Goal: Transaction & Acquisition: Book appointment/travel/reservation

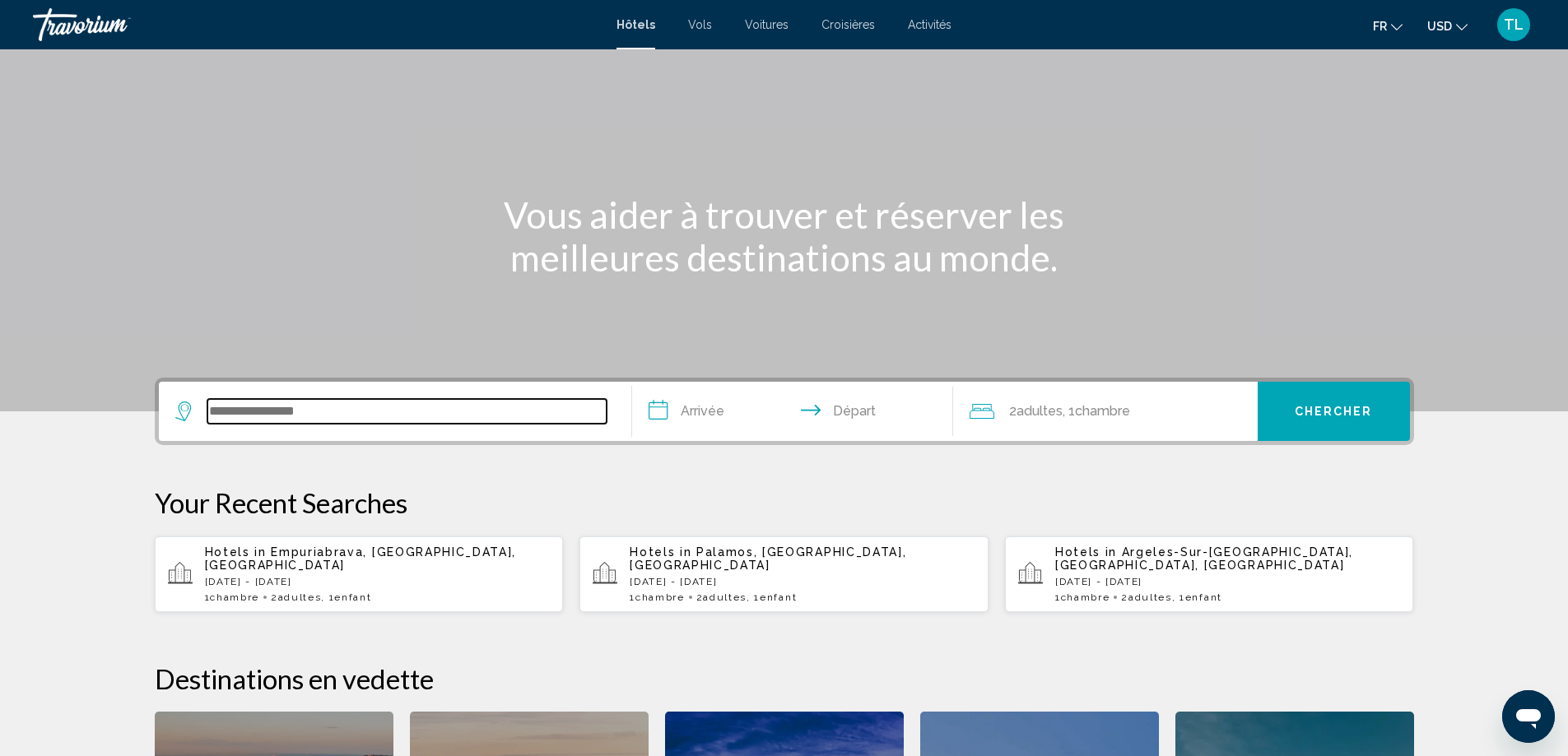
click at [251, 421] on input "Search widget" at bounding box center [406, 411] width 399 height 25
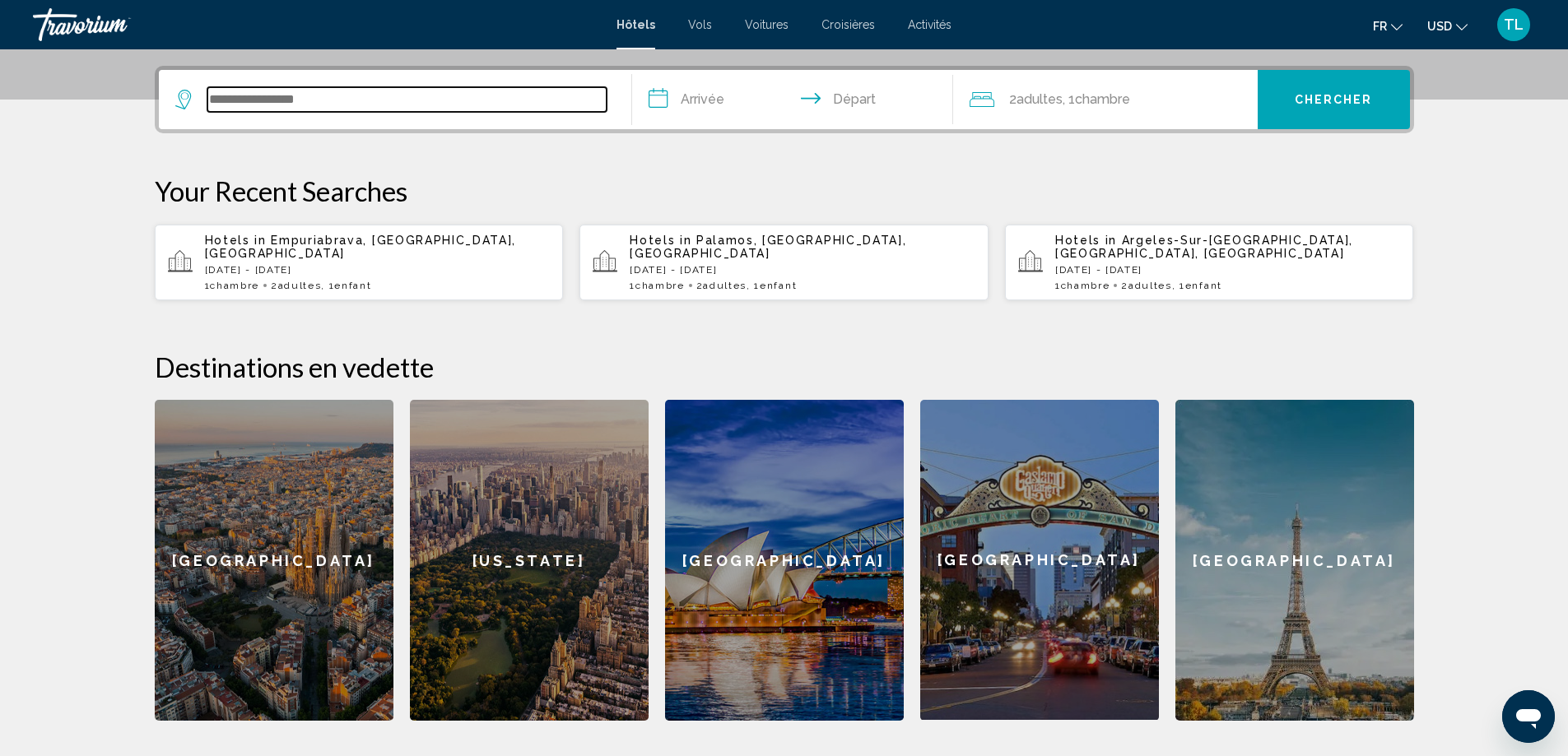
scroll to position [406, 0]
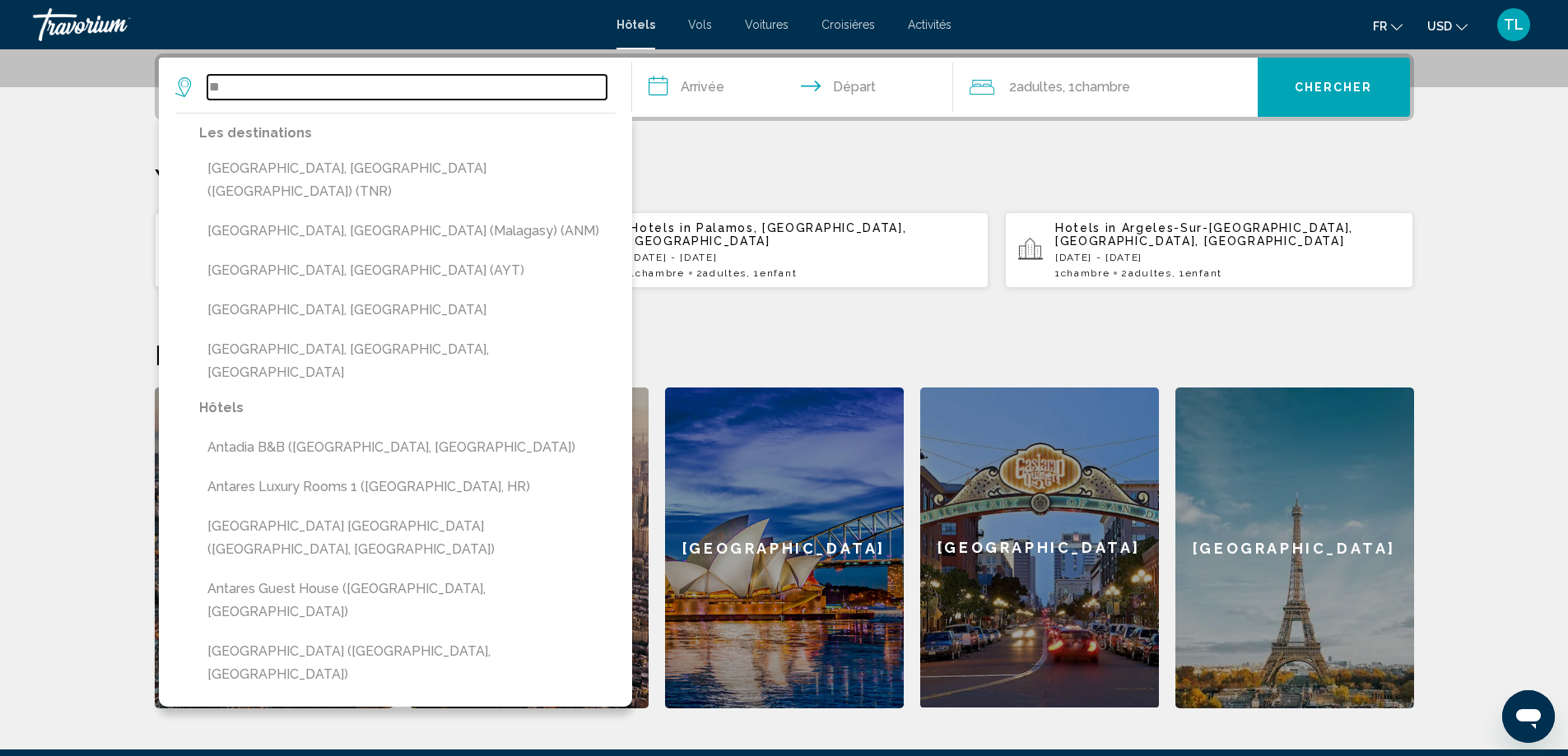
type input "*"
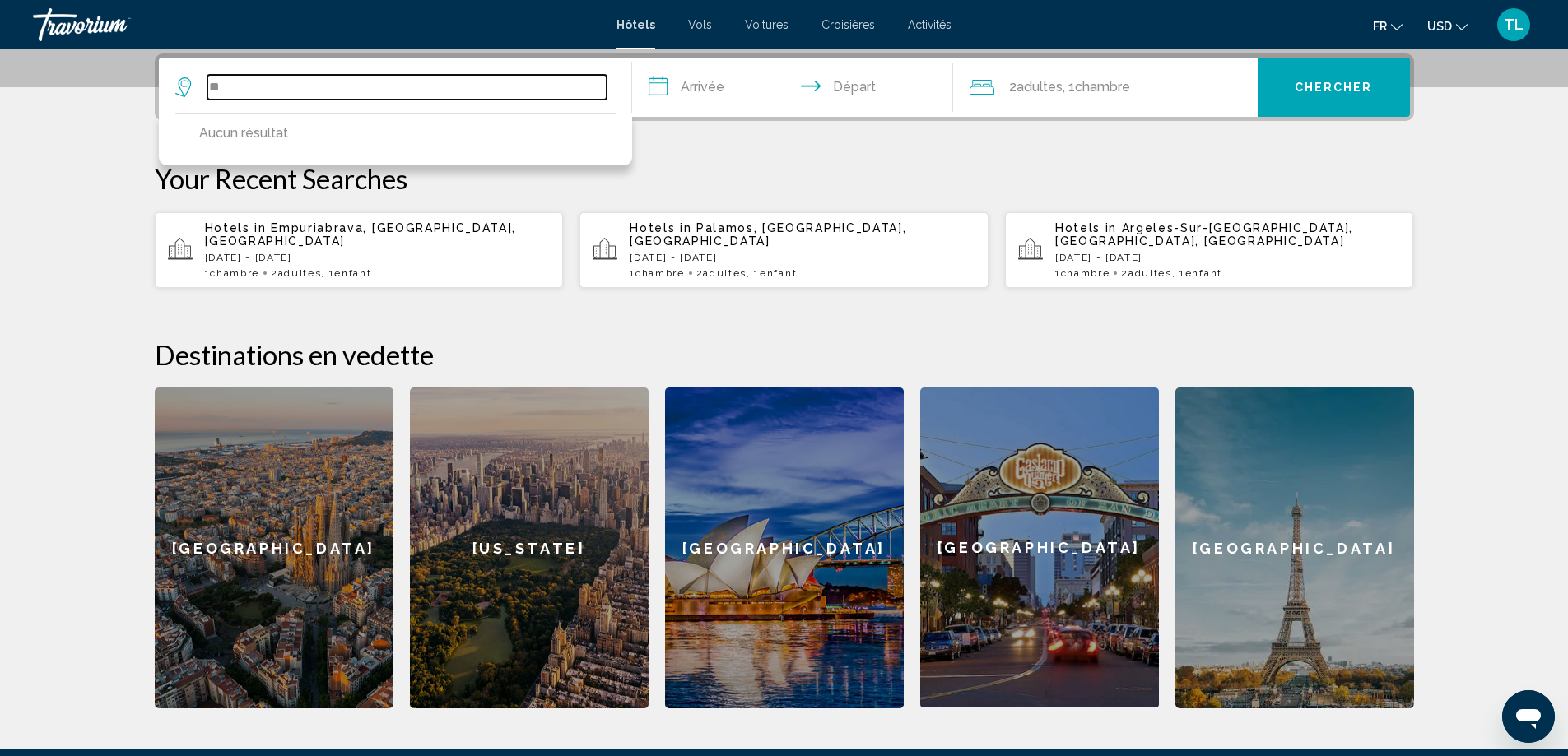
type input "*"
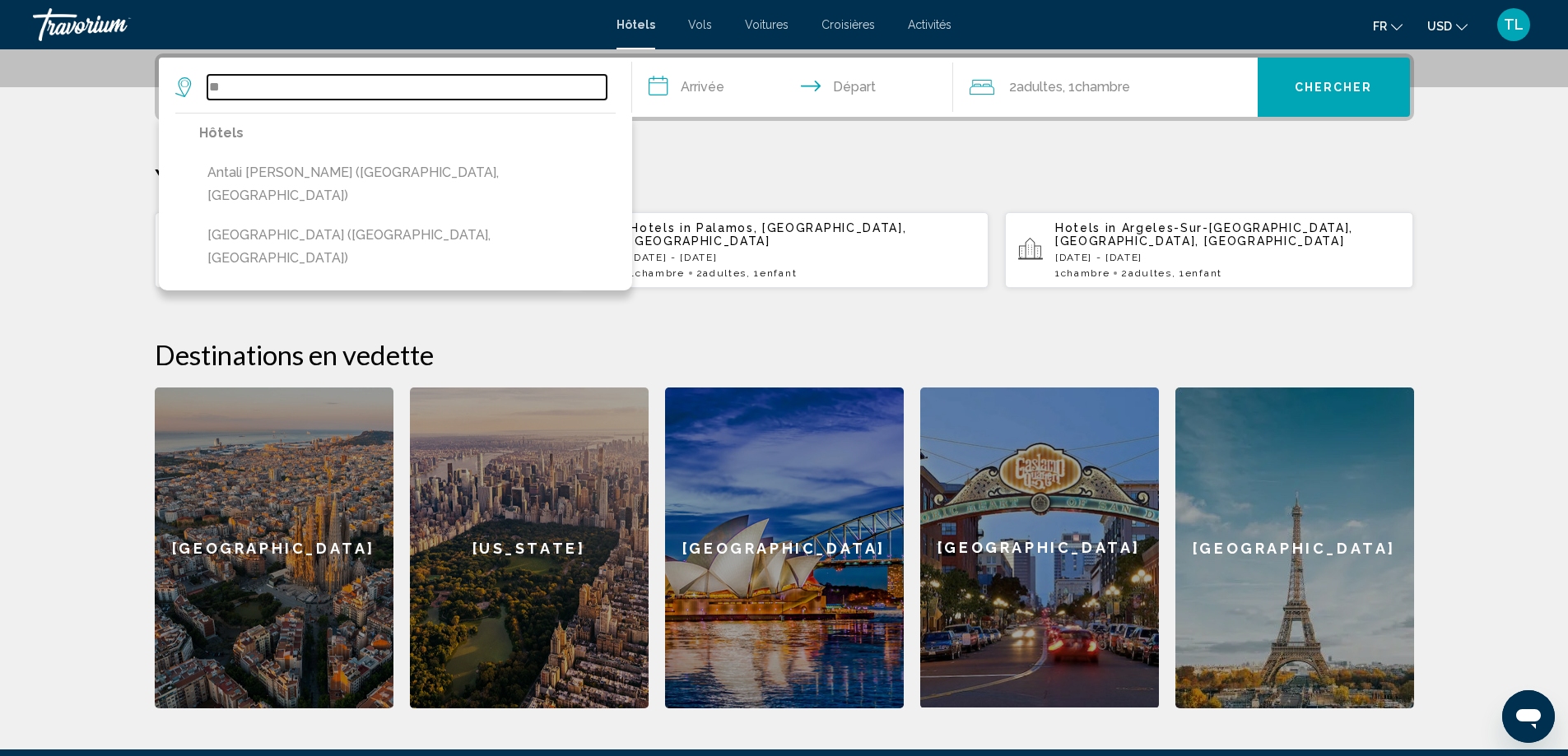
type input "*"
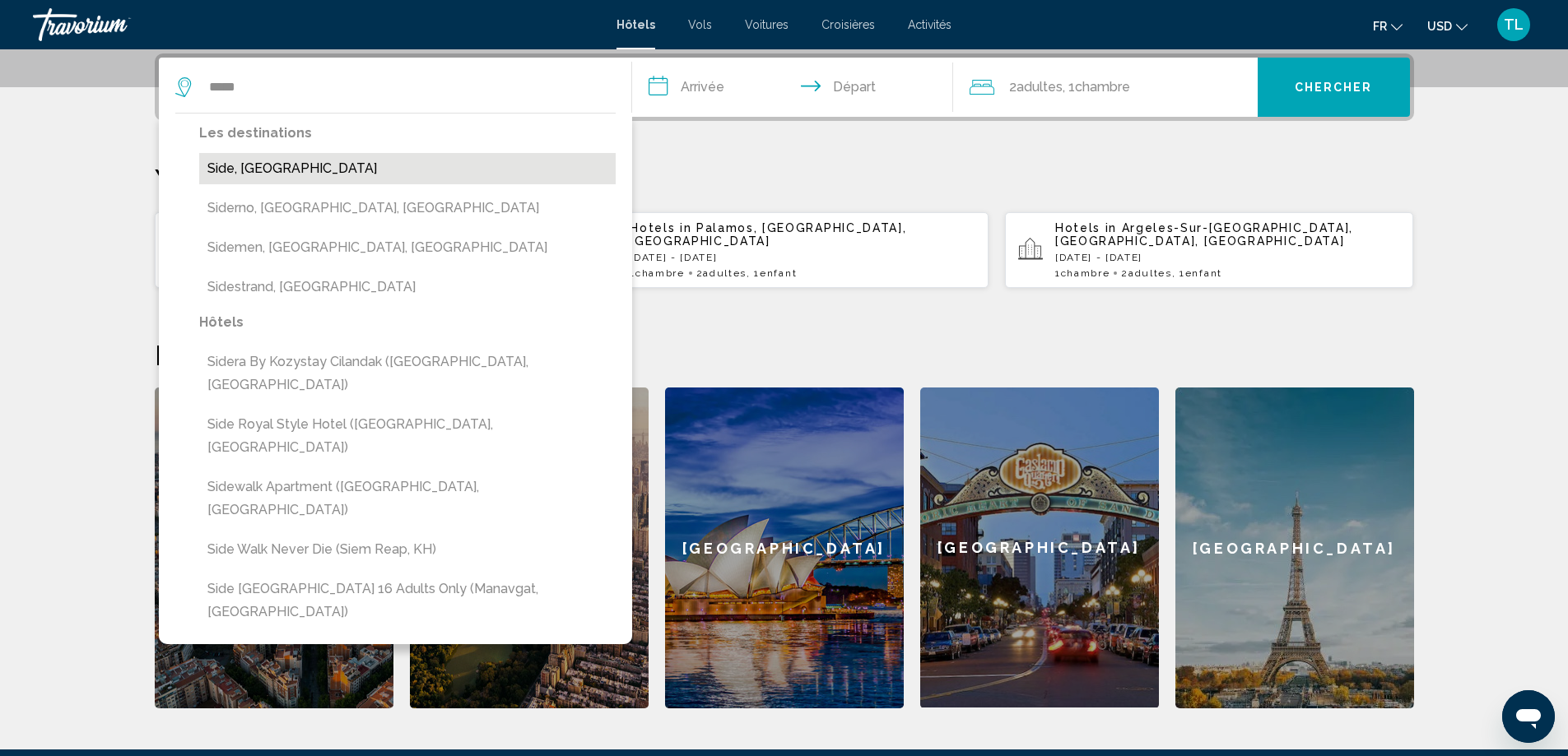
click at [348, 170] on button "Side, [GEOGRAPHIC_DATA]" at bounding box center [407, 169] width 416 height 31
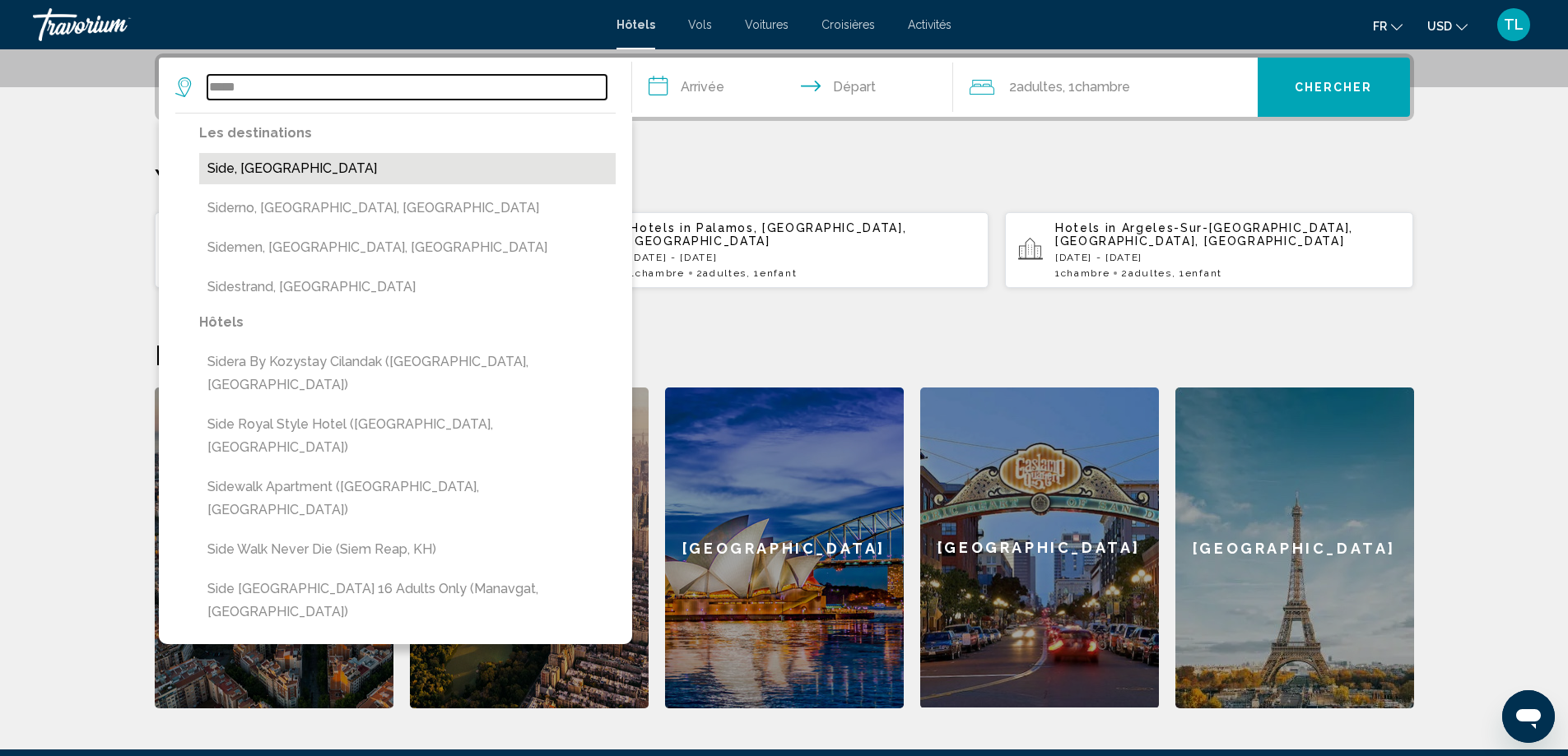
type input "**********"
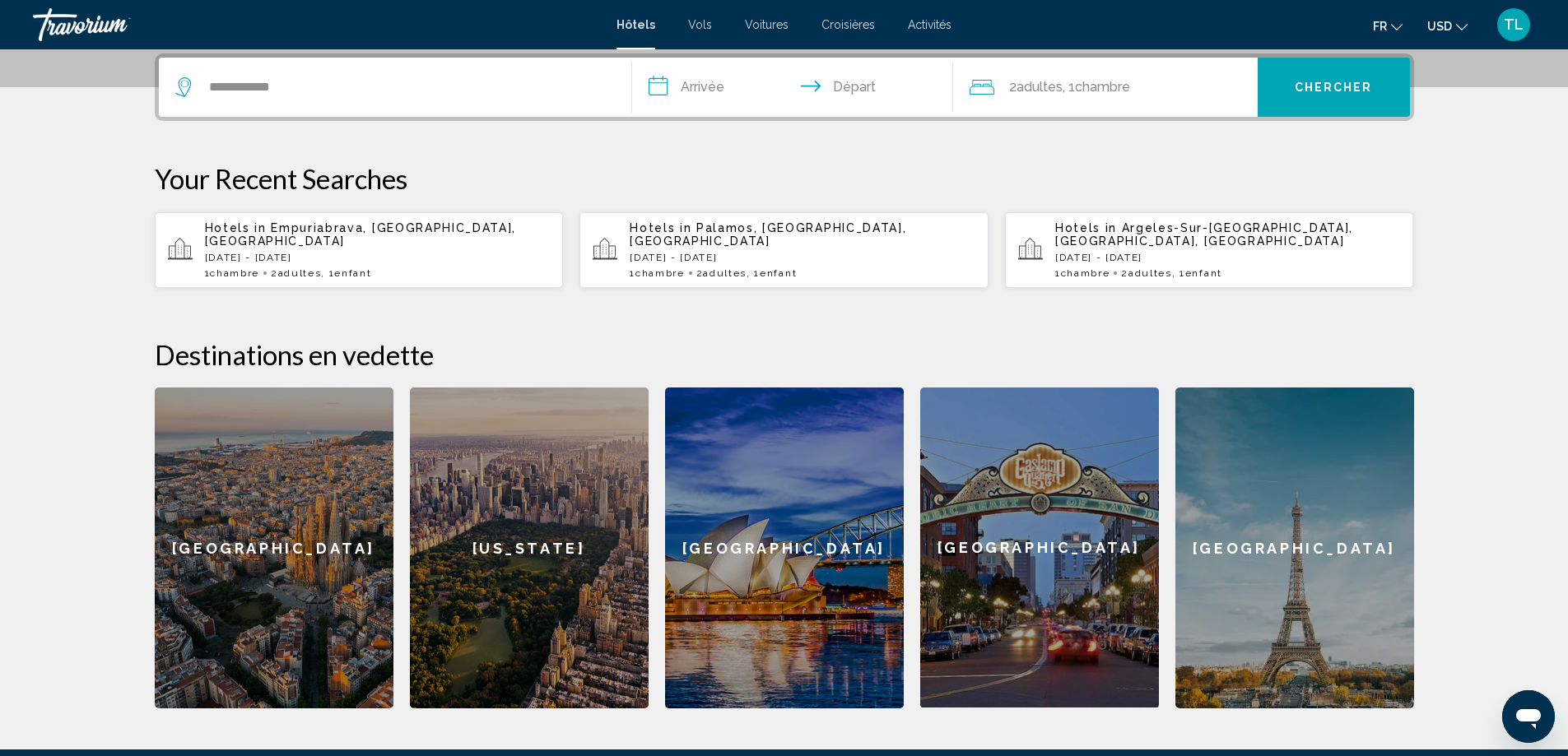
click at [737, 82] on input "**********" at bounding box center [796, 90] width 327 height 65
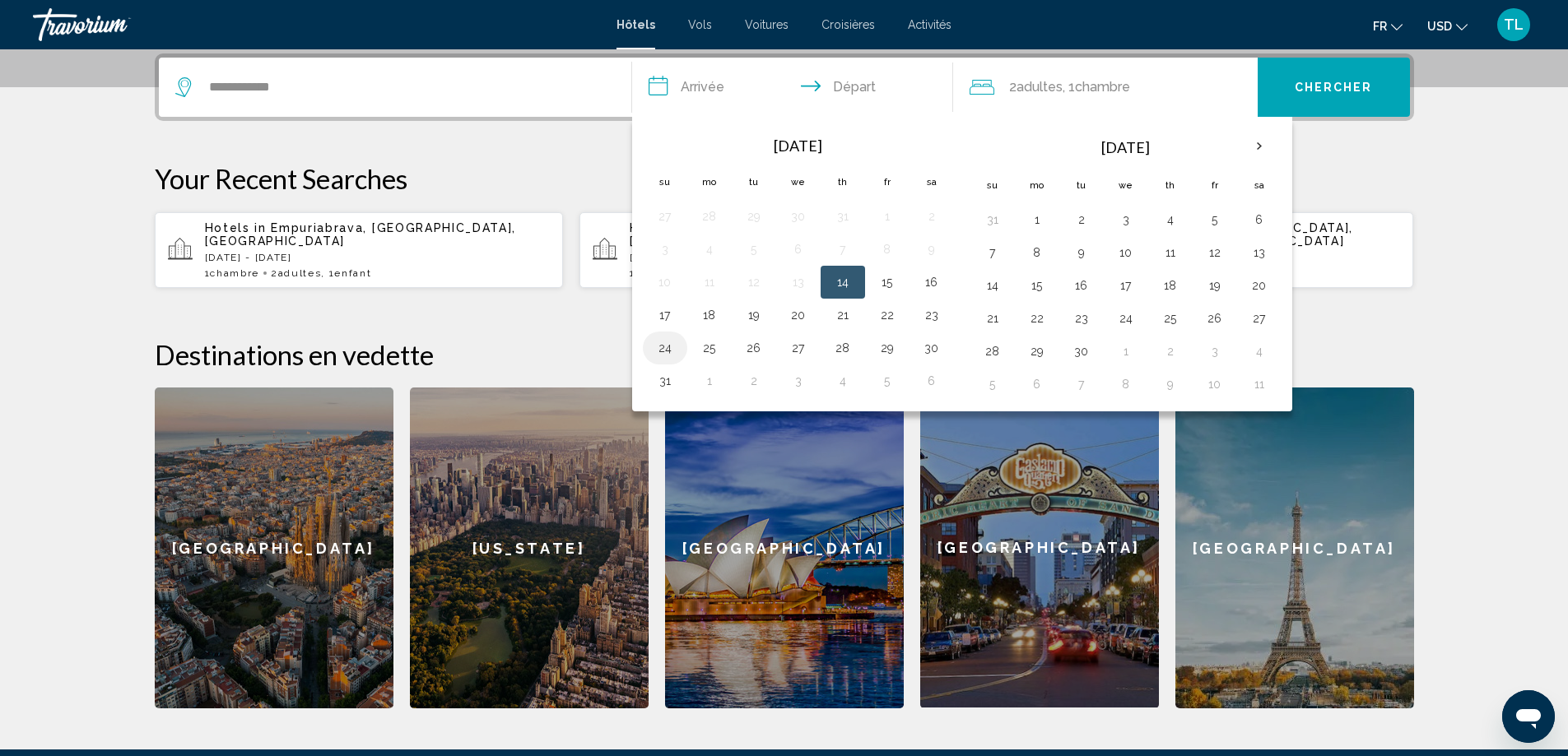
click at [671, 345] on button "24" at bounding box center [665, 349] width 26 height 23
click at [670, 346] on button "24" at bounding box center [665, 349] width 26 height 23
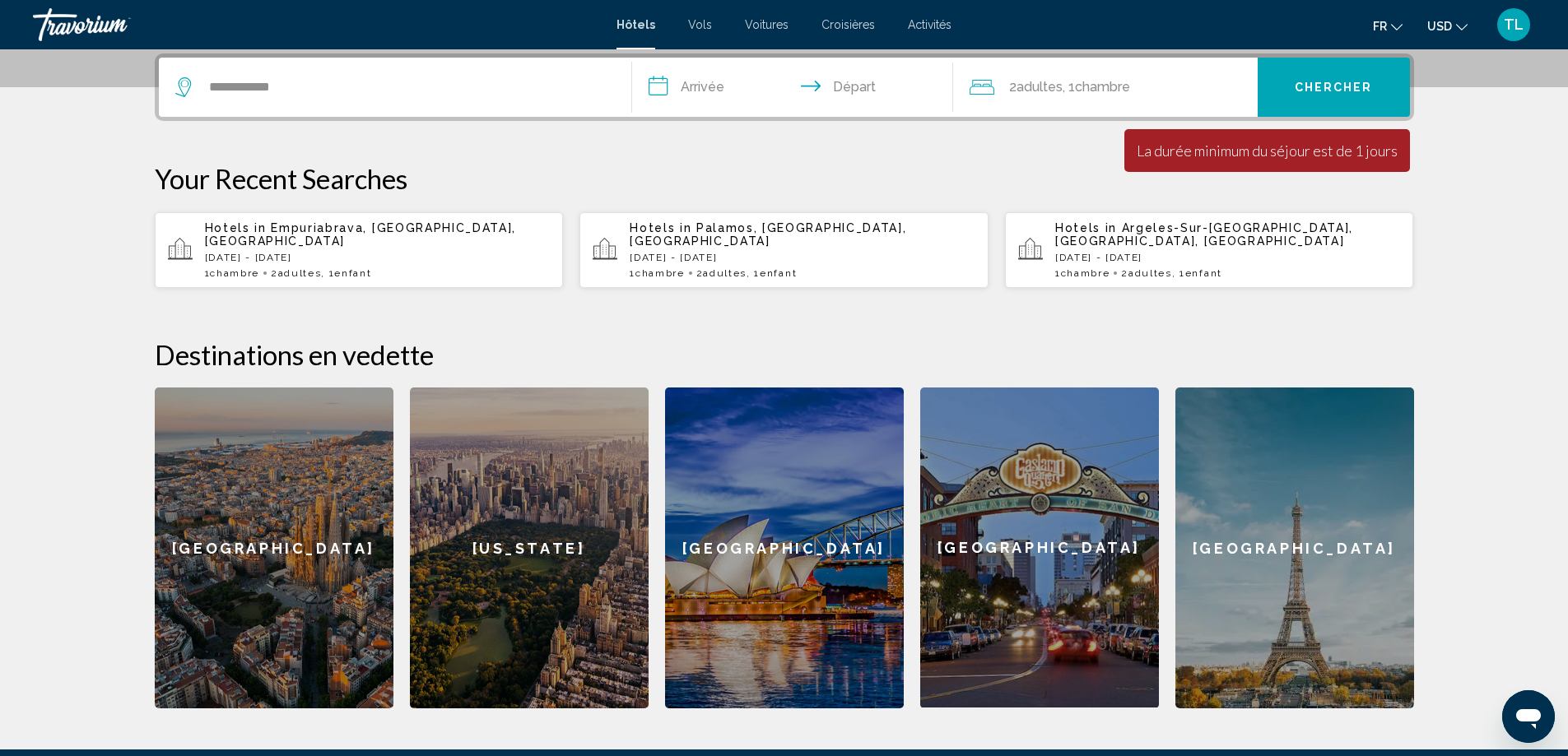
click at [703, 78] on input "**********" at bounding box center [796, 90] width 327 height 65
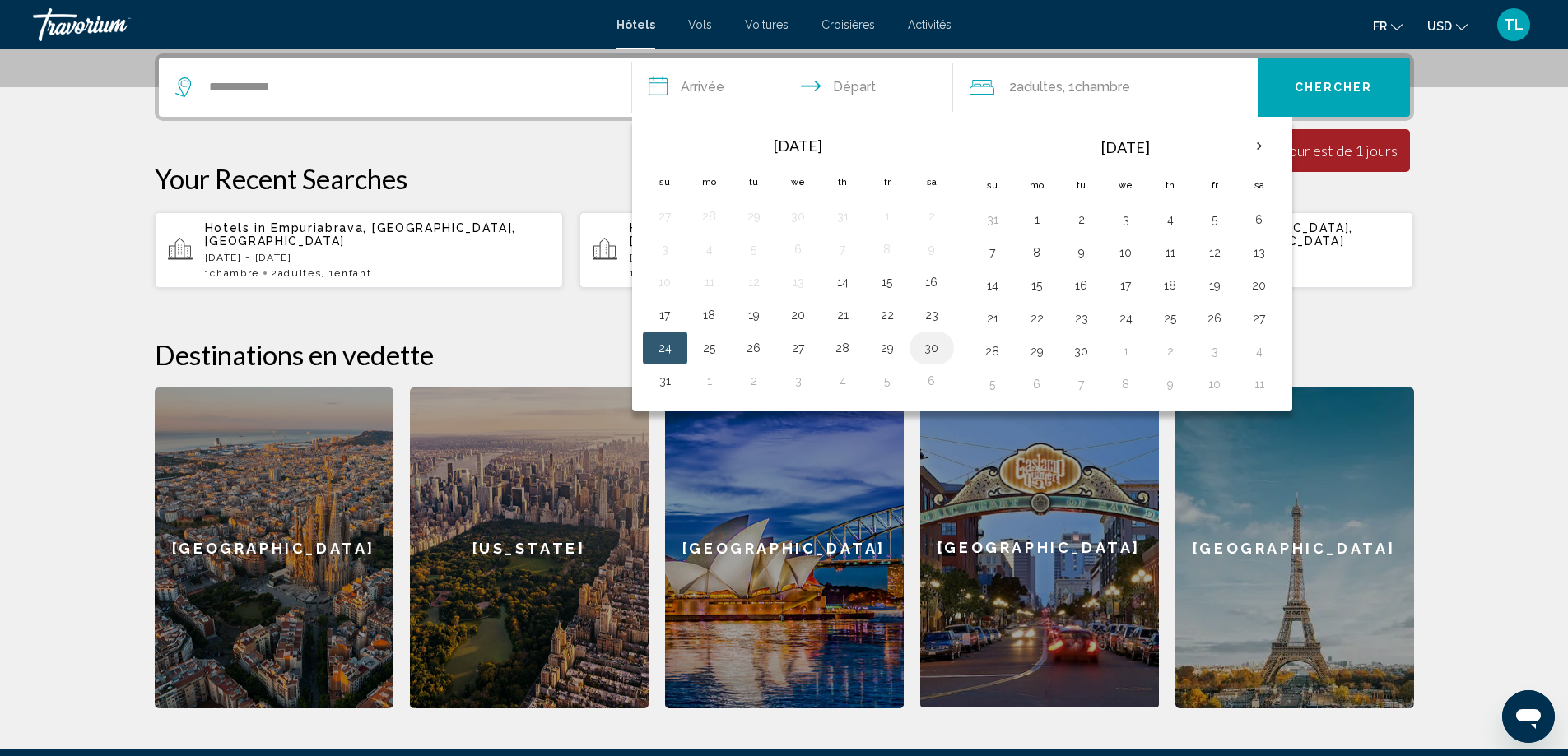
click at [927, 344] on button "30" at bounding box center [931, 349] width 26 height 23
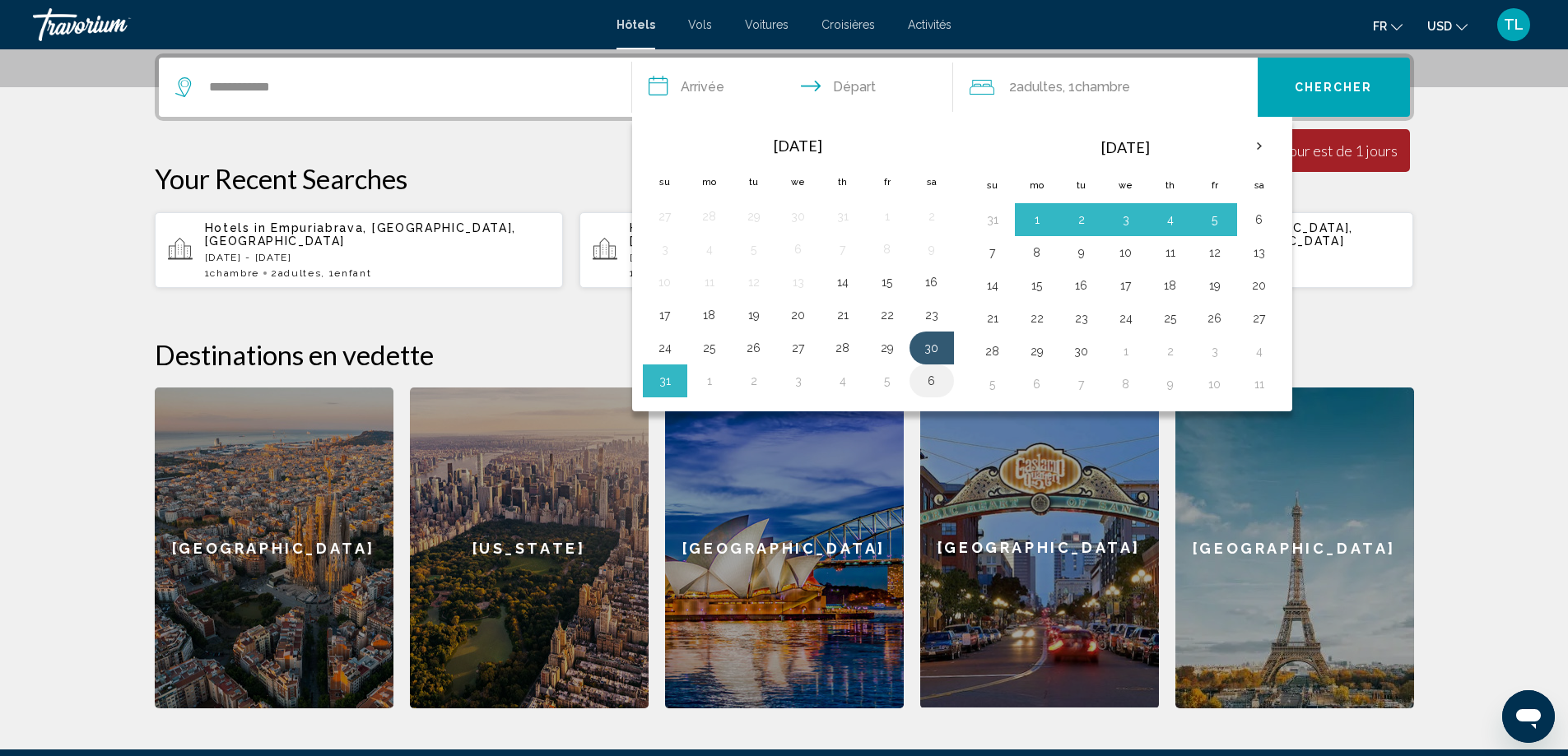
click at [931, 373] on button "6" at bounding box center [931, 381] width 26 height 23
type input "**********"
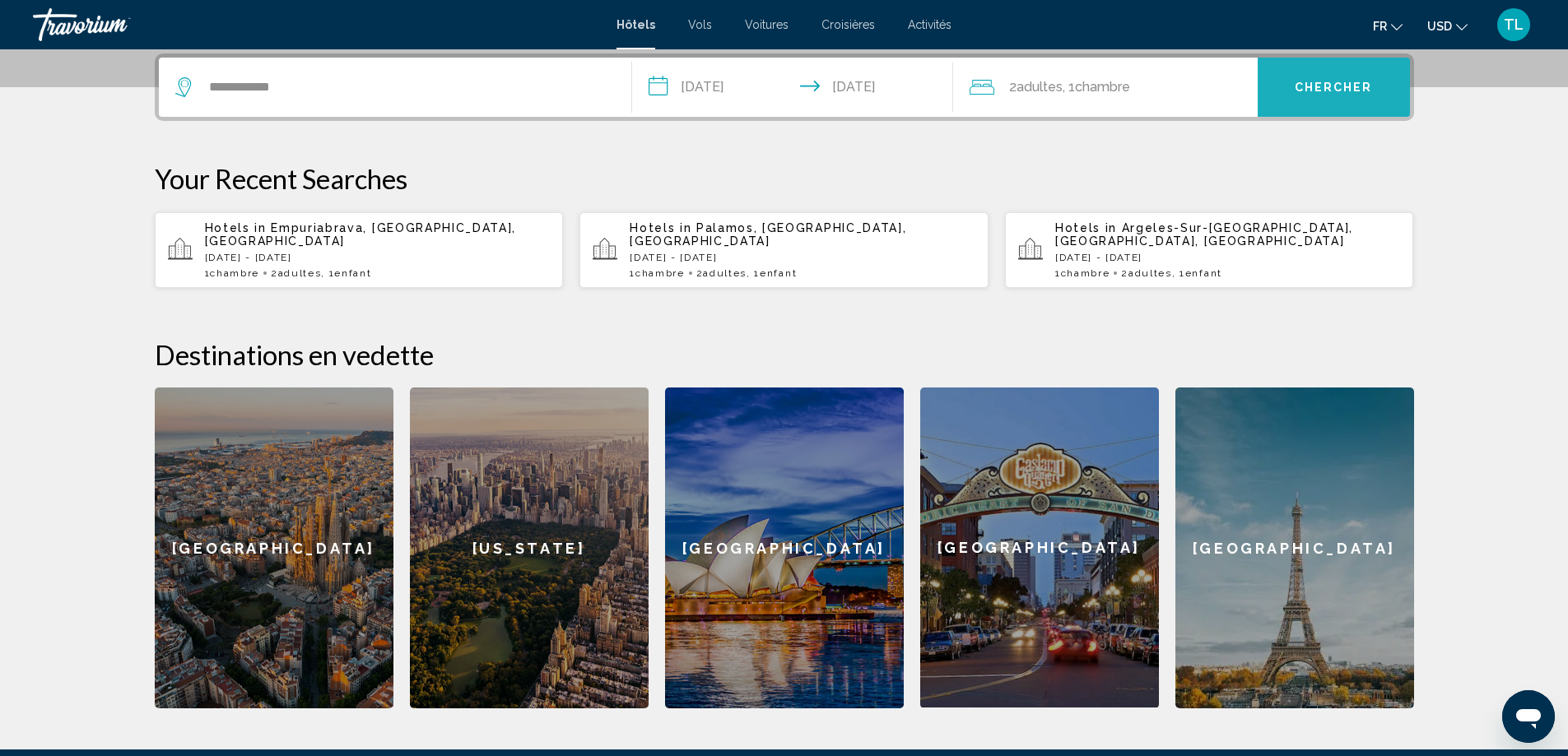
click at [1278, 86] on button "Chercher" at bounding box center [1334, 88] width 152 height 60
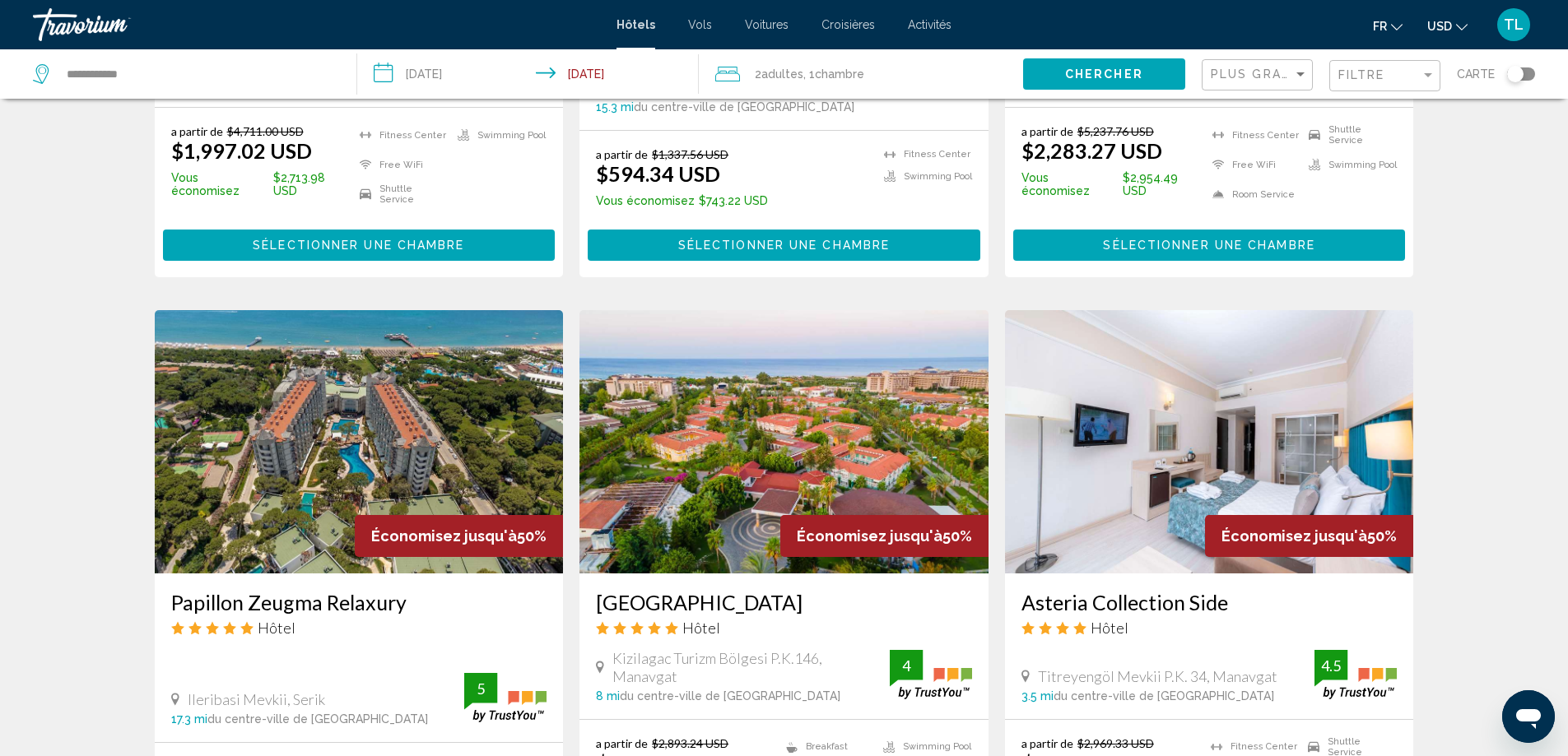
scroll to position [1152, 0]
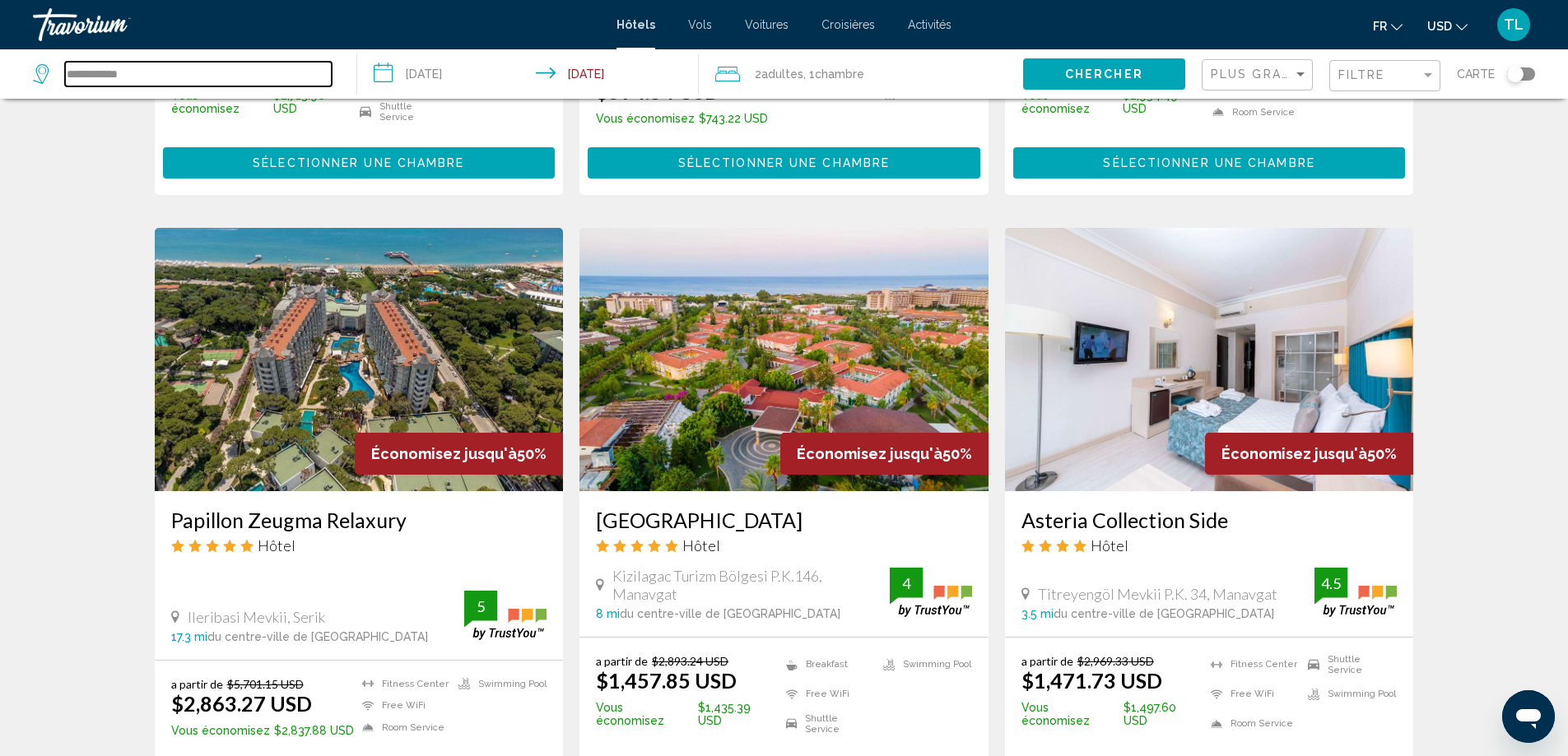
click at [67, 82] on input "**********" at bounding box center [198, 74] width 267 height 25
drag, startPoint x: 260, startPoint y: 76, endPoint x: 152, endPoint y: 88, distance: 108.7
click at [152, 88] on div "**********" at bounding box center [186, 73] width 307 height 49
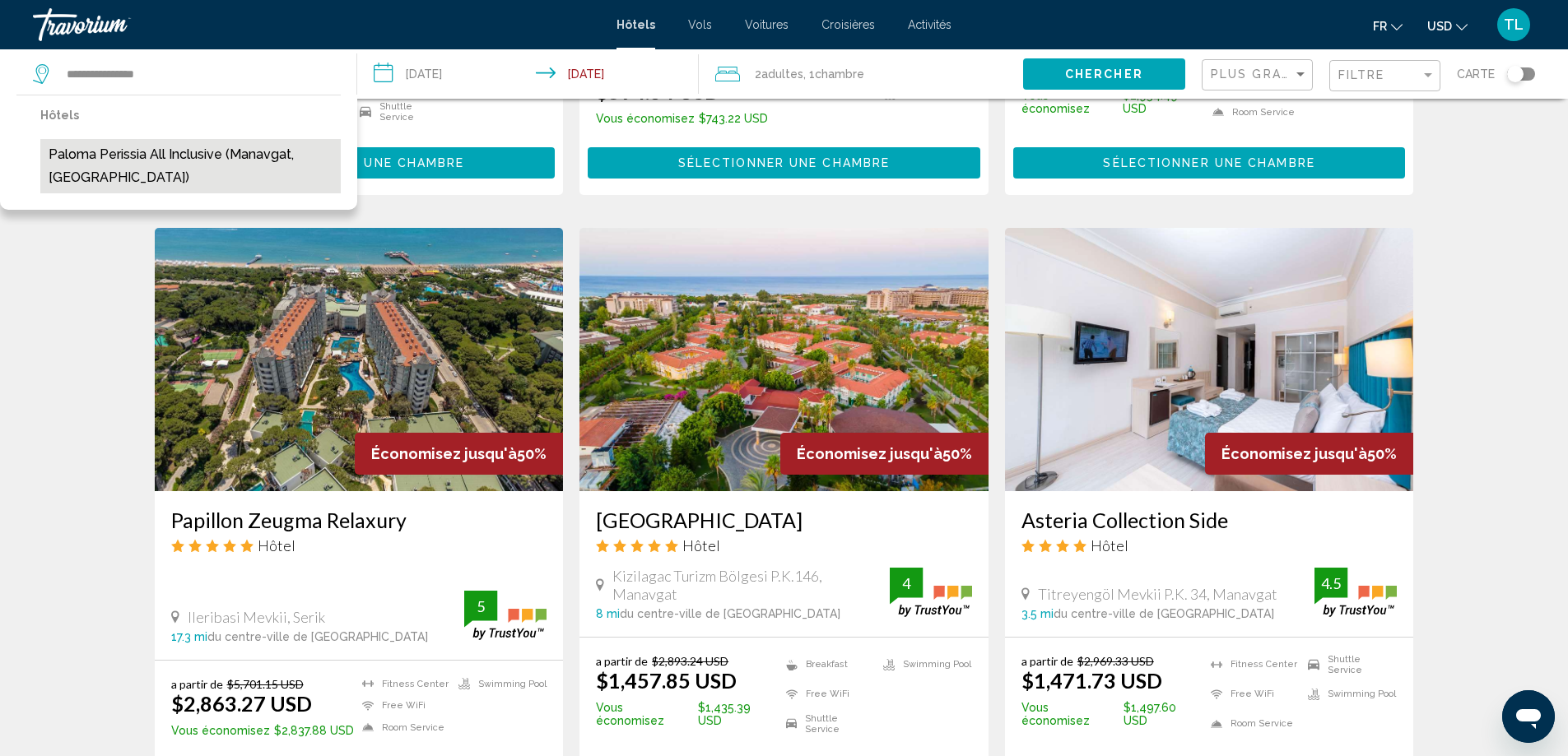
click at [223, 161] on button "Paloma Perissia All Inclusive (Manavgat, [GEOGRAPHIC_DATA])" at bounding box center [191, 166] width 301 height 54
type input "**********"
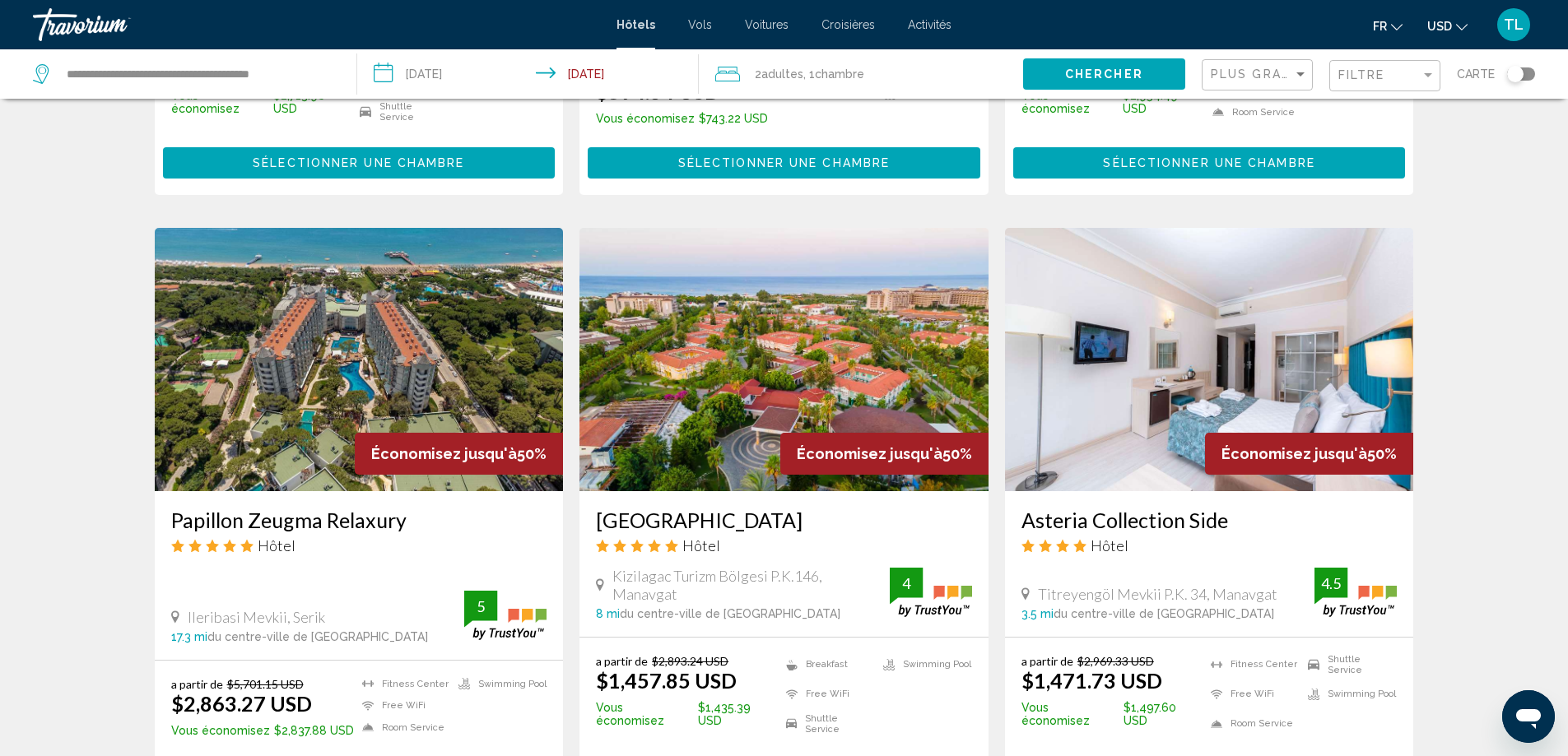
click at [1023, 74] on div "2 Adulte Adultes , 1 Chambre pièces" at bounding box center [870, 74] width 308 height 23
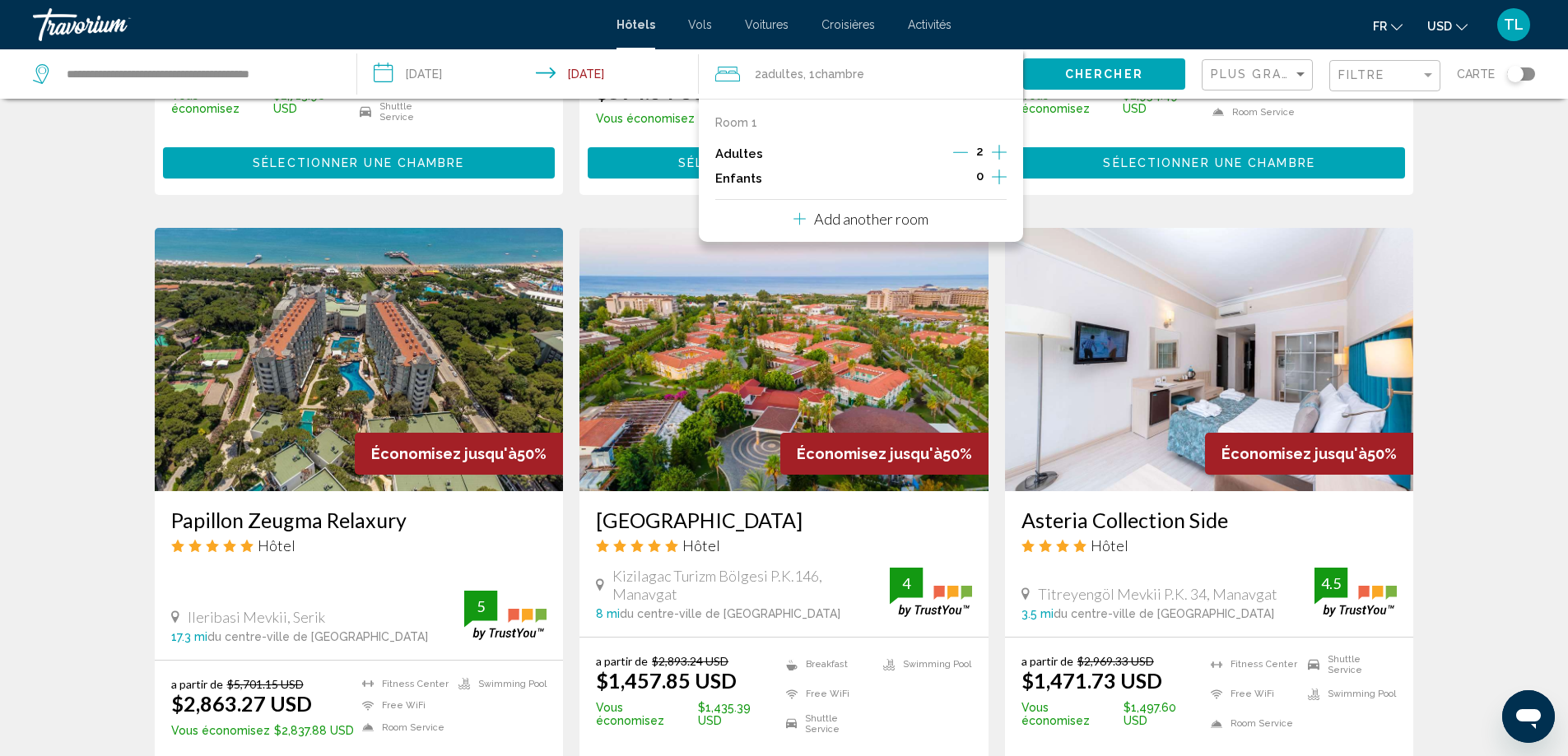
click at [1096, 73] on span "Chercher" at bounding box center [1104, 75] width 78 height 13
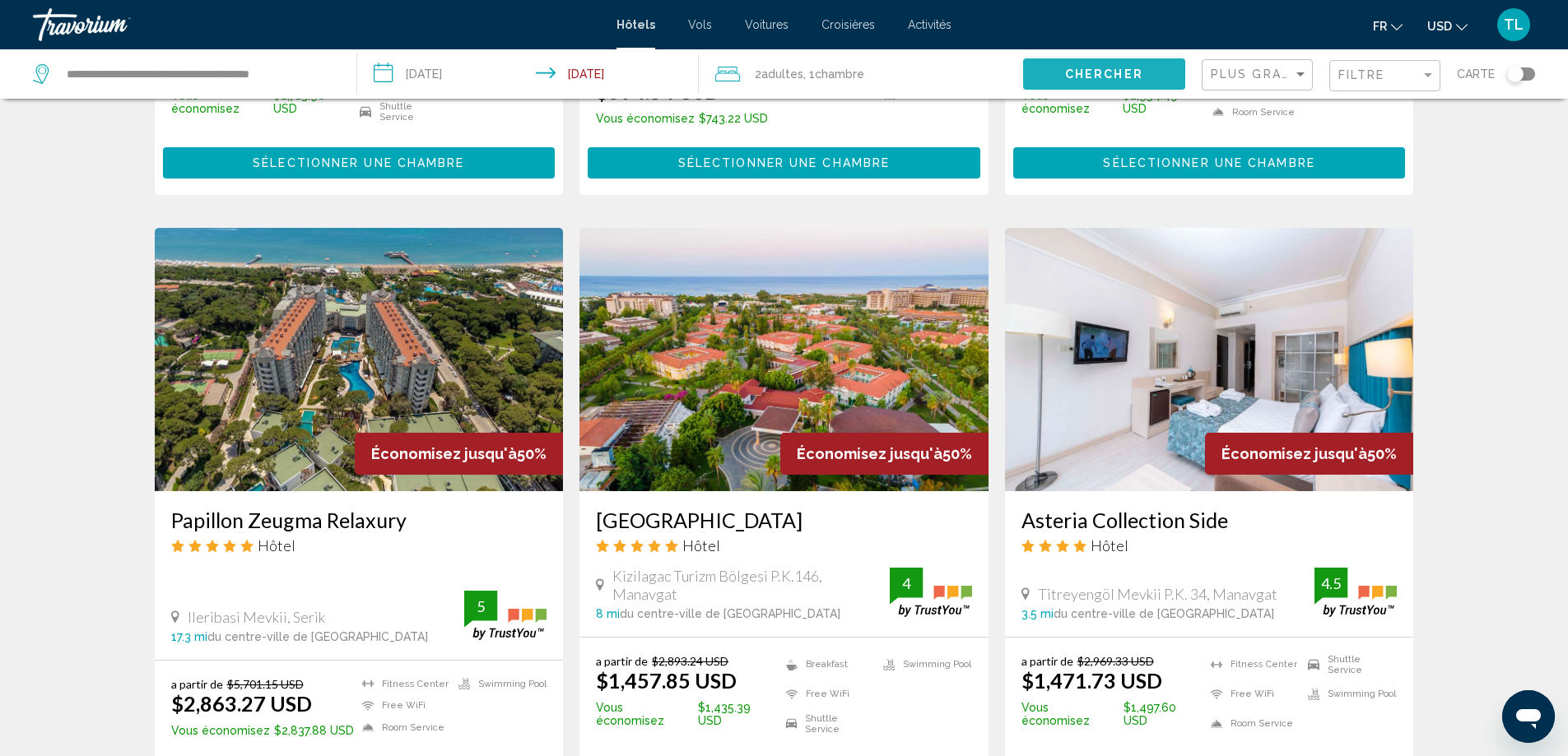
scroll to position [0, 0]
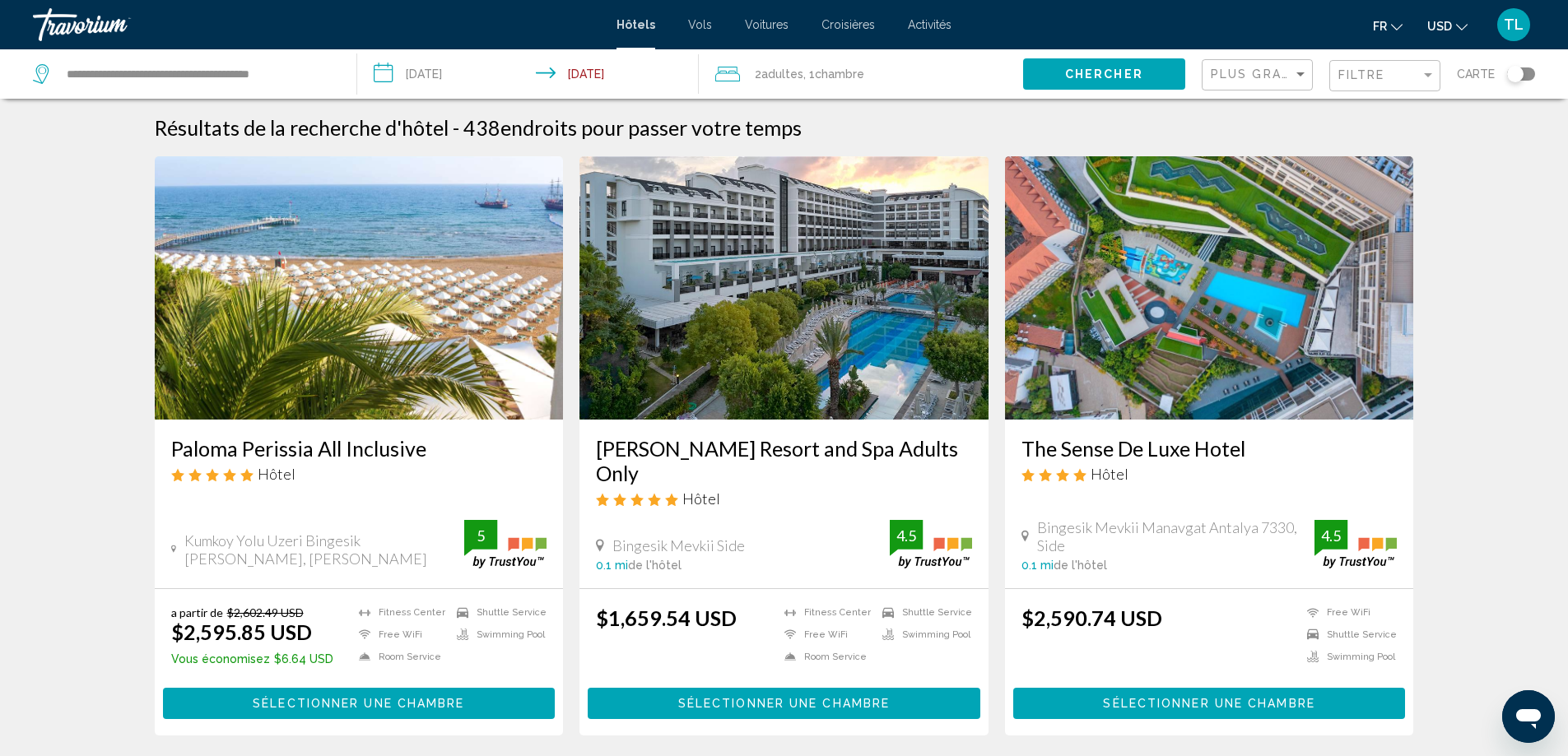
click at [323, 451] on h3 "Paloma Perissia All Inclusive" at bounding box center [359, 449] width 377 height 25
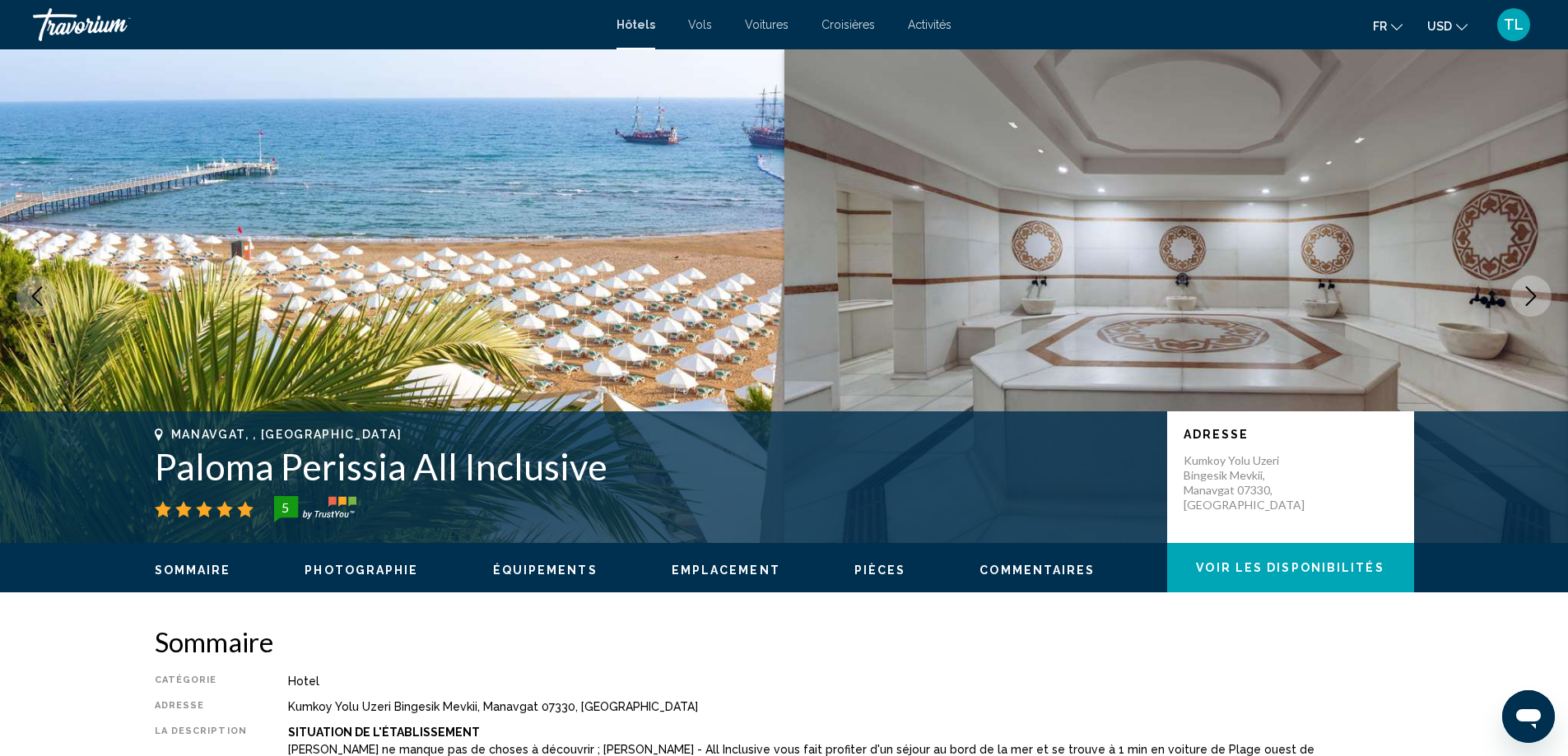
click at [1545, 291] on button "Next image" at bounding box center [1530, 296] width 41 height 41
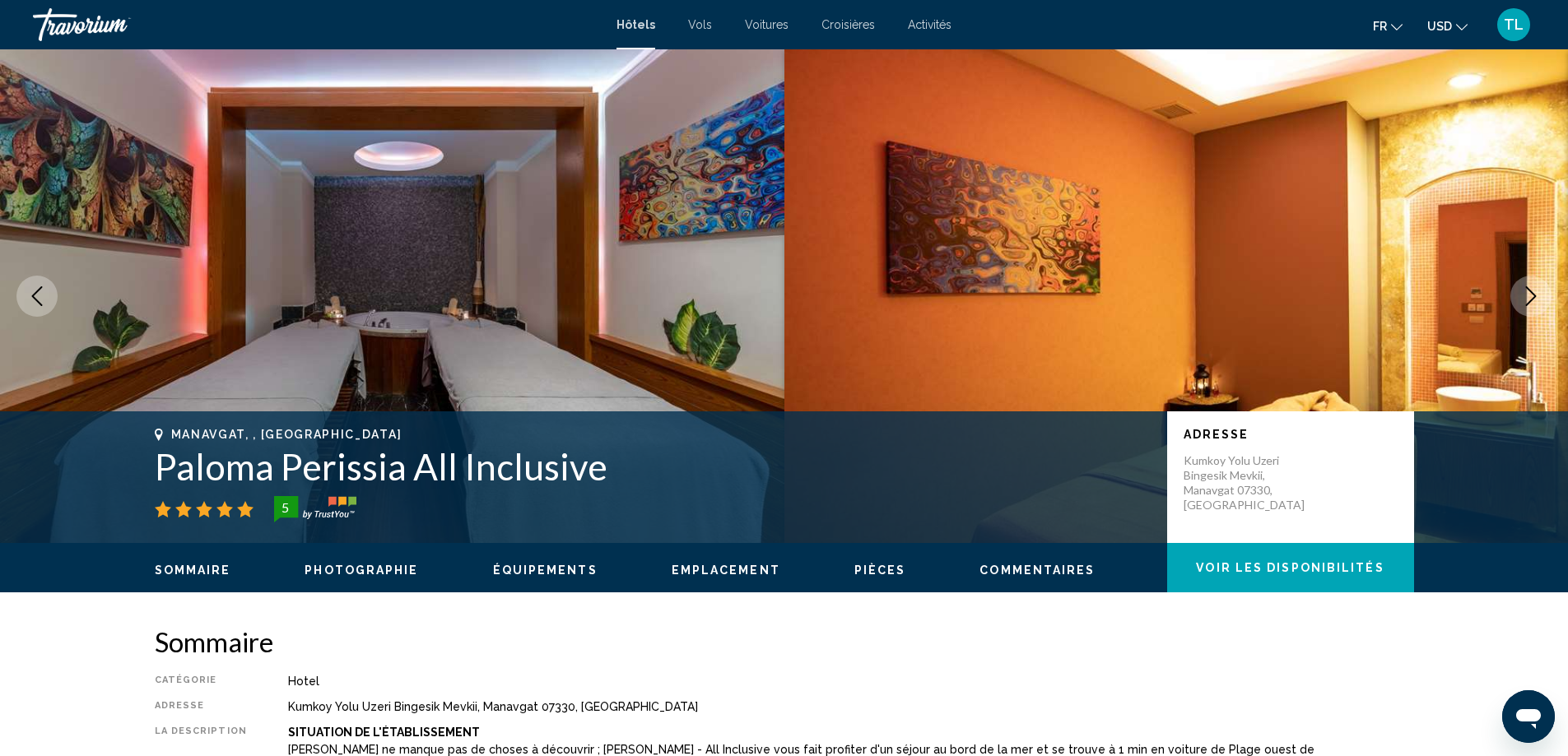
click at [1545, 291] on button "Next image" at bounding box center [1530, 296] width 41 height 41
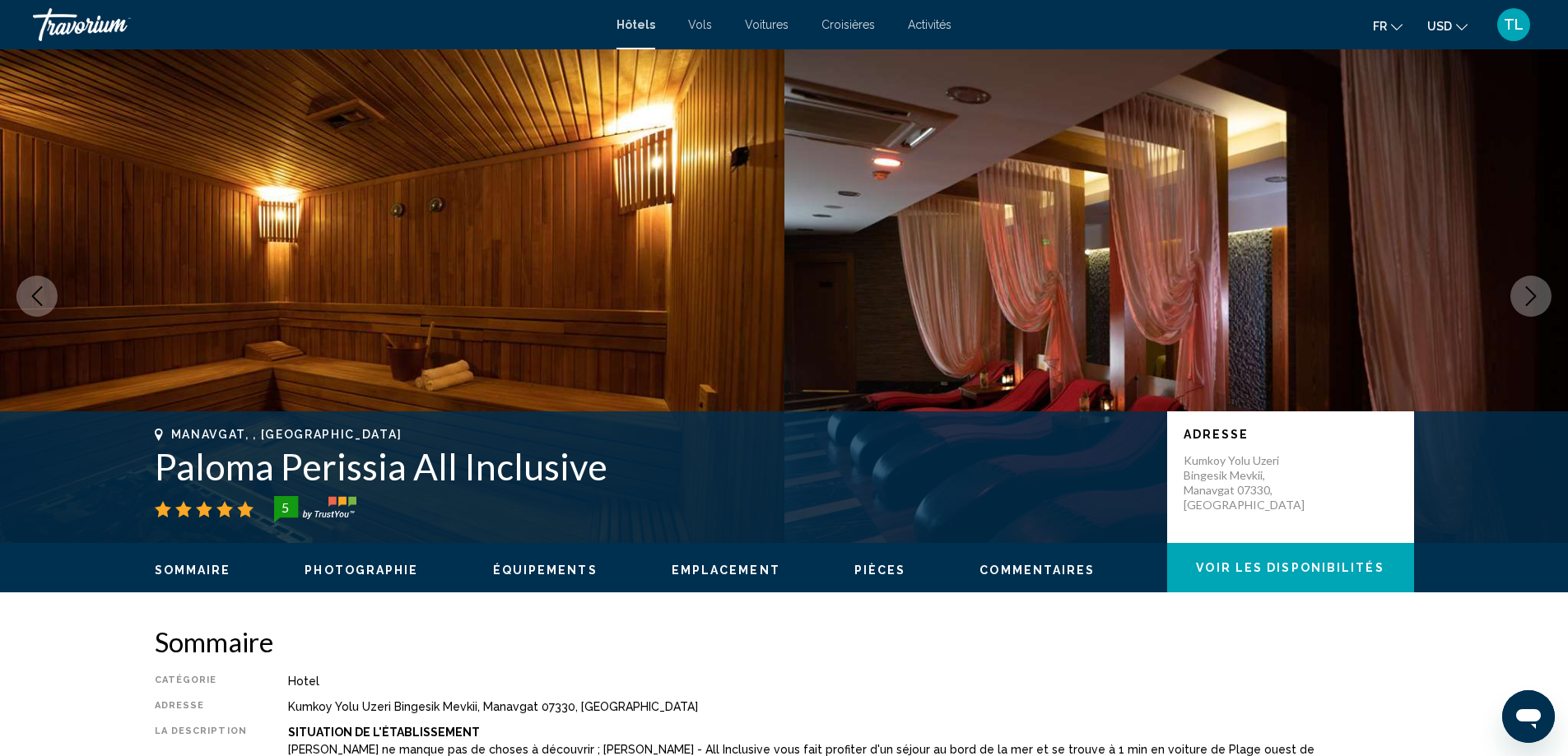
click at [1545, 291] on button "Next image" at bounding box center [1530, 296] width 41 height 41
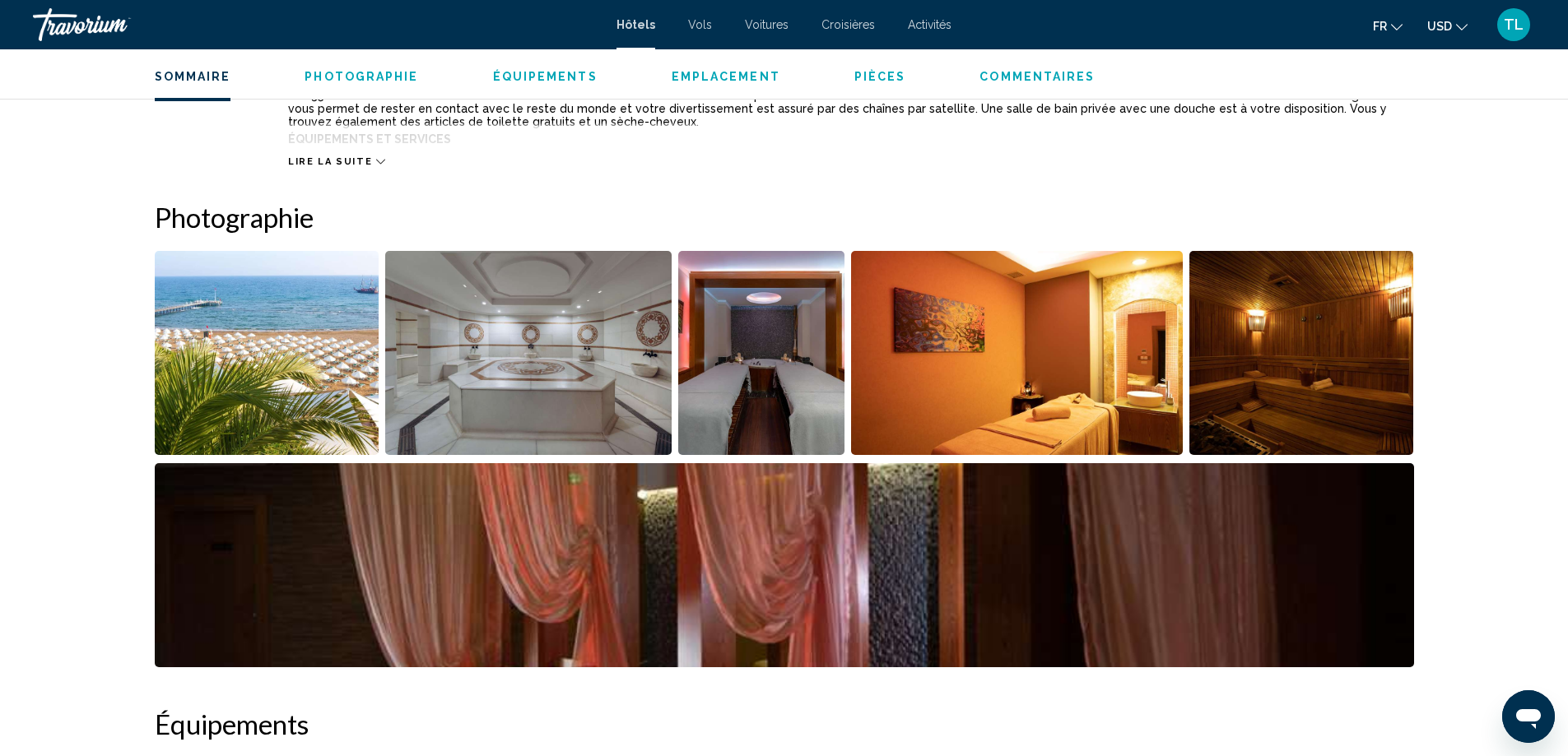
scroll to position [742, 0]
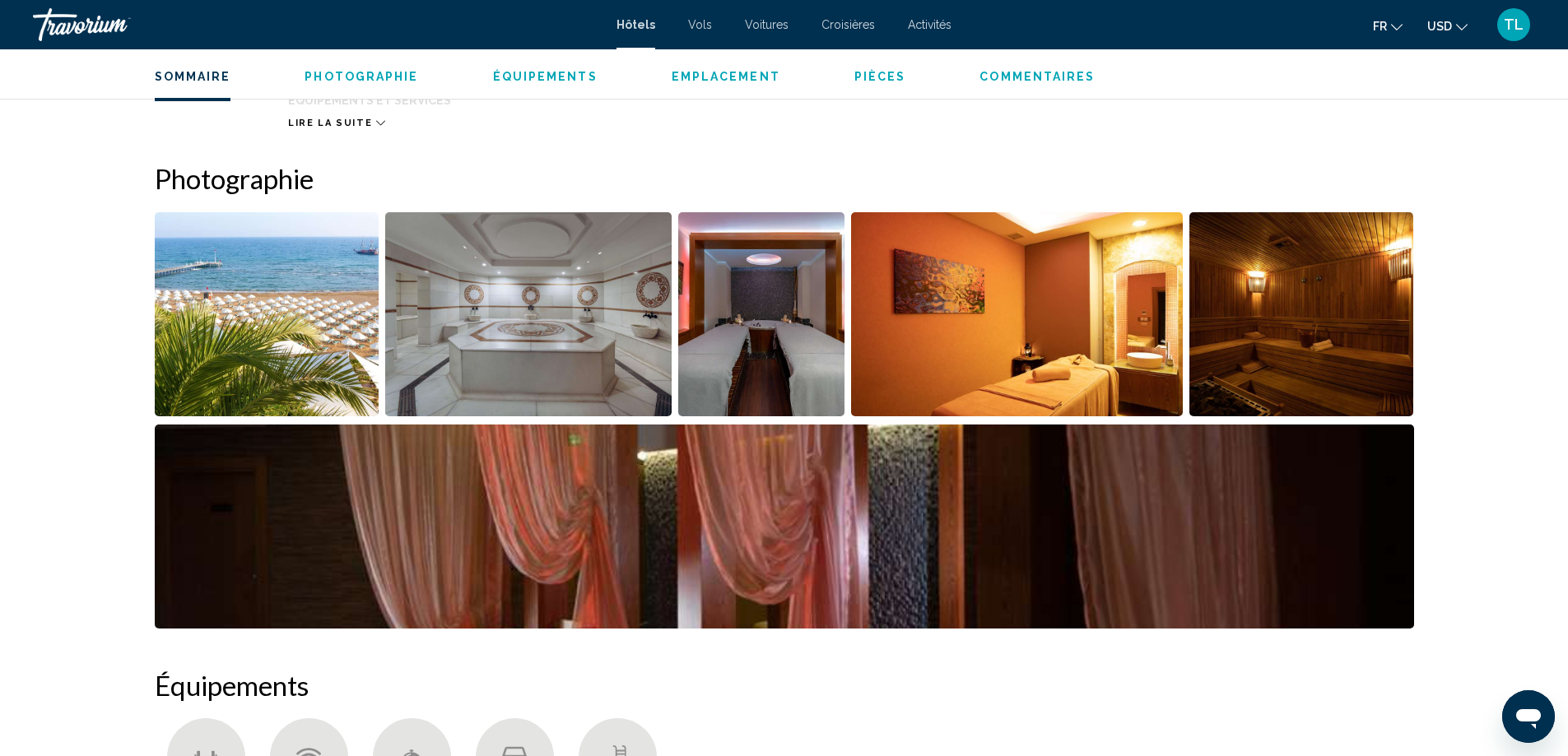
click at [343, 343] on img "Open full-screen image slider" at bounding box center [267, 314] width 224 height 204
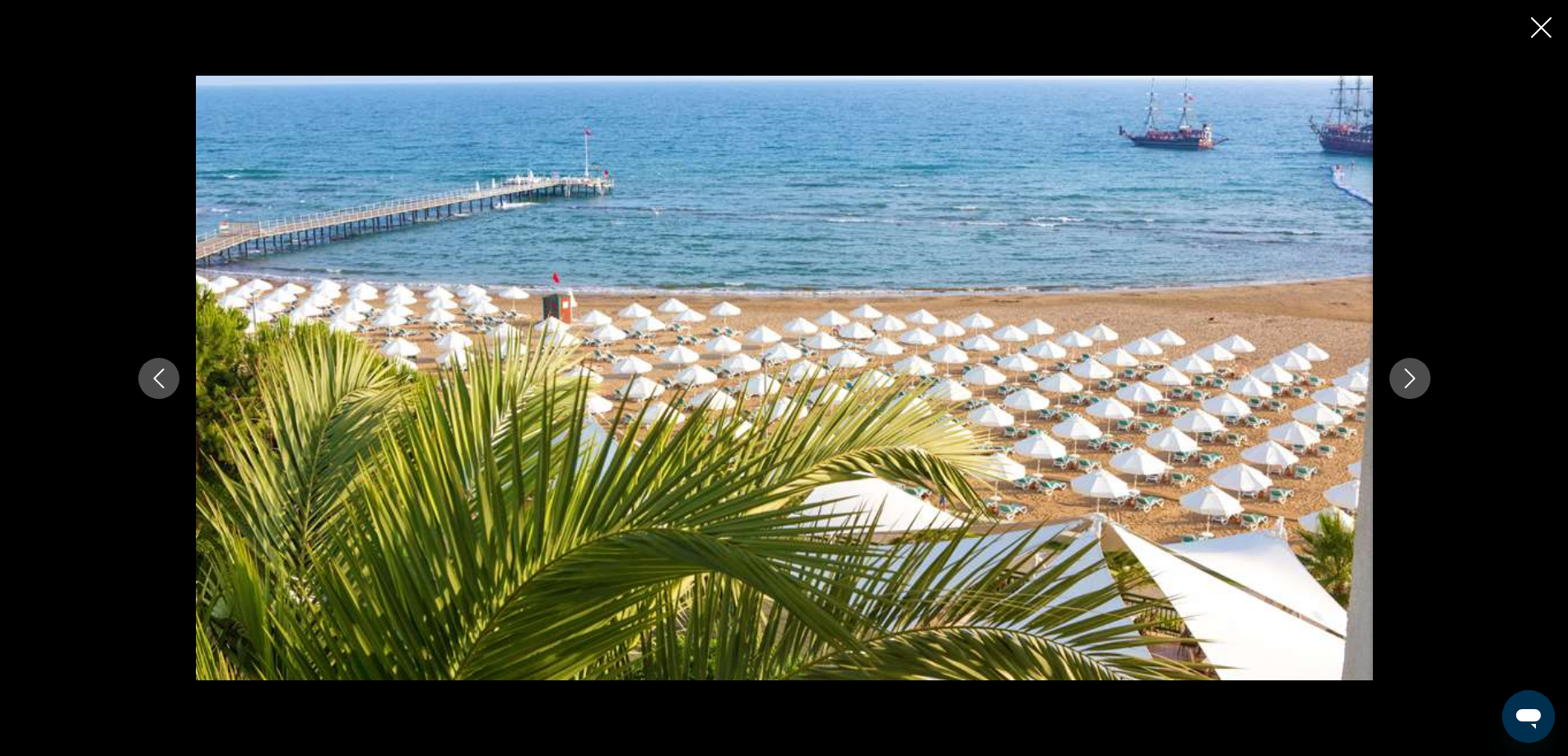
click at [1404, 391] on button "Next image" at bounding box center [1410, 378] width 41 height 41
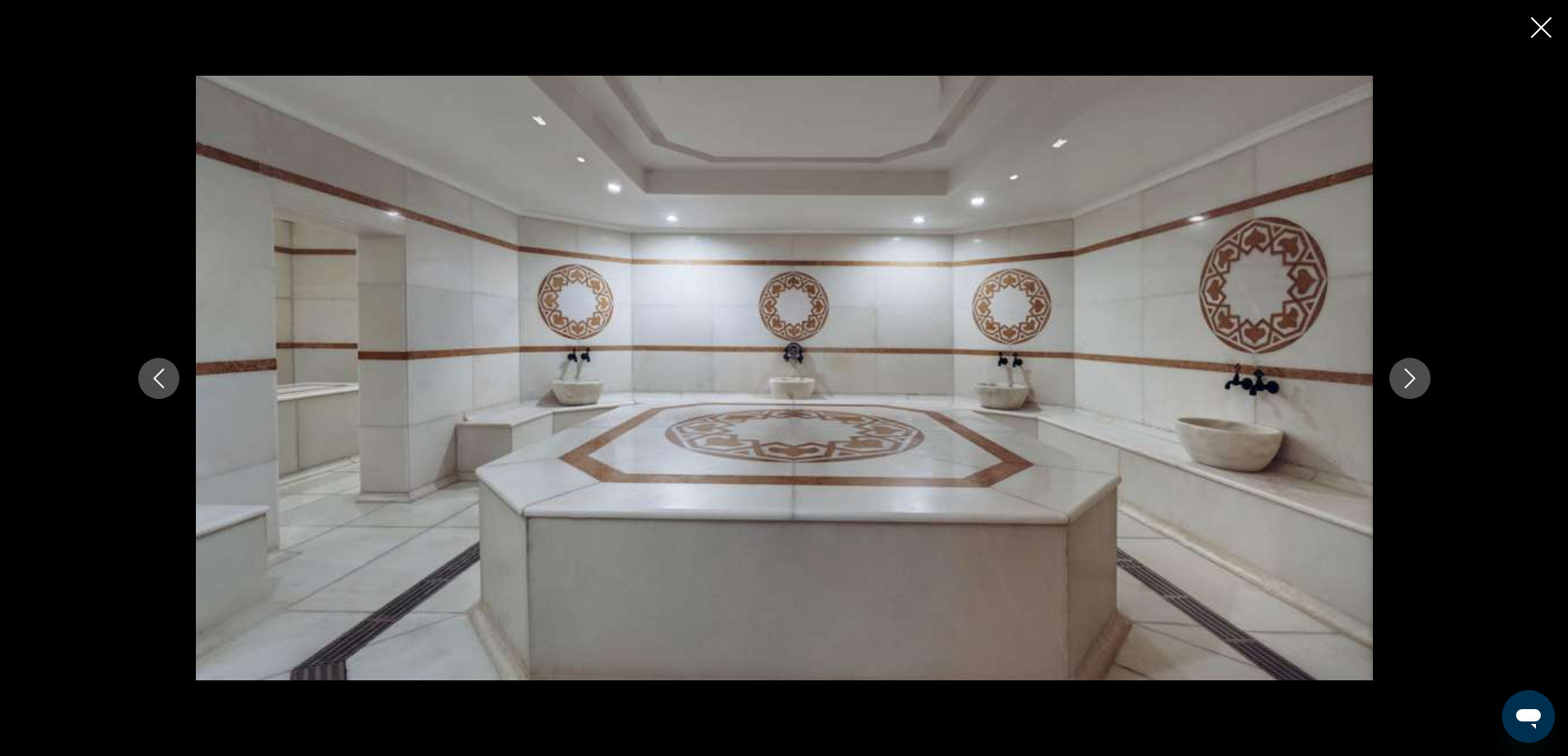
click at [1404, 391] on button "Next image" at bounding box center [1410, 378] width 41 height 41
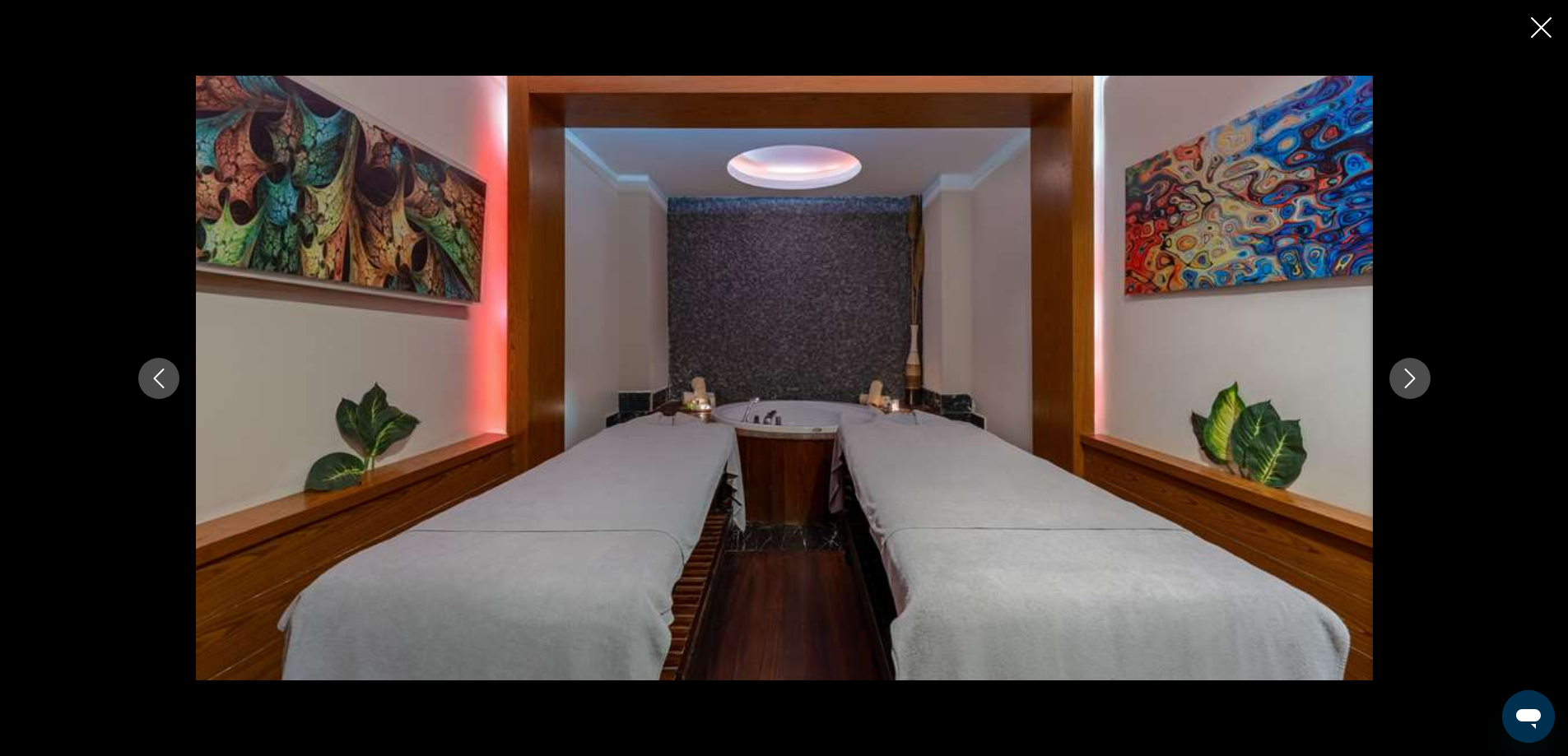
click at [1404, 391] on button "Next image" at bounding box center [1410, 378] width 41 height 41
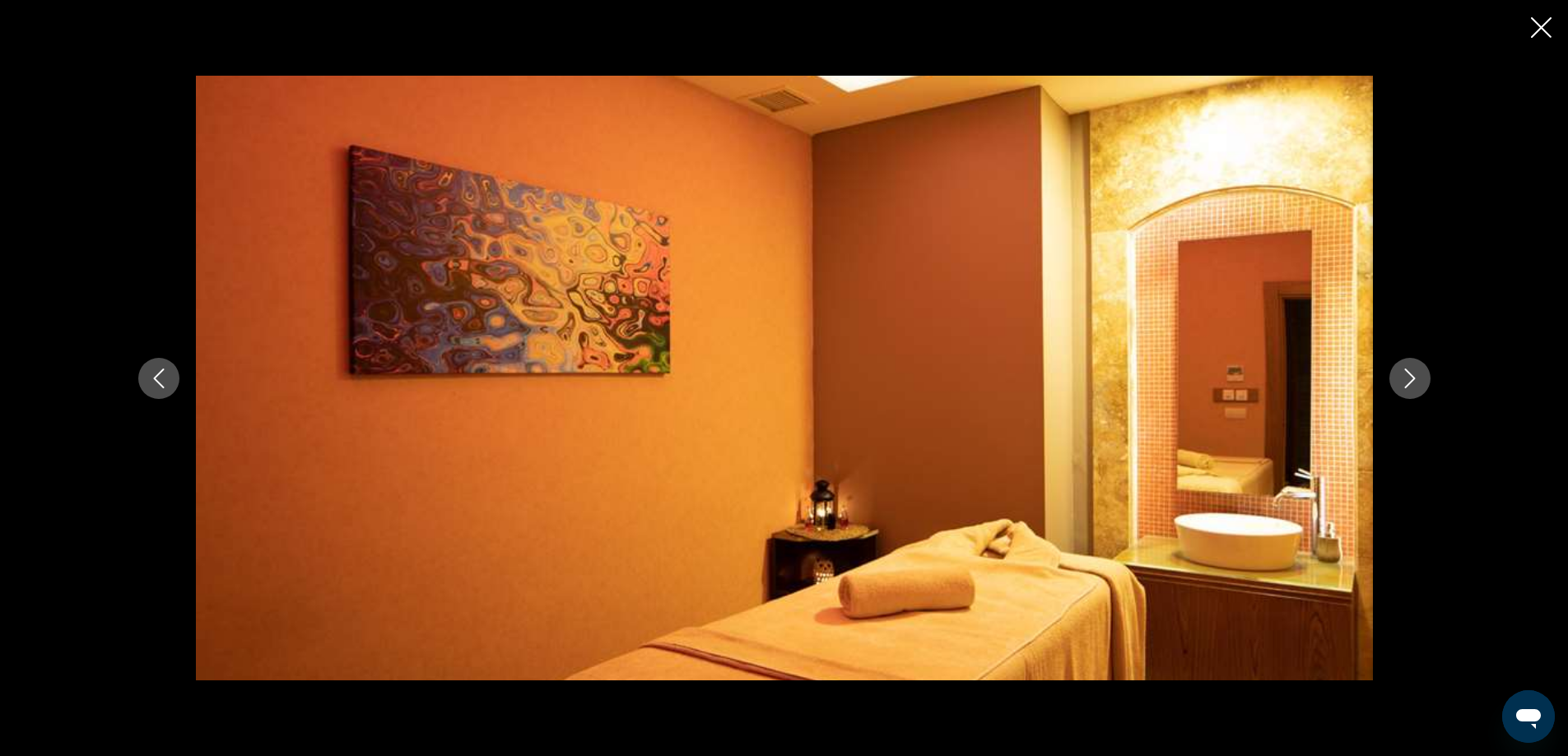
click at [1404, 391] on button "Next image" at bounding box center [1410, 378] width 41 height 41
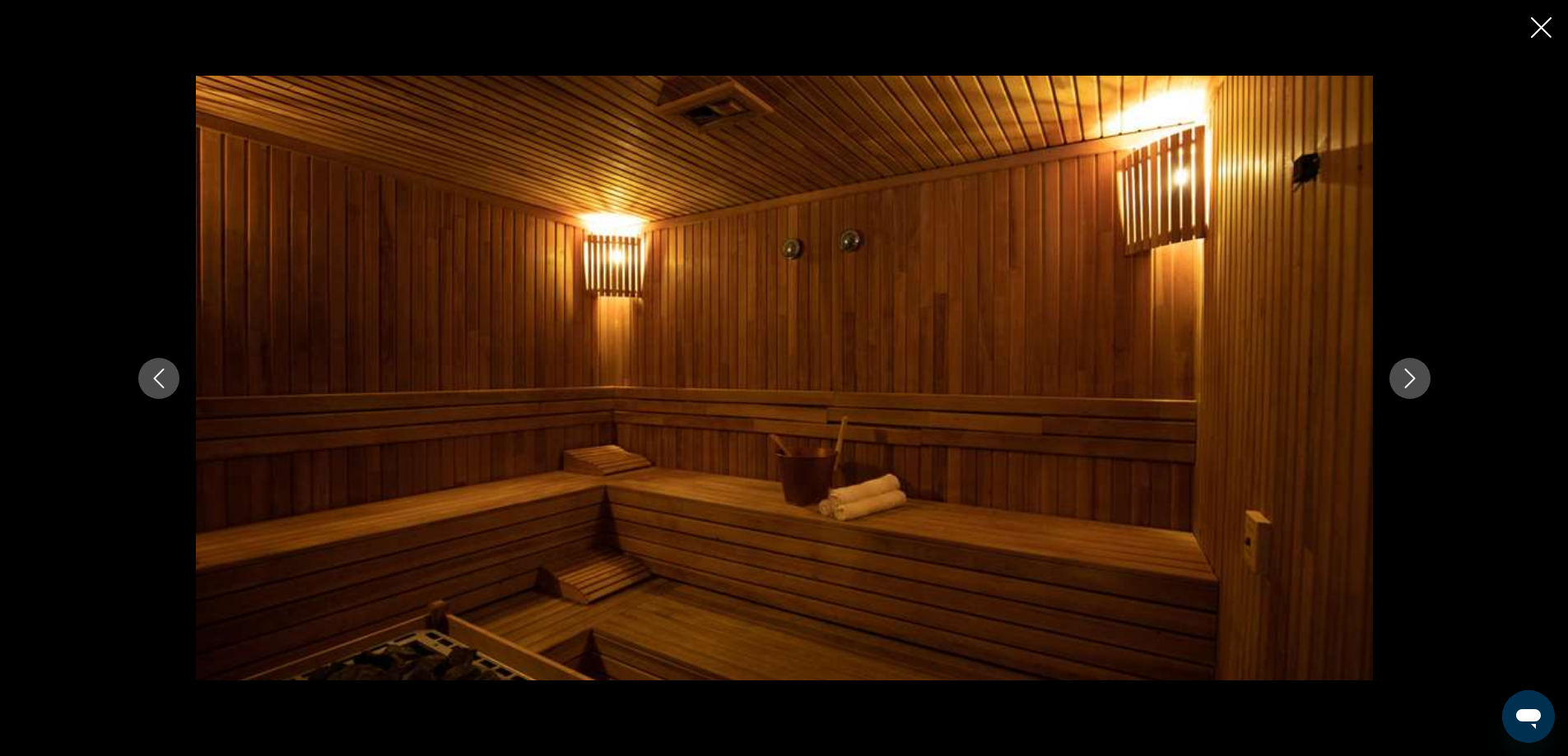
click at [1404, 391] on button "Next image" at bounding box center [1410, 378] width 41 height 41
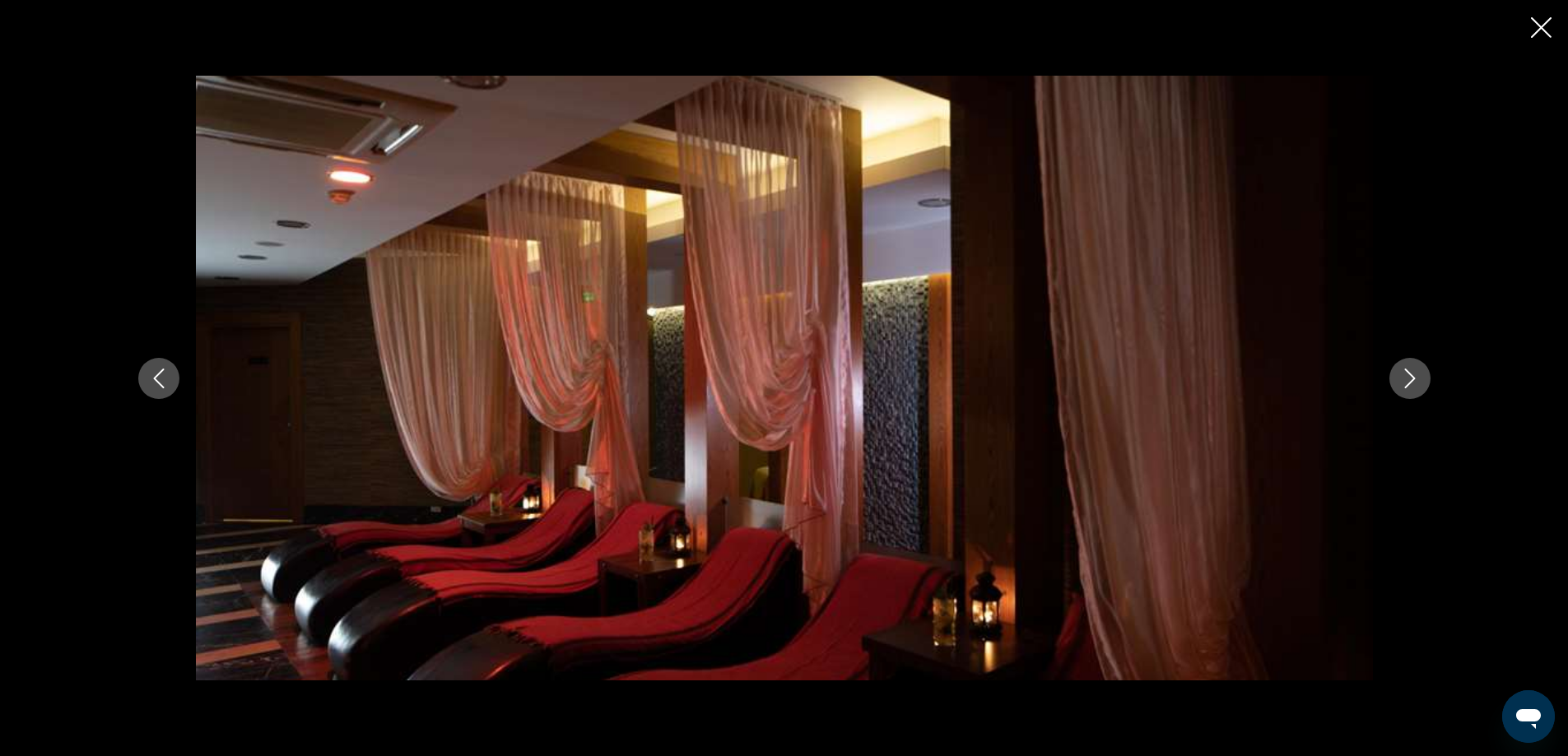
click at [1404, 391] on button "Next image" at bounding box center [1410, 378] width 41 height 41
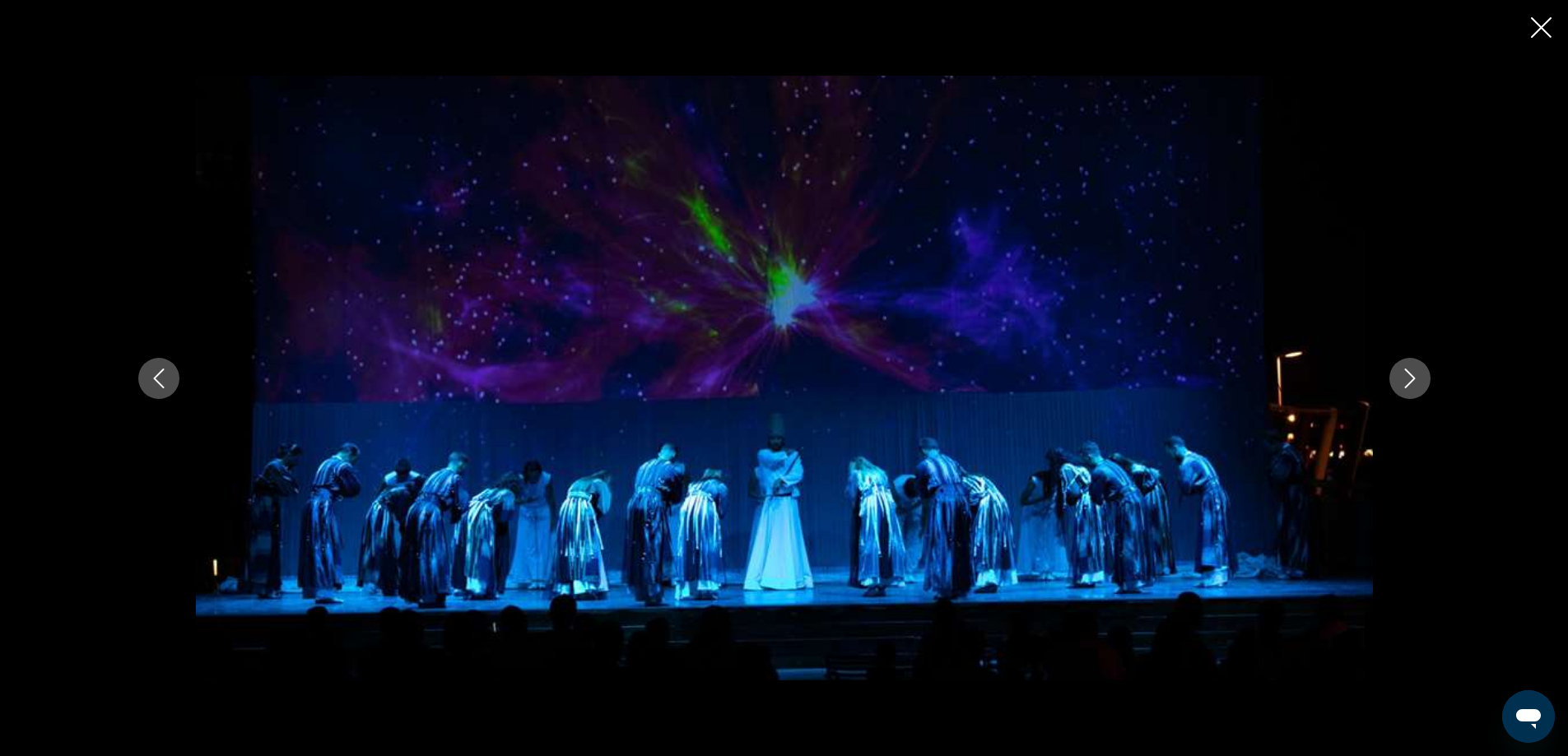
click at [1404, 391] on button "Next image" at bounding box center [1410, 378] width 41 height 41
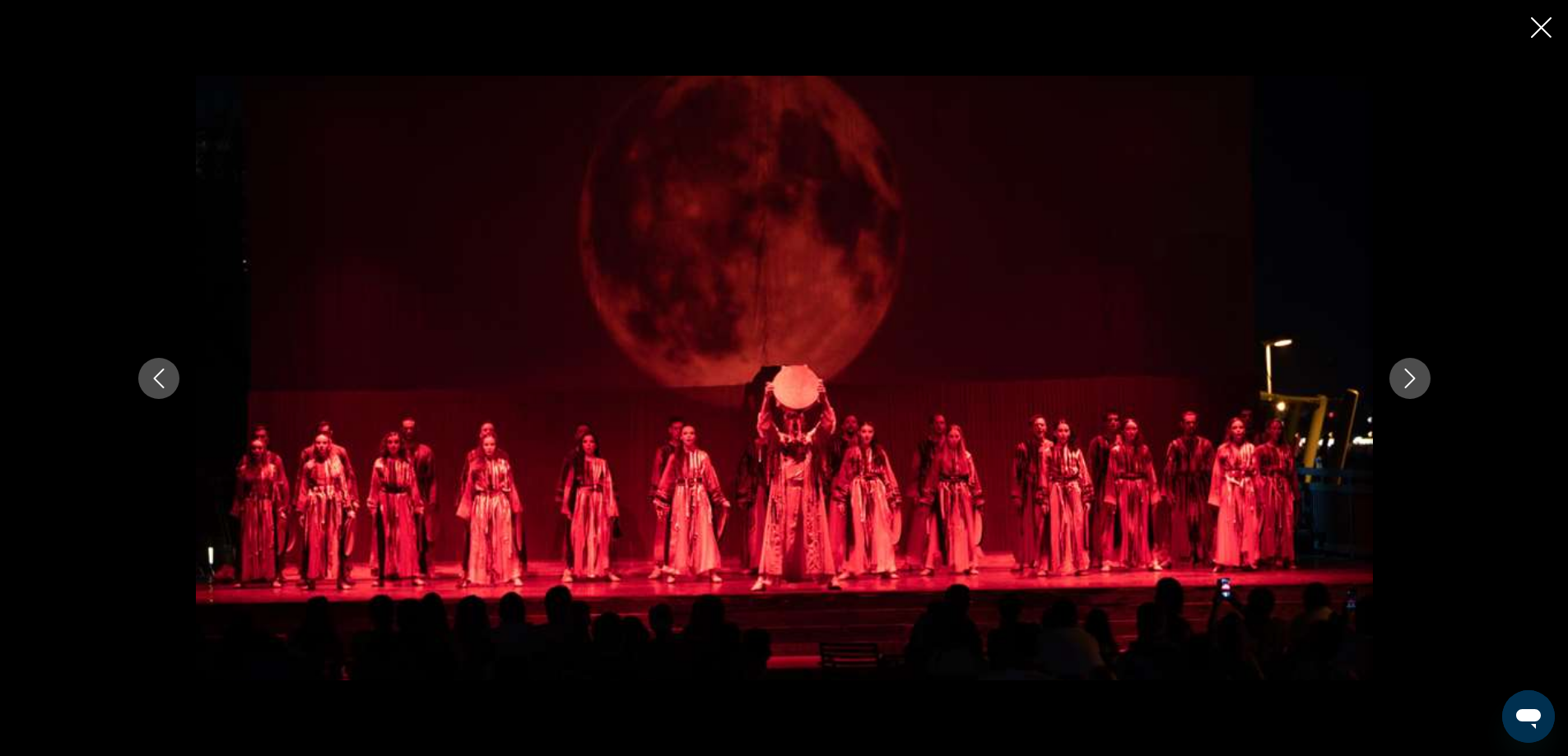
click at [1404, 391] on button "Next image" at bounding box center [1410, 378] width 41 height 41
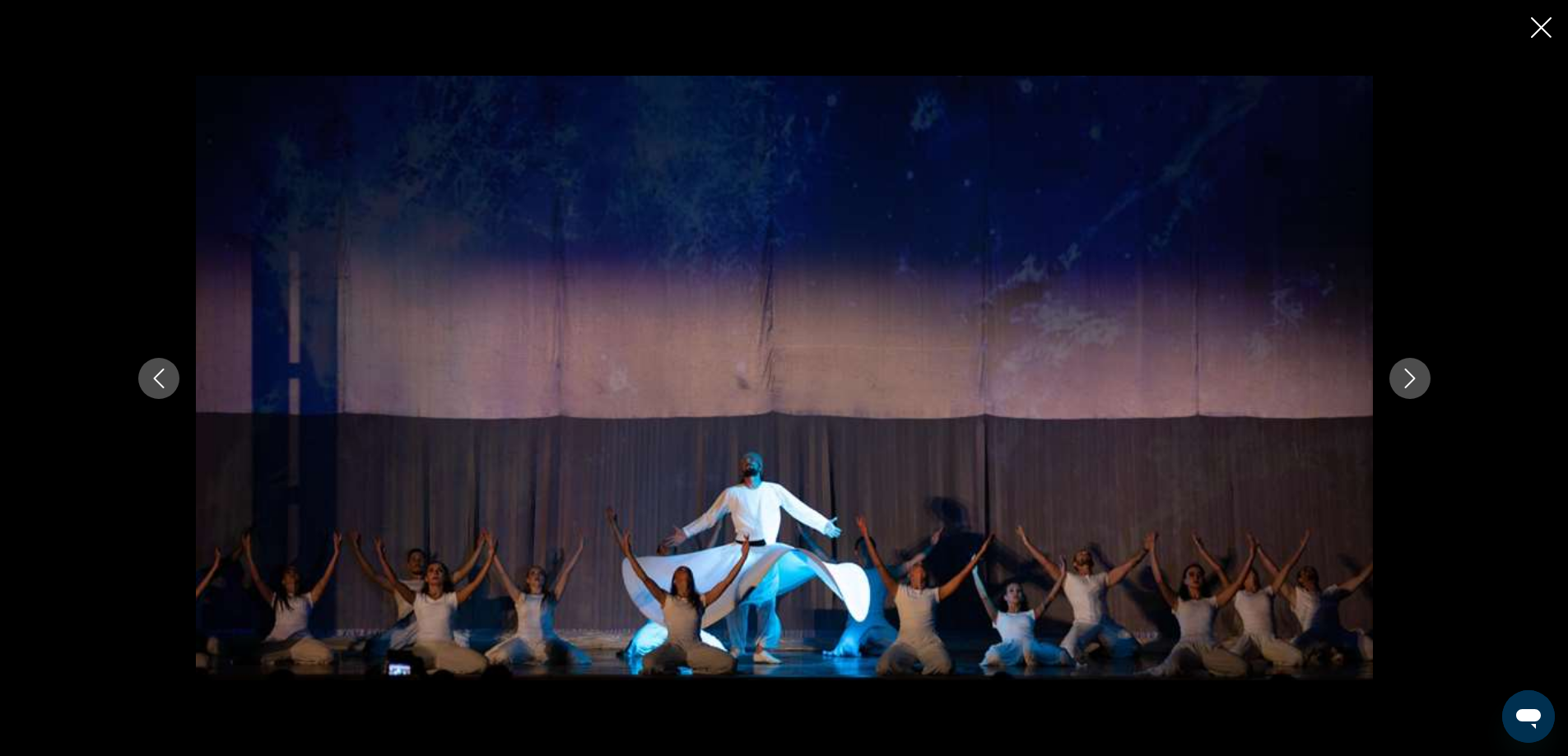
click at [1404, 391] on button "Next image" at bounding box center [1410, 378] width 41 height 41
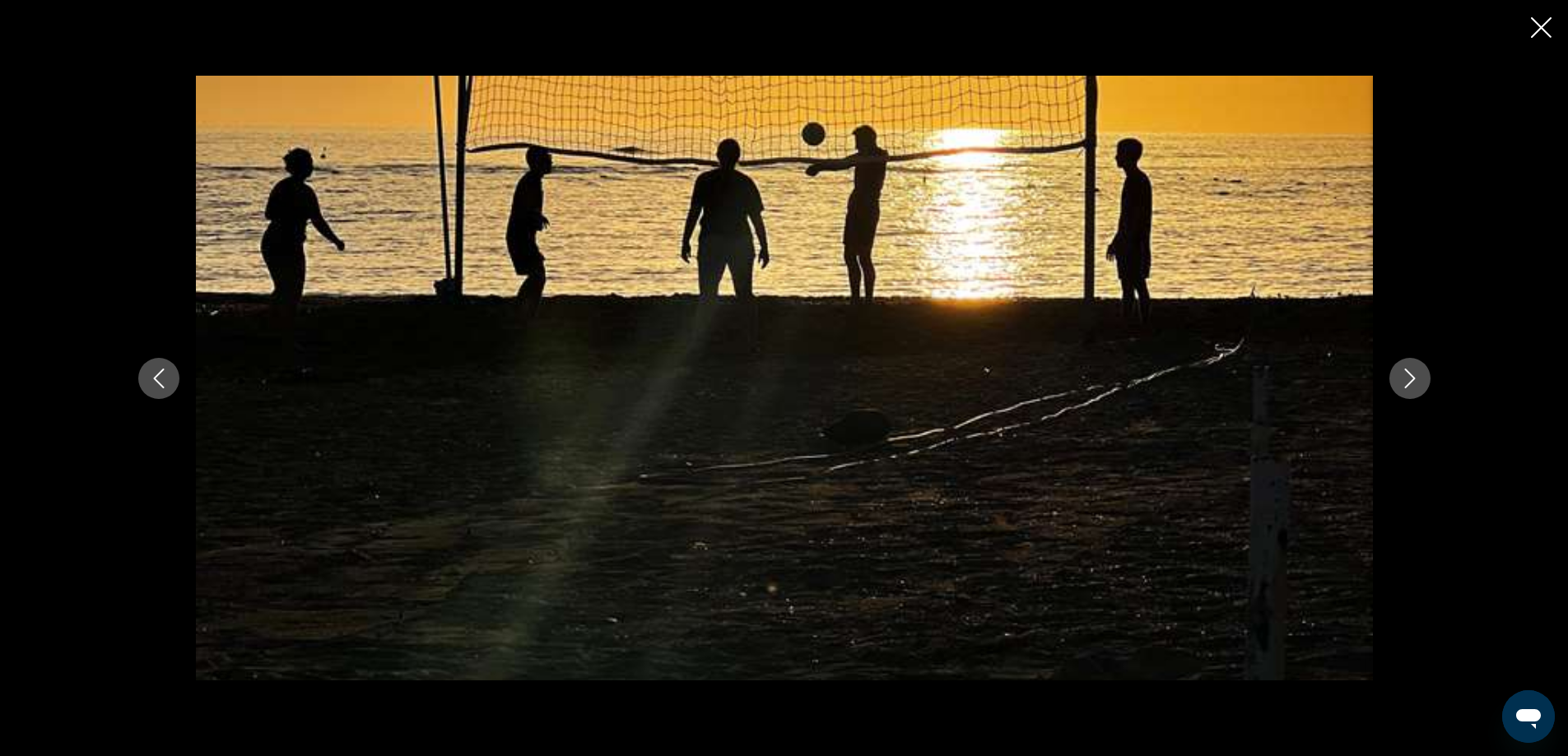
click at [1404, 391] on button "Next image" at bounding box center [1410, 378] width 41 height 41
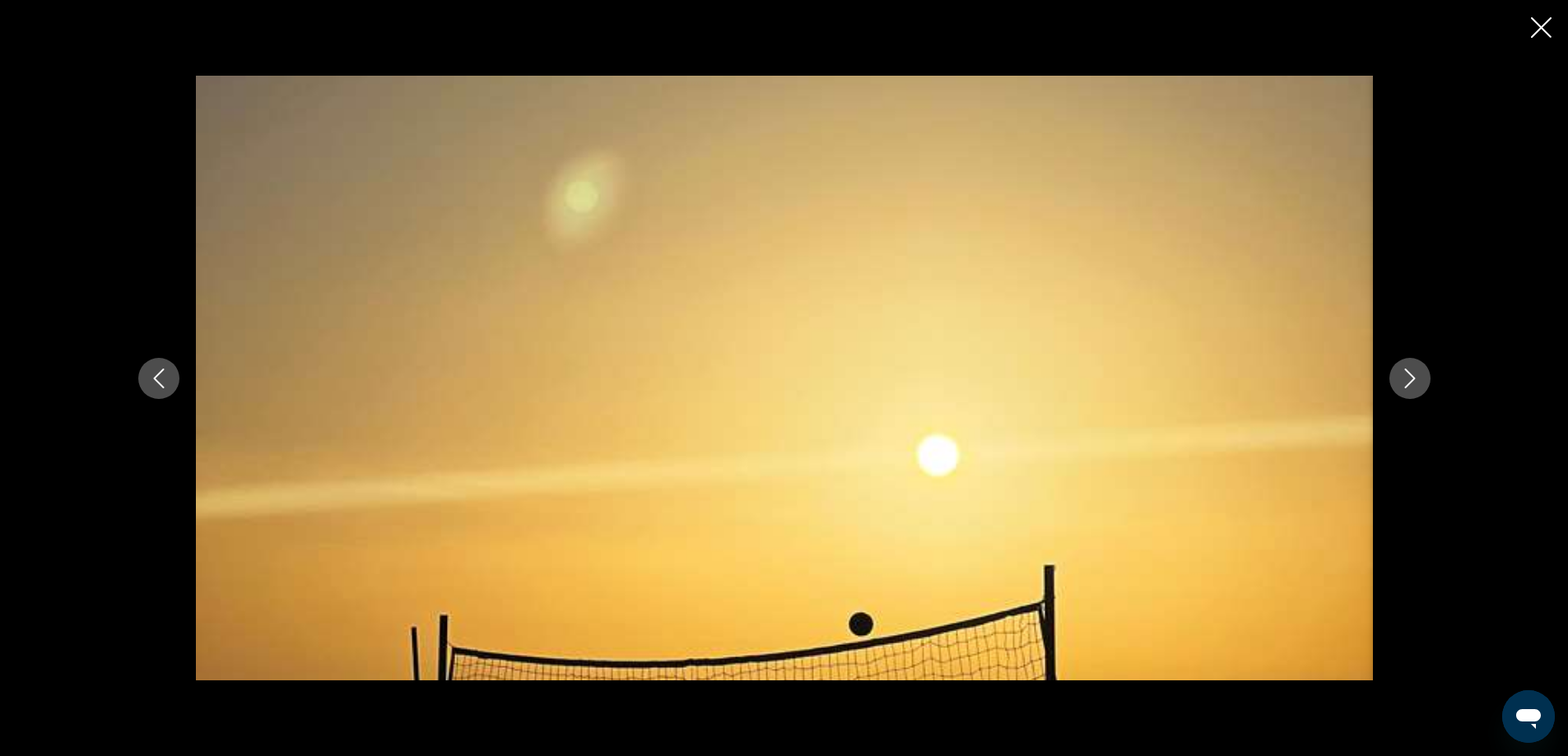
click at [1404, 391] on button "Next image" at bounding box center [1410, 378] width 41 height 41
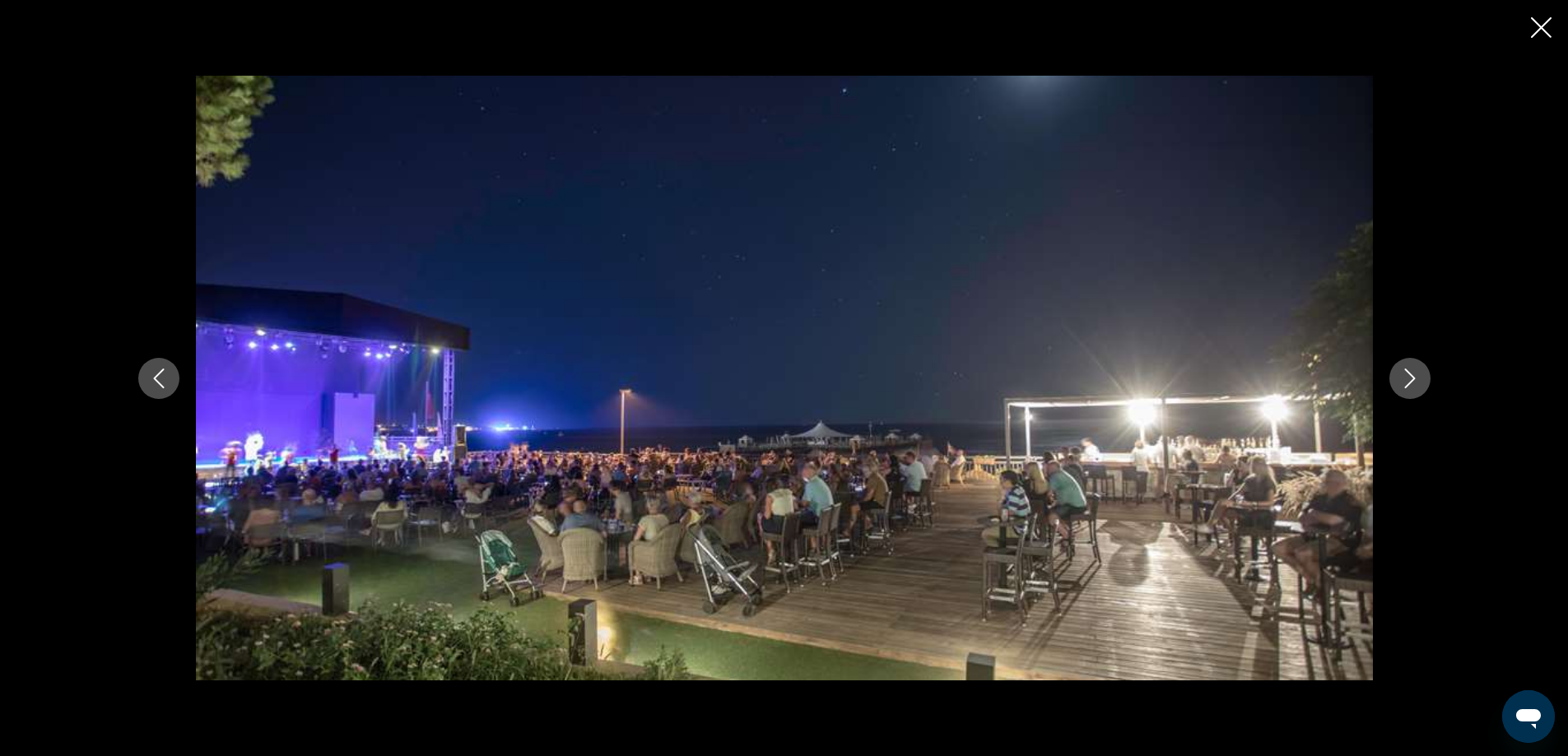
click at [1404, 391] on button "Next image" at bounding box center [1410, 378] width 41 height 41
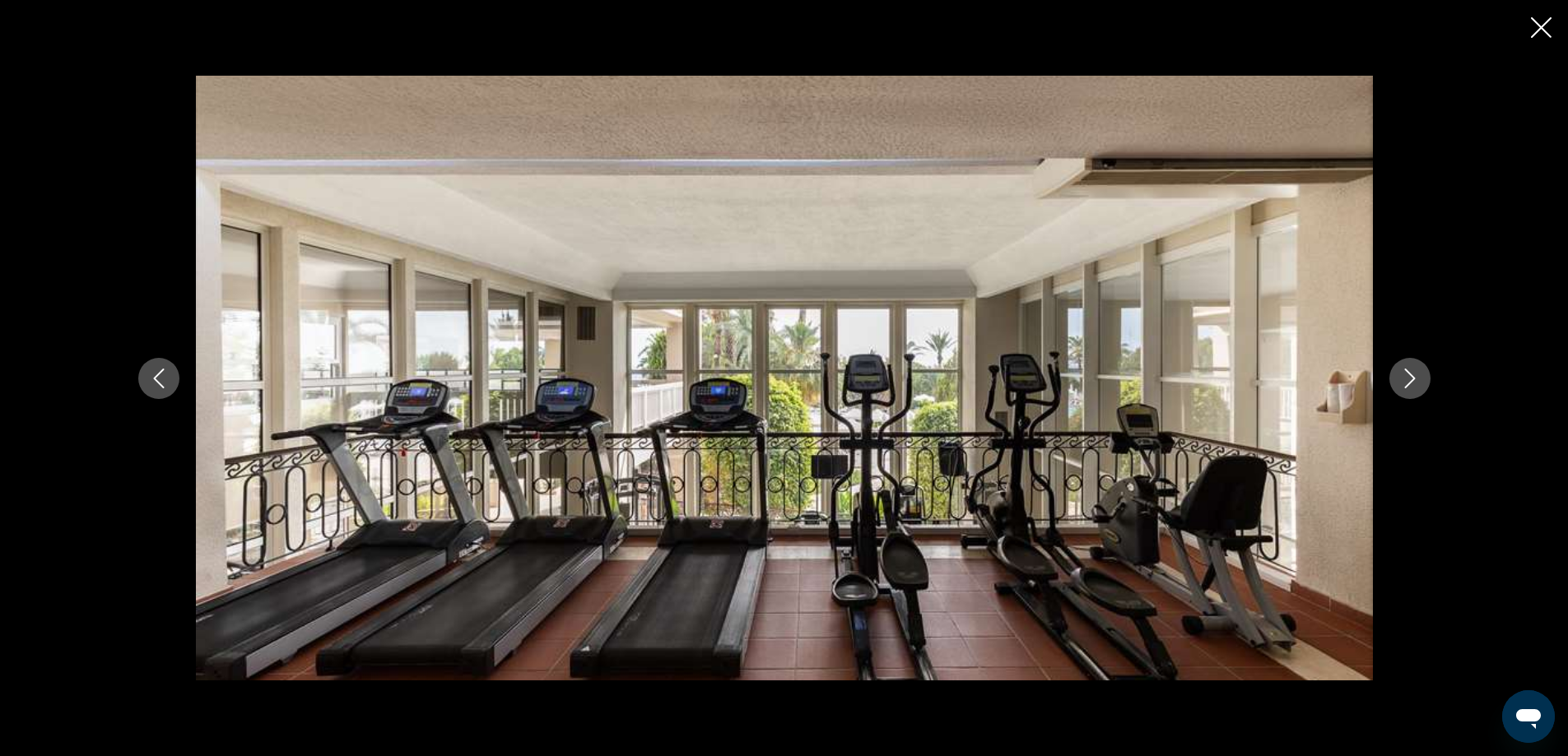
click at [1404, 391] on button "Next image" at bounding box center [1410, 378] width 41 height 41
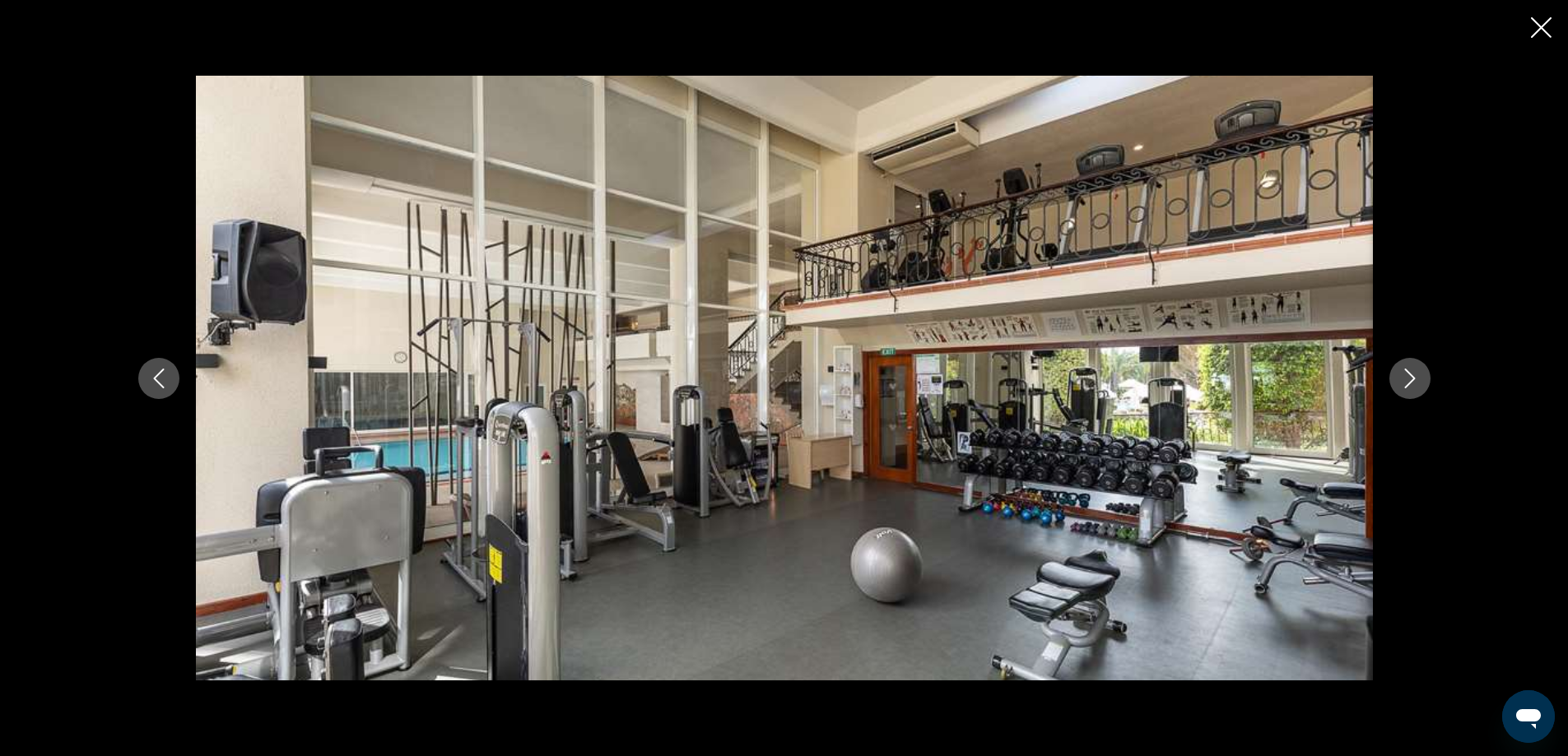
click at [1404, 391] on button "Next image" at bounding box center [1410, 378] width 41 height 41
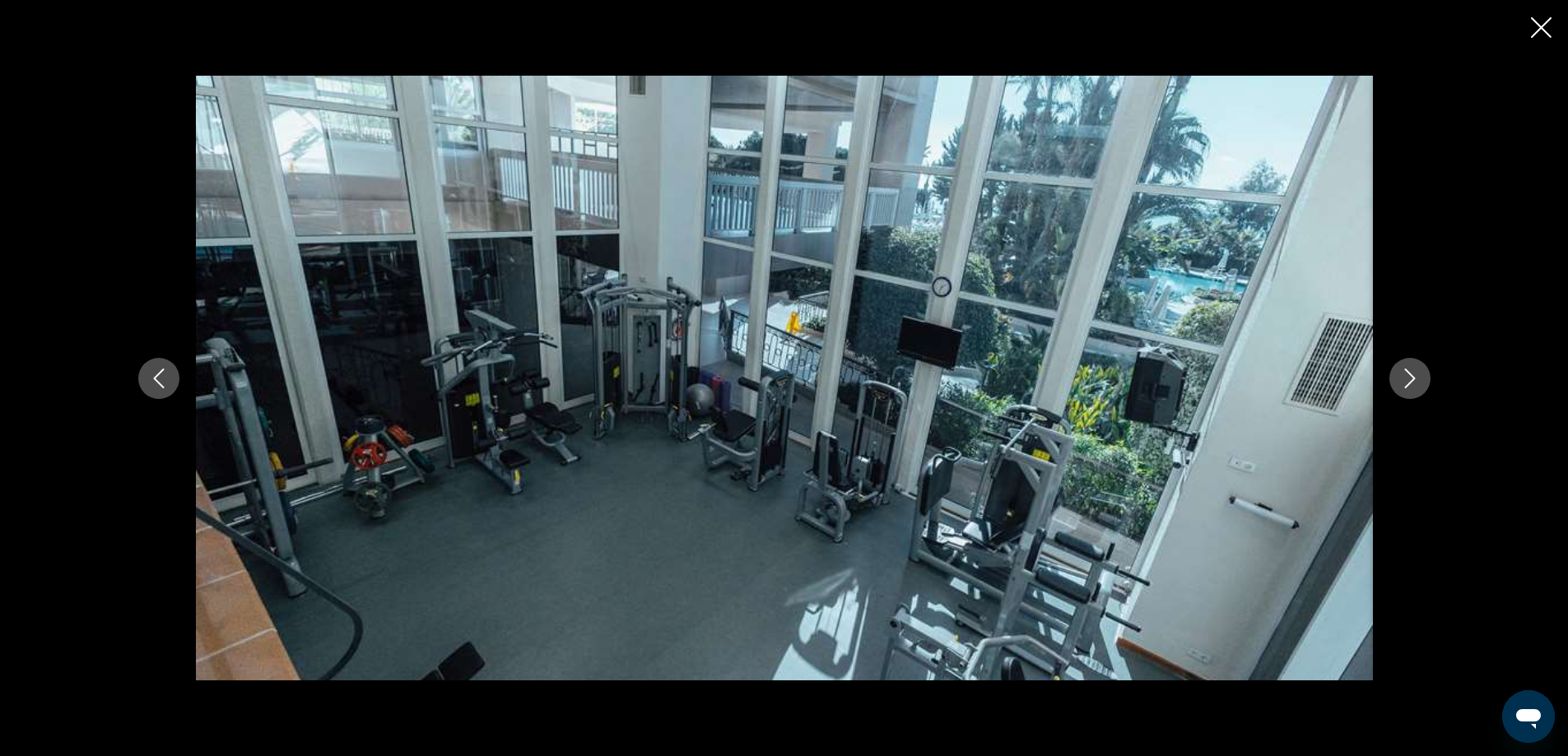
click at [1404, 391] on button "Next image" at bounding box center [1410, 378] width 41 height 41
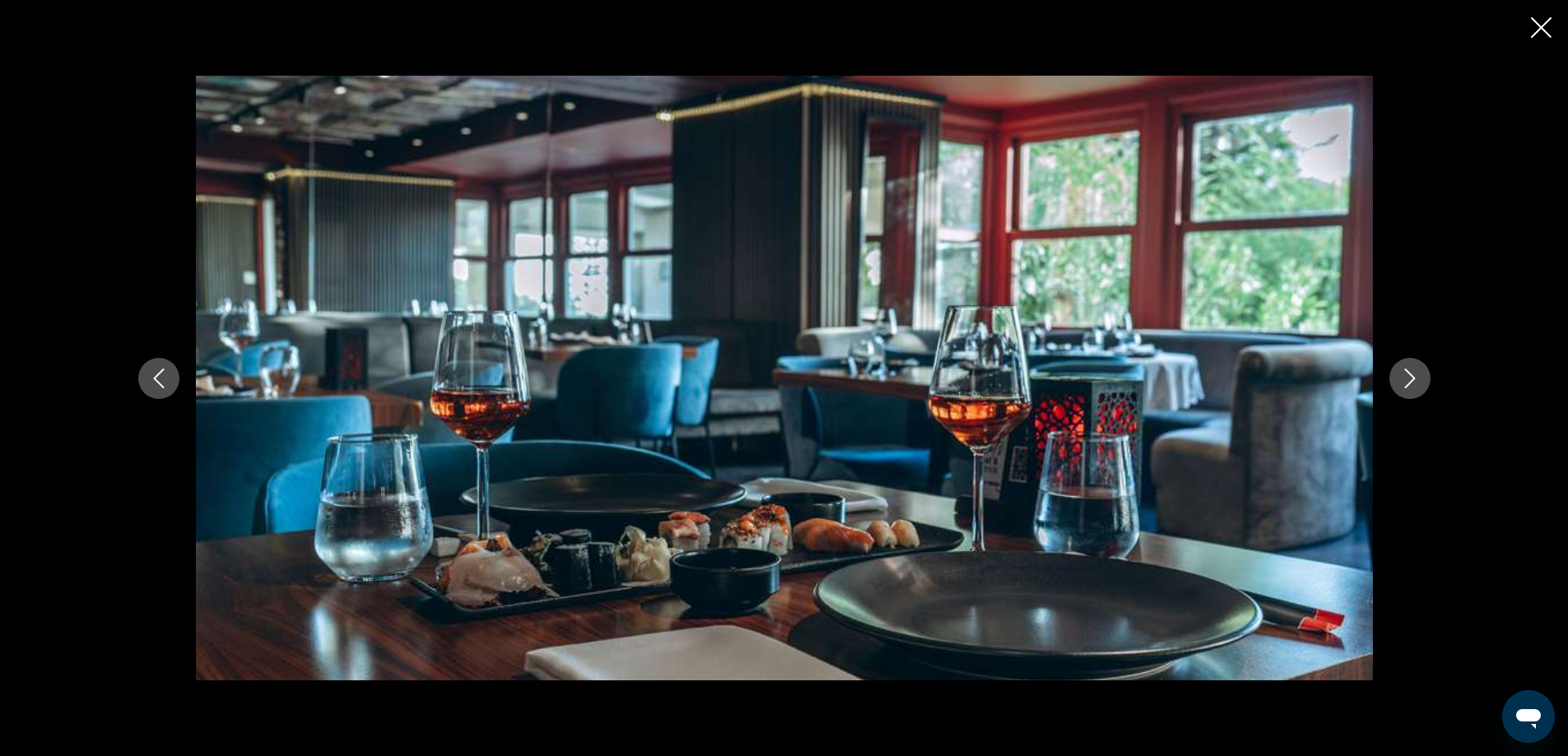
click at [1404, 391] on button "Next image" at bounding box center [1410, 378] width 41 height 41
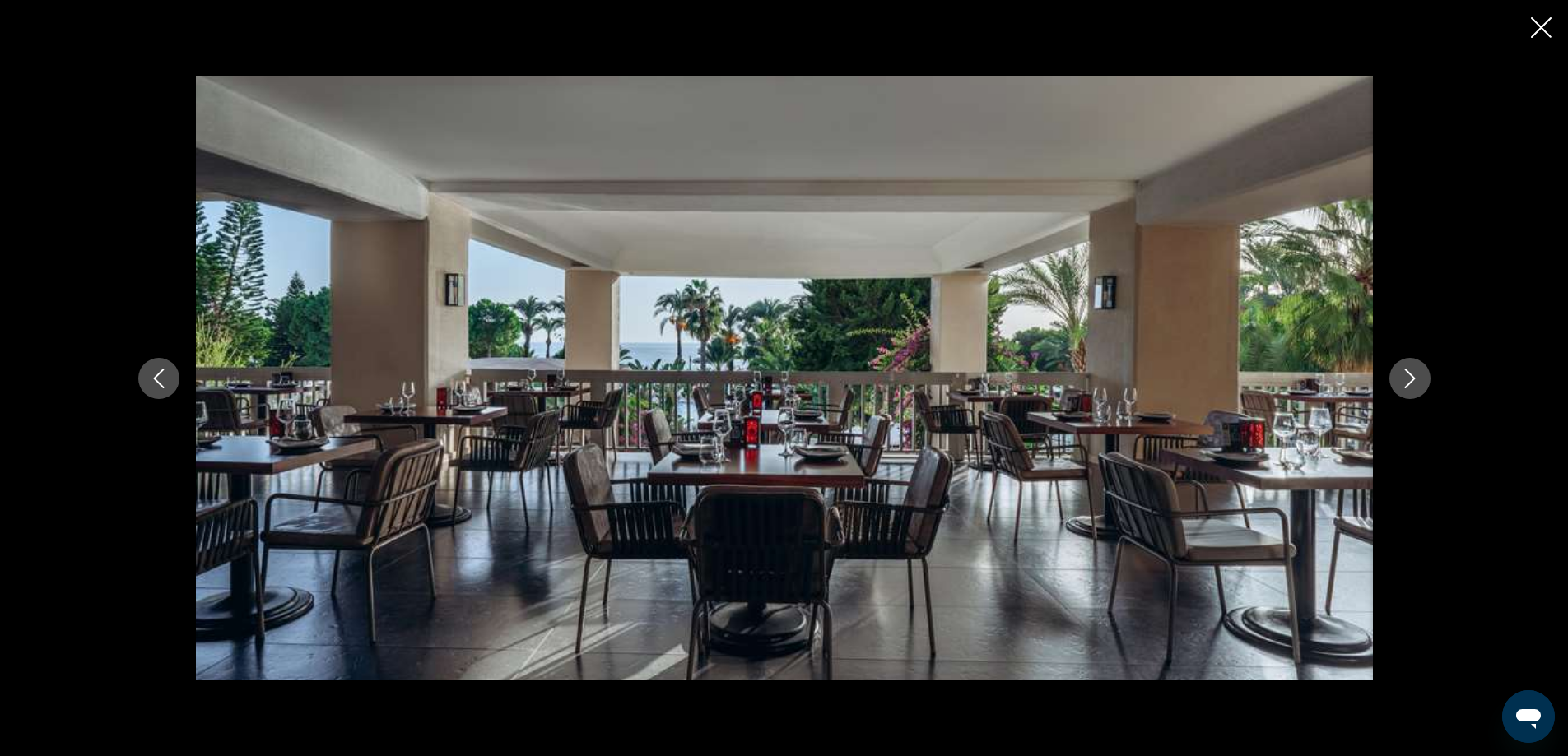
click at [1404, 391] on button "Next image" at bounding box center [1410, 378] width 41 height 41
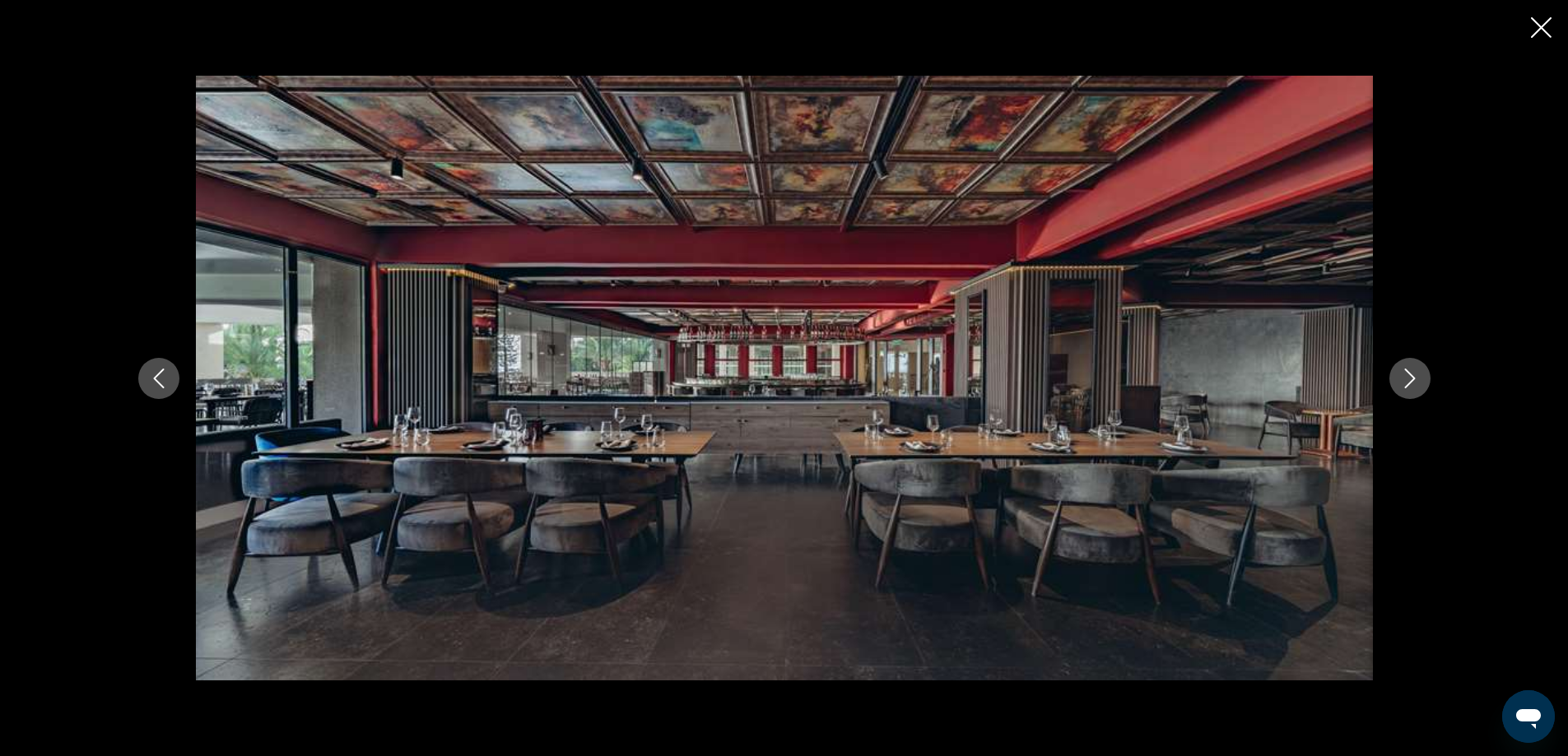
click at [1404, 391] on button "Next image" at bounding box center [1410, 378] width 41 height 41
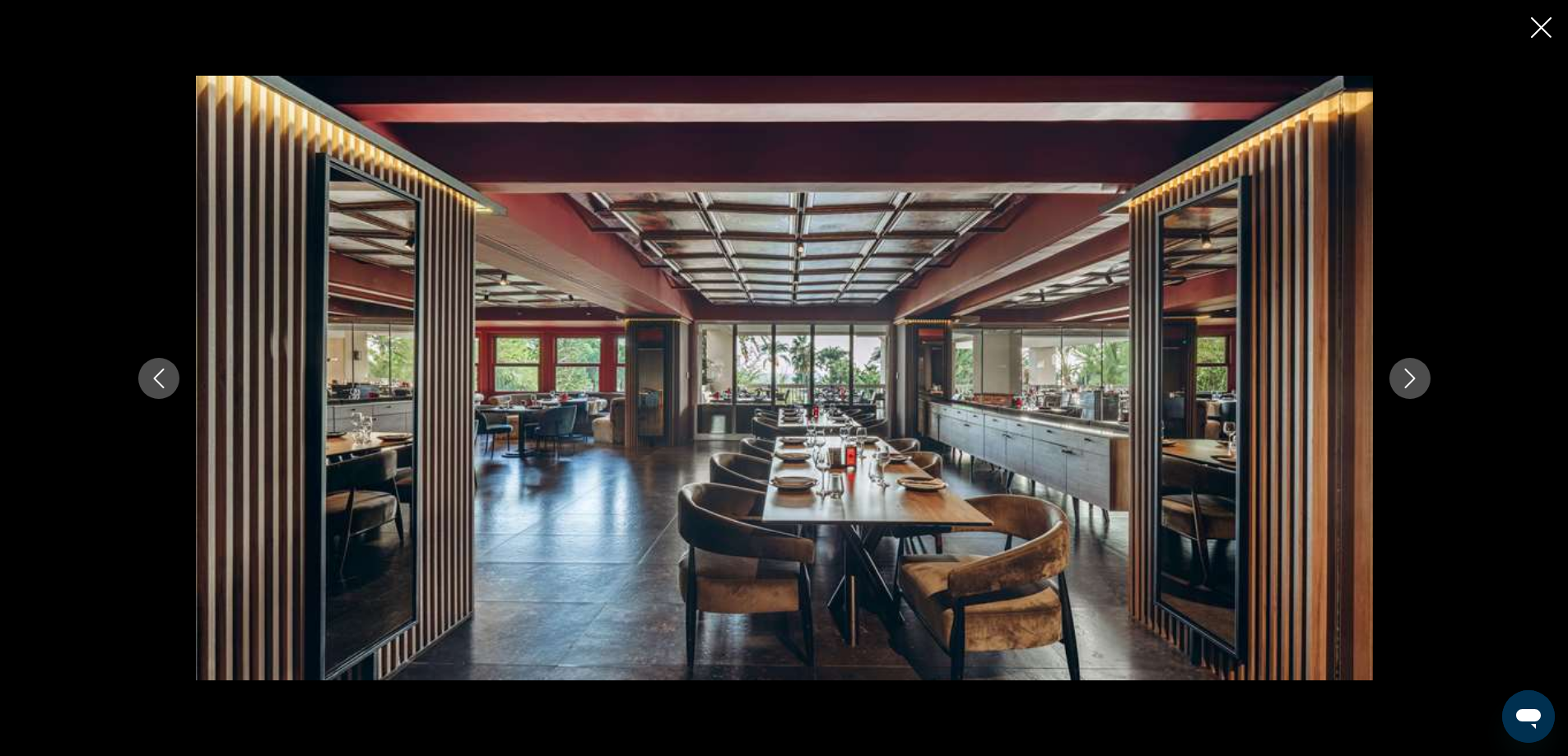
click at [1404, 391] on button "Next image" at bounding box center [1410, 378] width 41 height 41
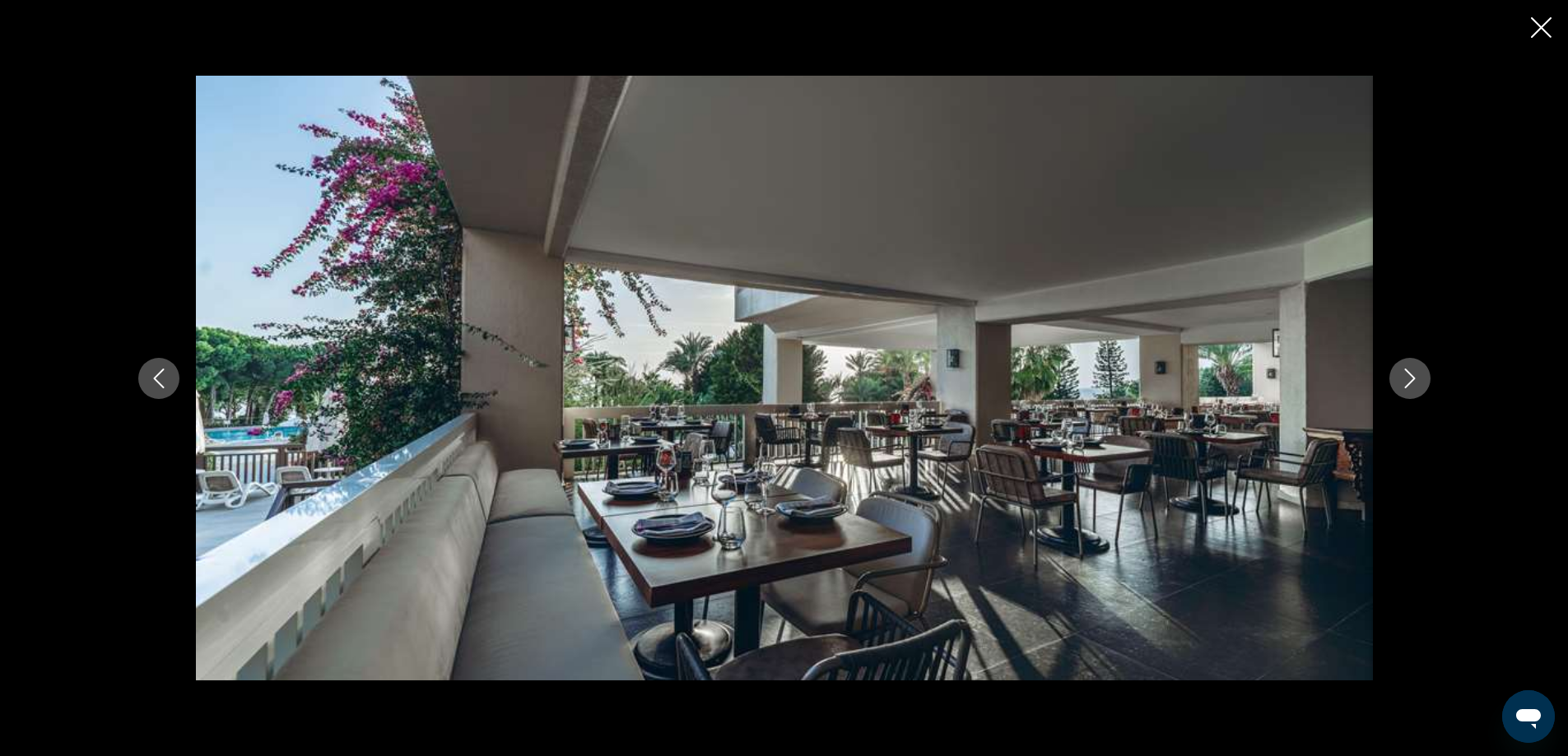
click at [1404, 391] on button "Next image" at bounding box center [1410, 378] width 41 height 41
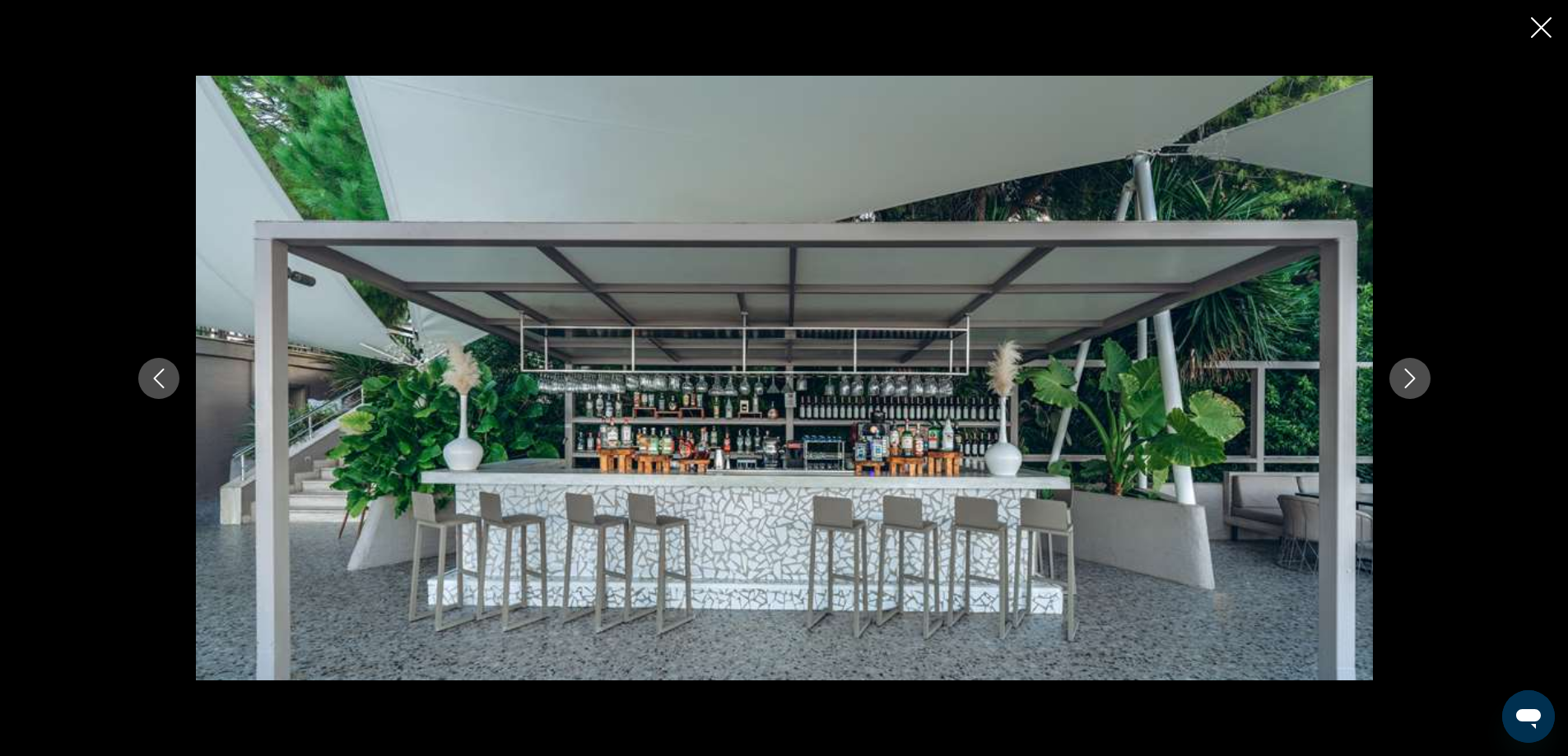
click at [1404, 391] on button "Next image" at bounding box center [1410, 378] width 41 height 41
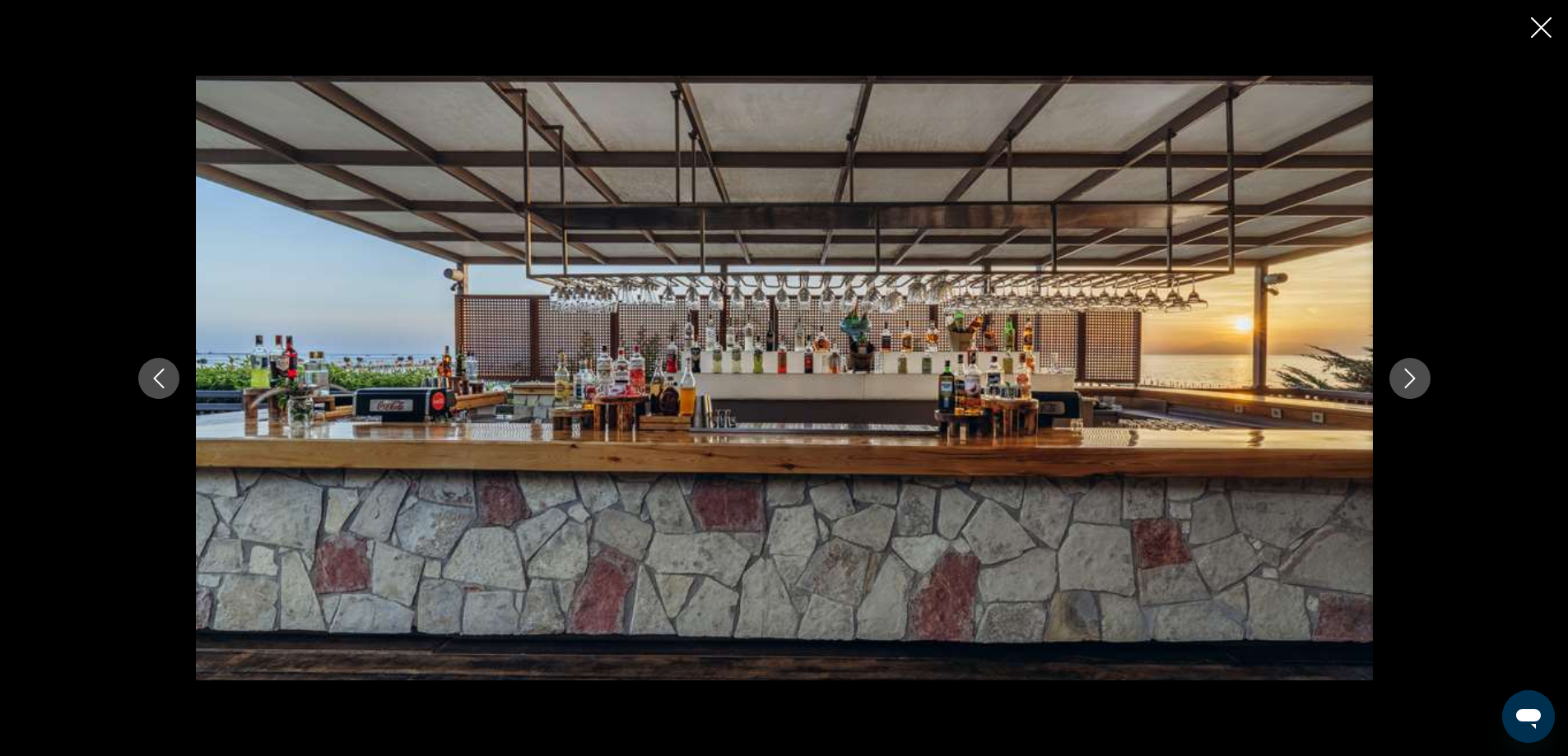
click at [1404, 391] on button "Next image" at bounding box center [1410, 378] width 41 height 41
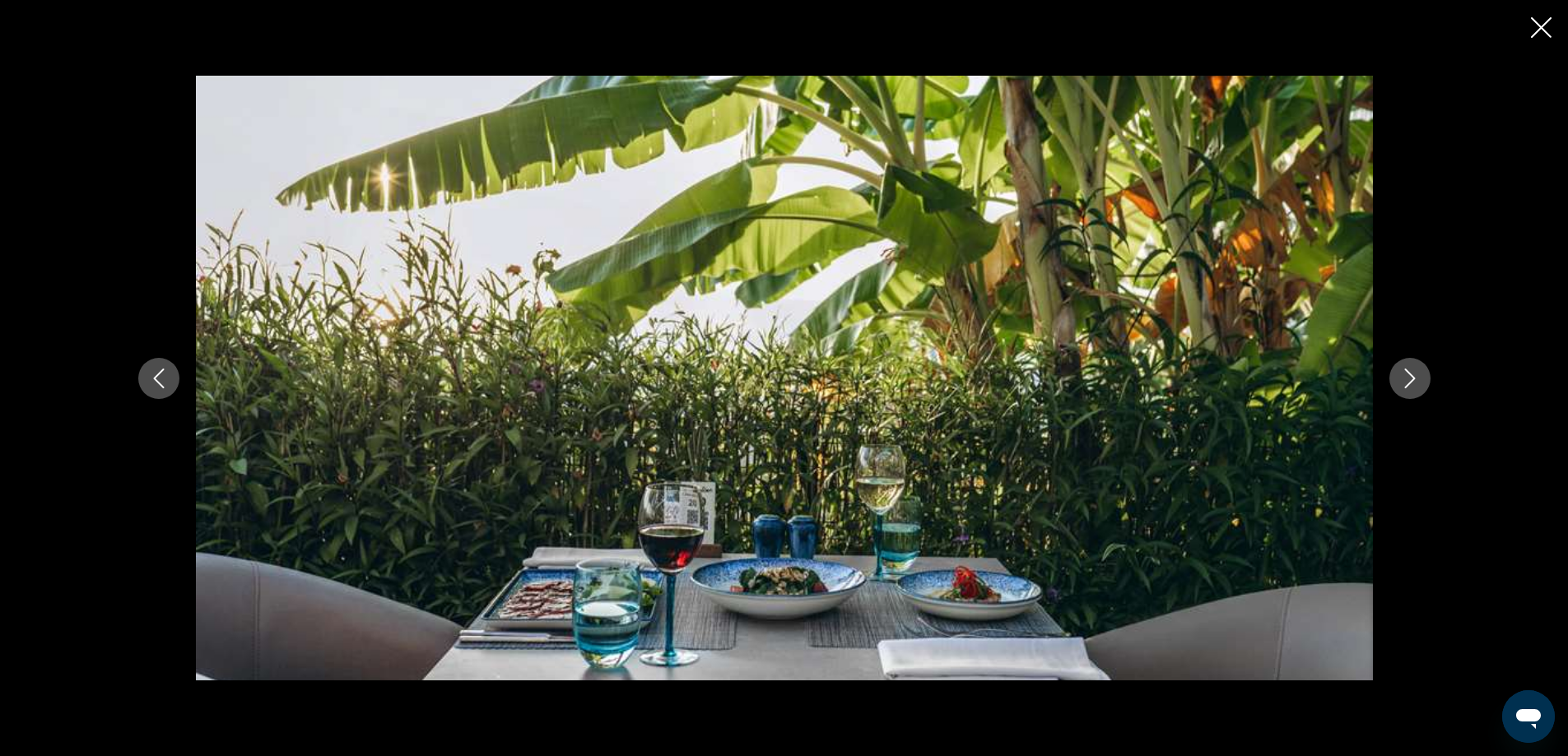
click at [1404, 391] on button "Next image" at bounding box center [1410, 378] width 41 height 41
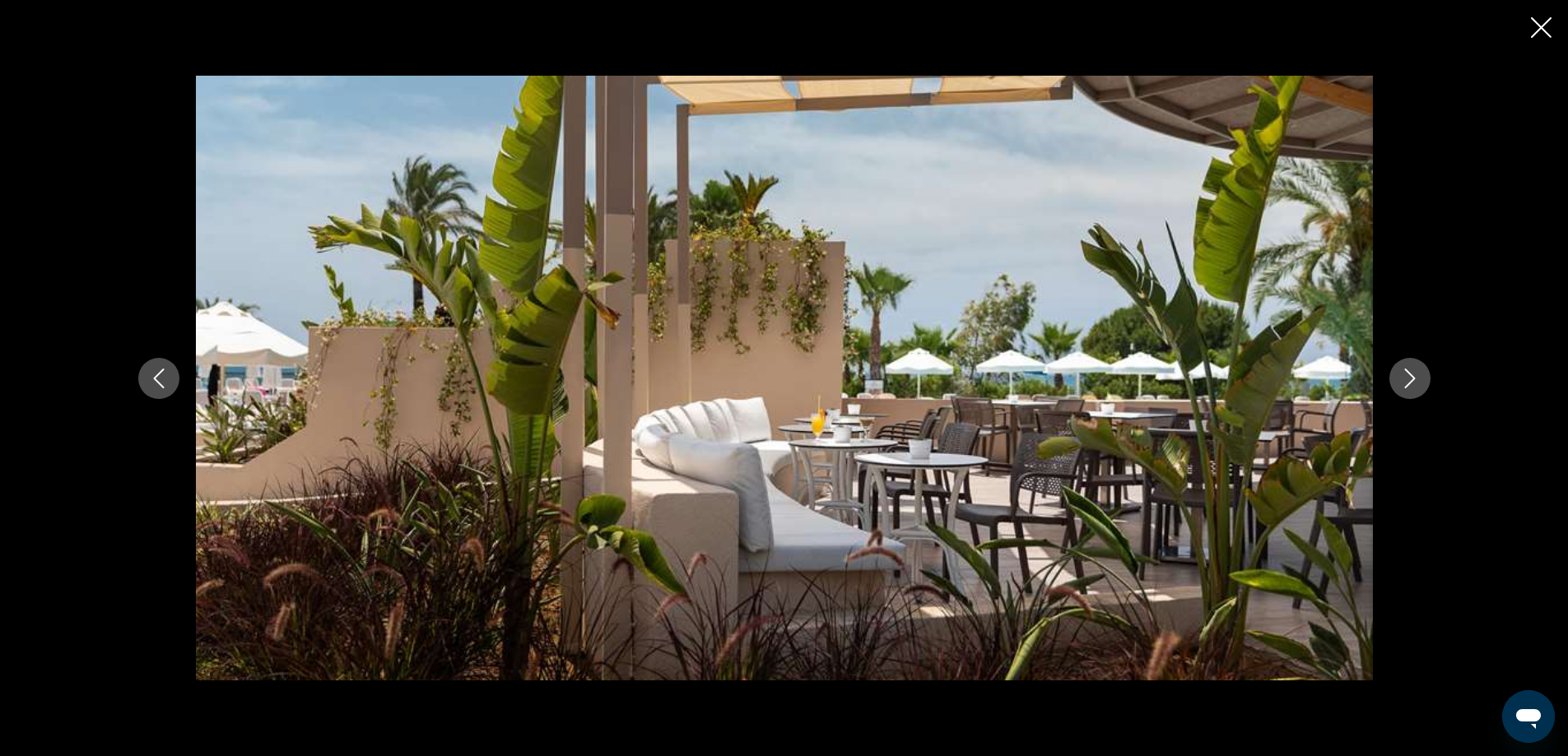
click at [1404, 391] on button "Next image" at bounding box center [1410, 378] width 41 height 41
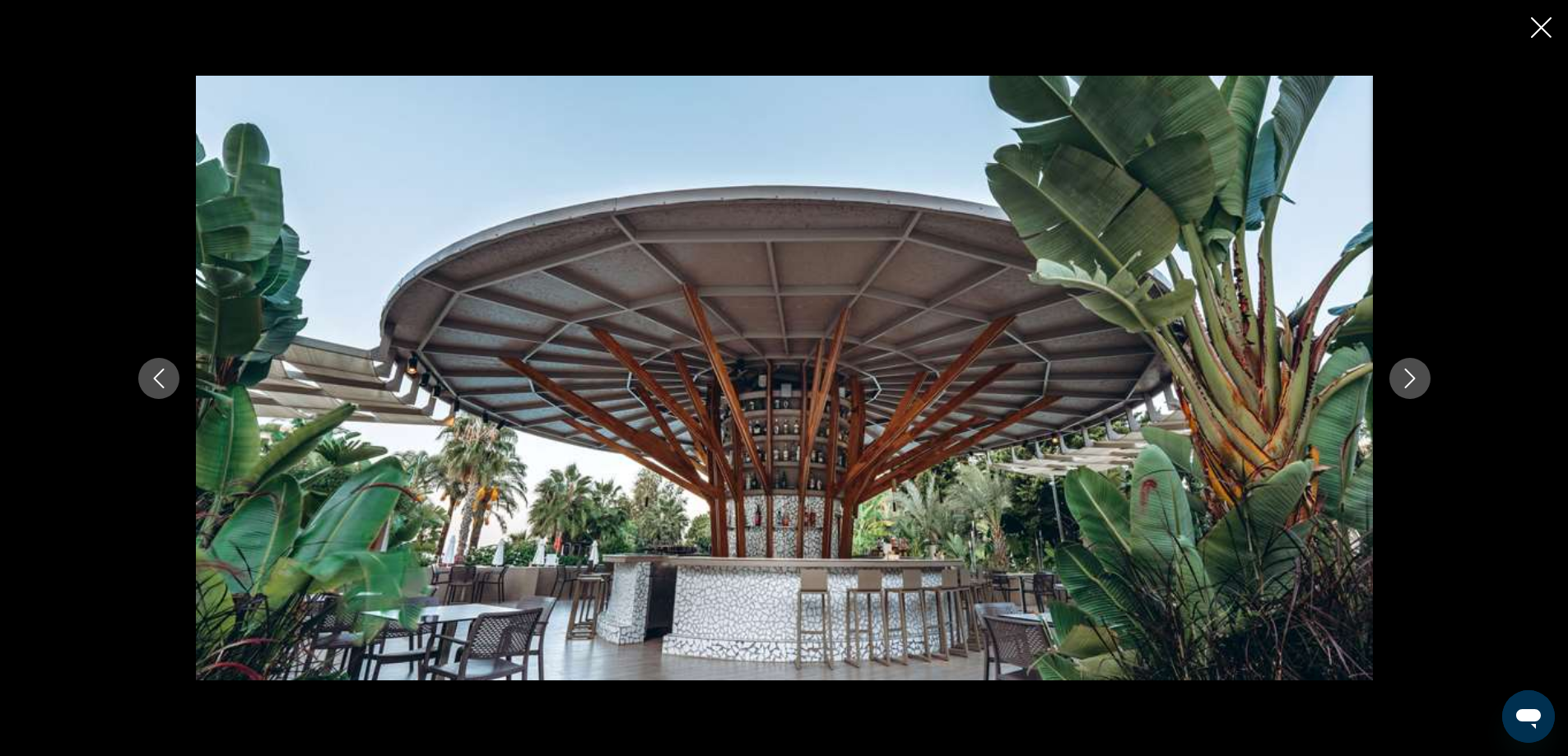
click at [1404, 391] on button "Next image" at bounding box center [1410, 378] width 41 height 41
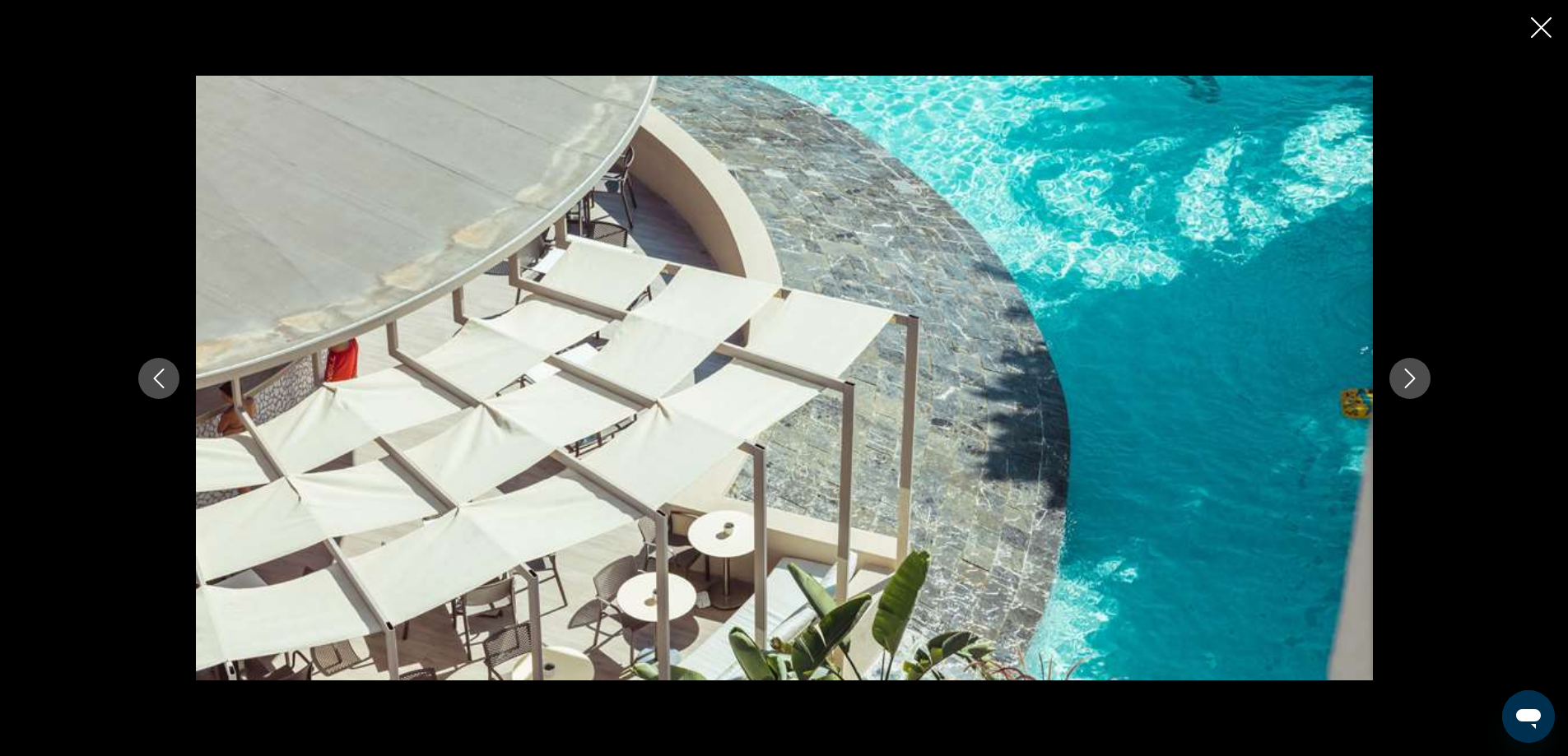
click at [1404, 391] on button "Next image" at bounding box center [1410, 378] width 41 height 41
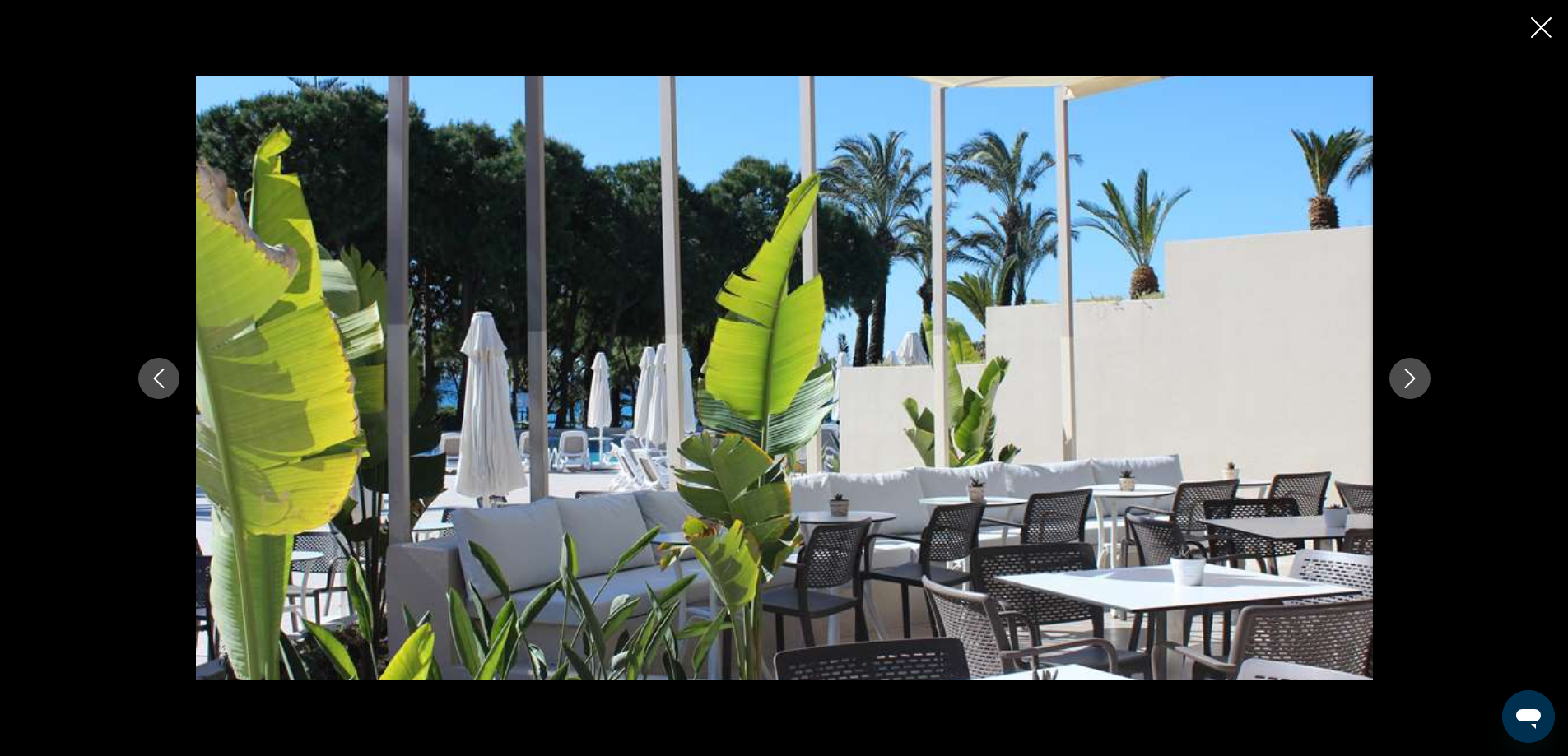
click at [150, 378] on icon "Previous image" at bounding box center [159, 378] width 20 height 20
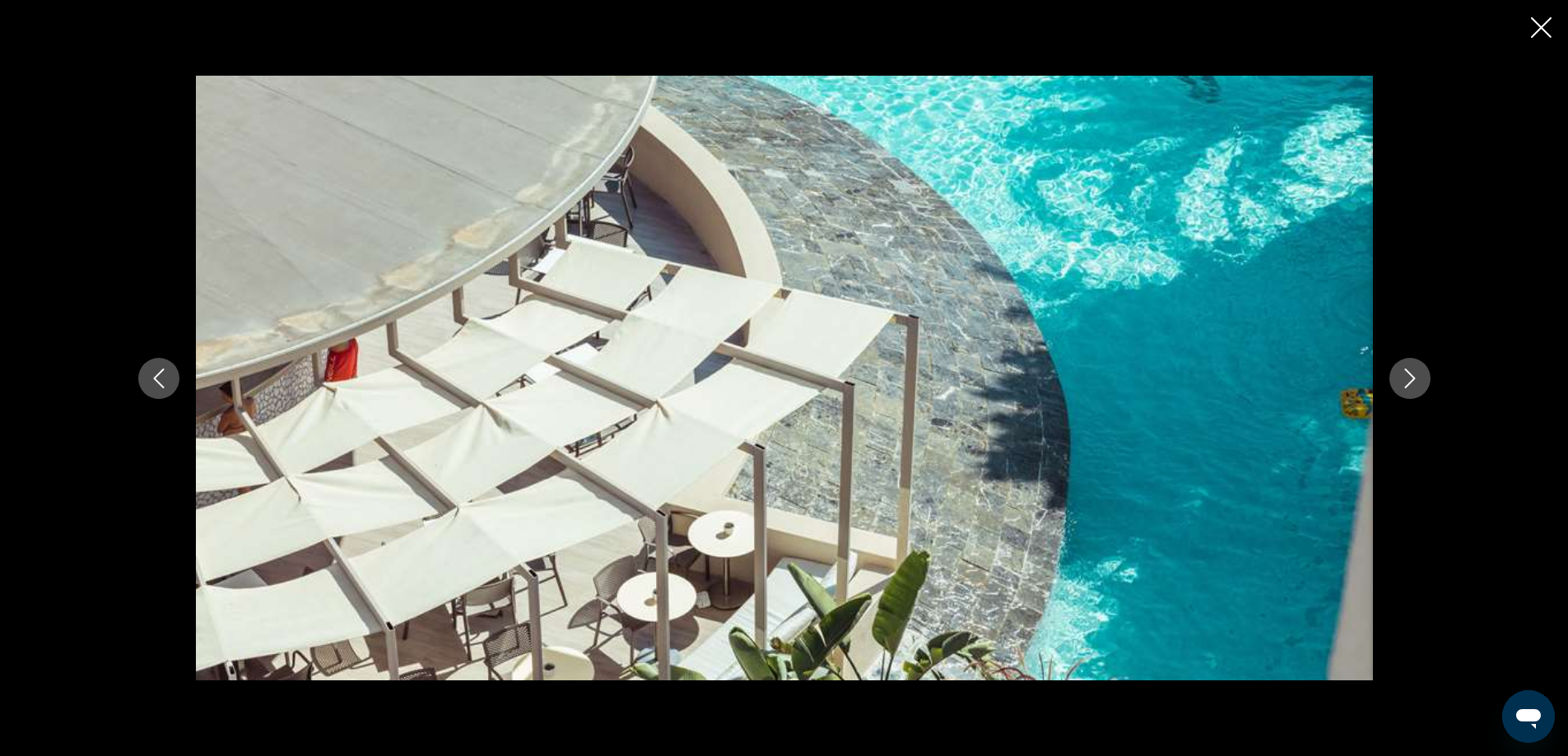
click at [1408, 388] on button "Next image" at bounding box center [1410, 378] width 41 height 41
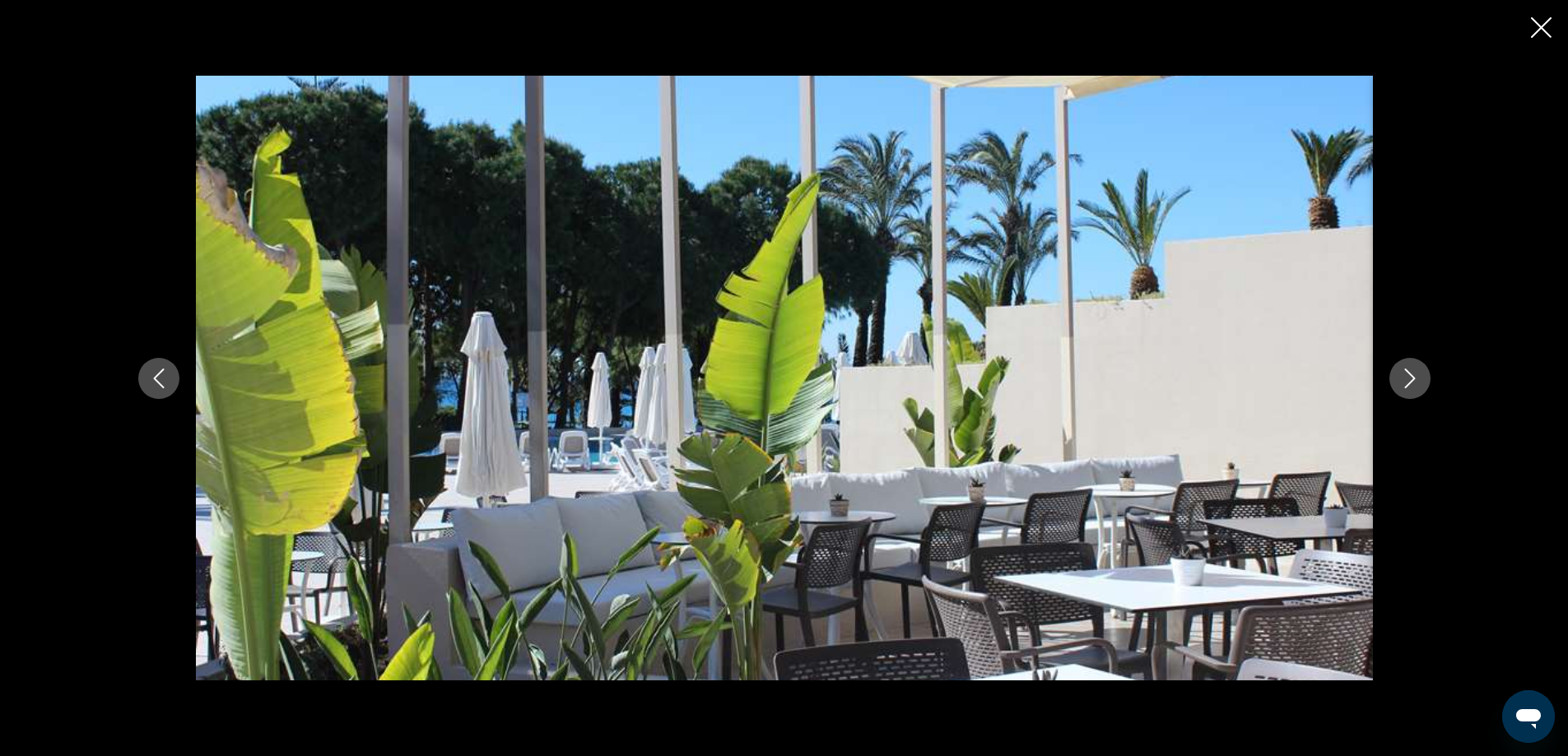
click at [1408, 388] on button "Next image" at bounding box center [1410, 378] width 41 height 41
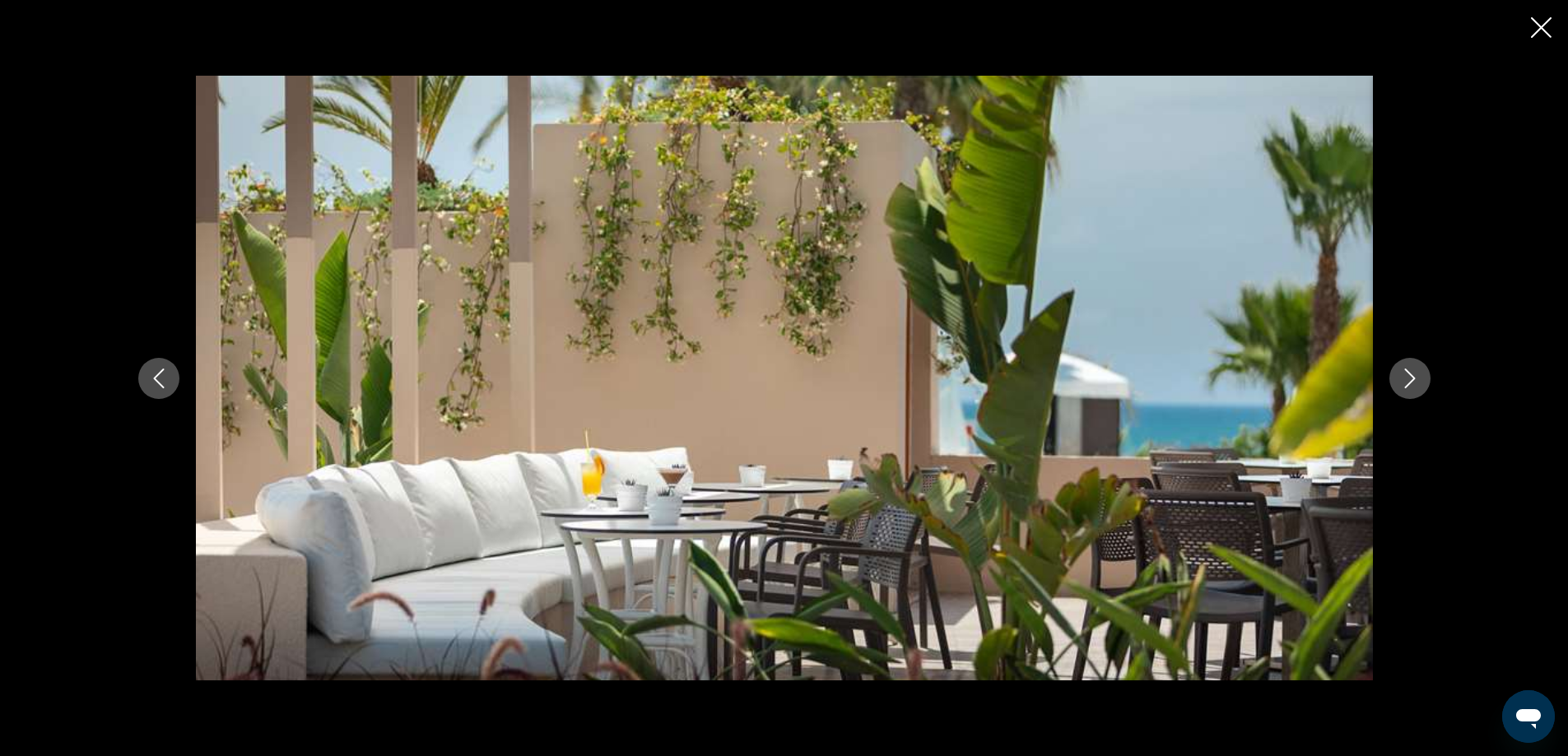
click at [1408, 388] on button "Next image" at bounding box center [1410, 378] width 41 height 41
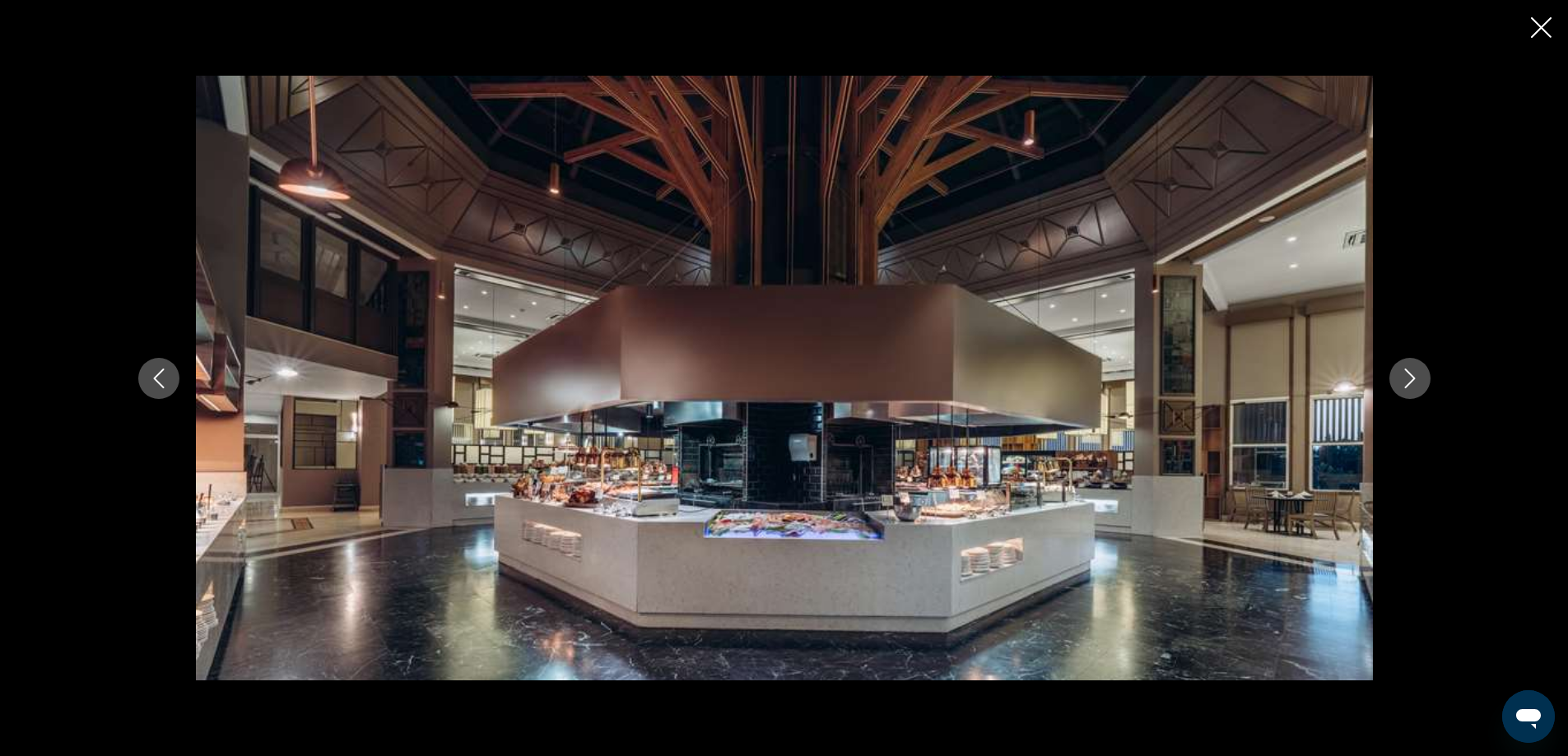
click at [1408, 388] on button "Next image" at bounding box center [1410, 378] width 41 height 41
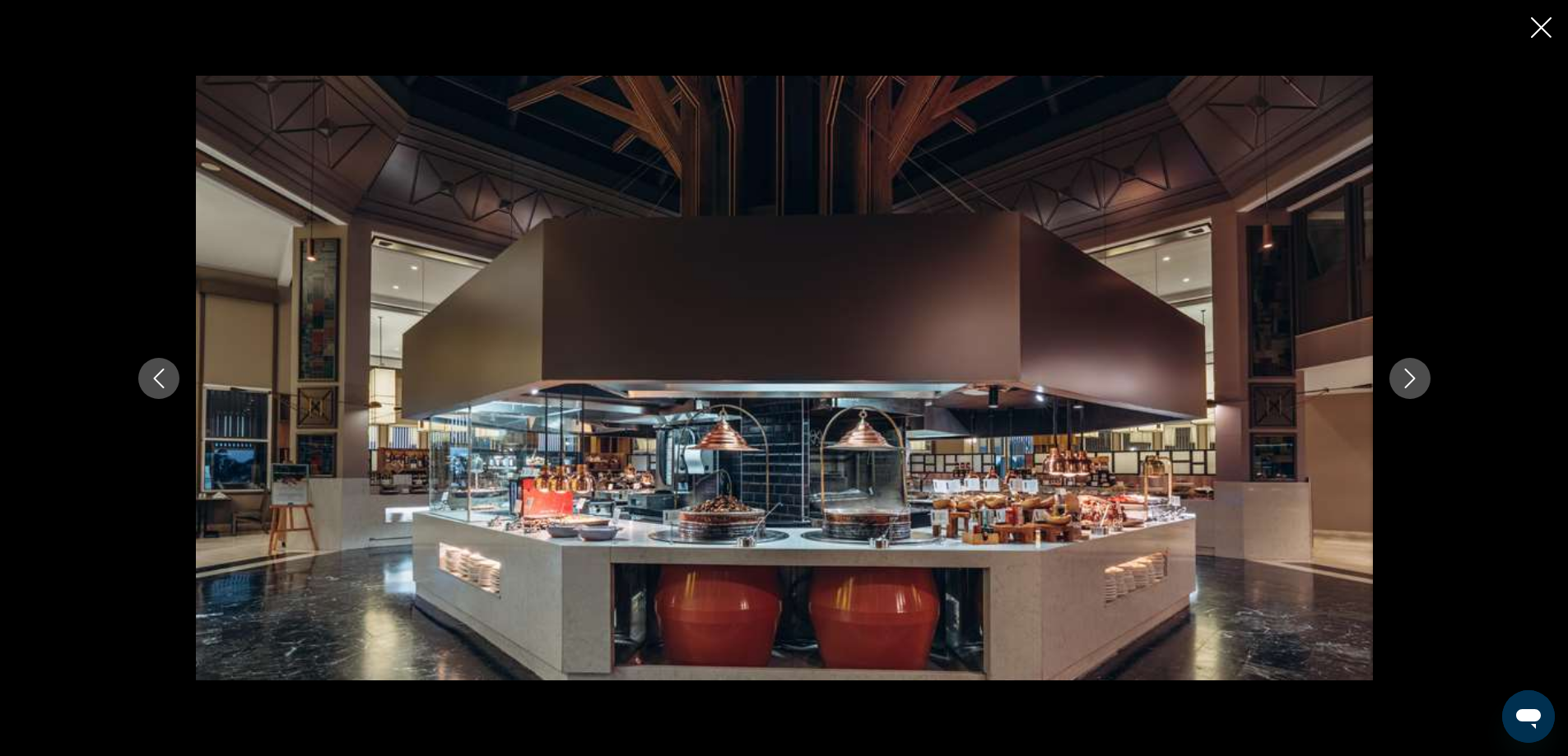
click at [1408, 388] on button "Next image" at bounding box center [1410, 378] width 41 height 41
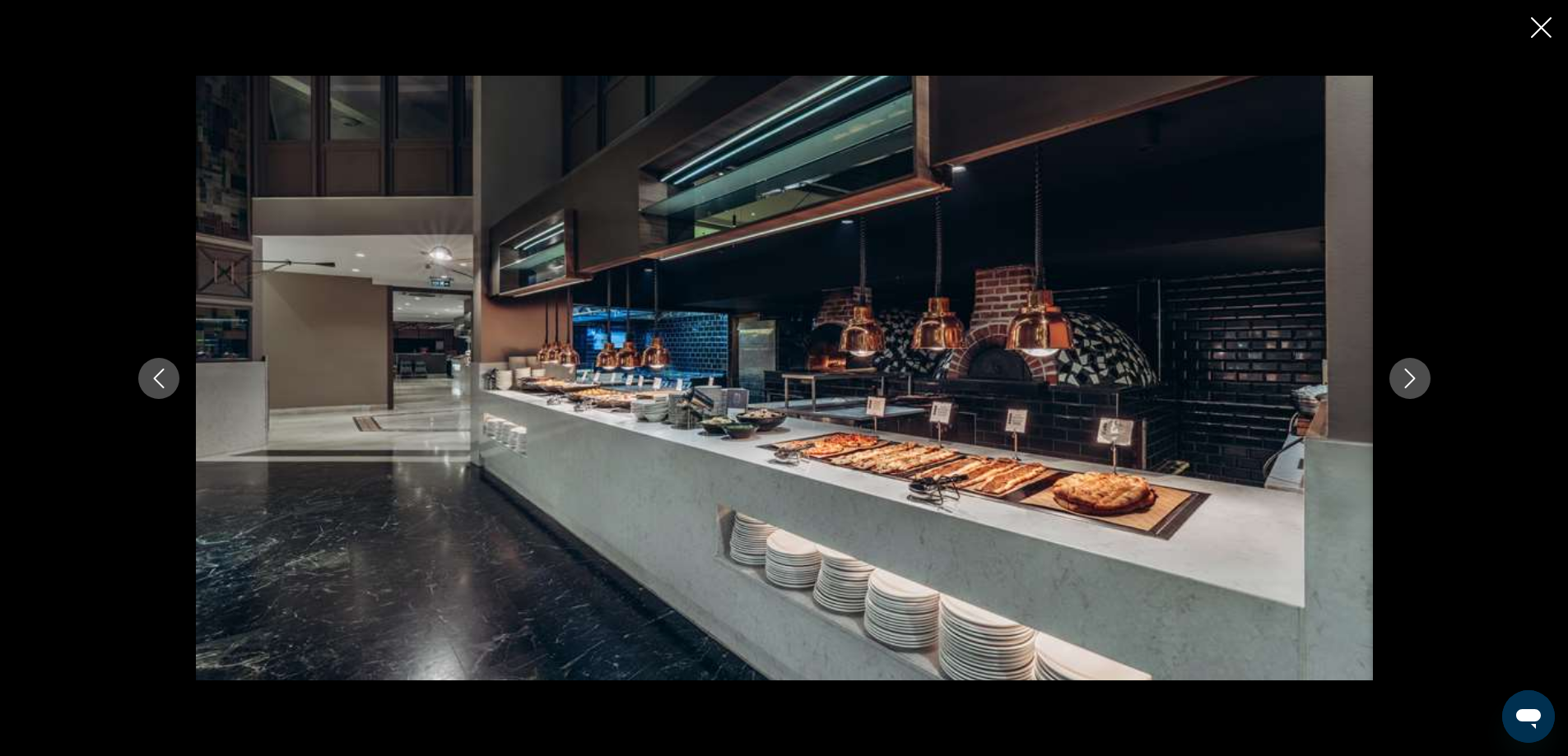
click at [1408, 388] on button "Next image" at bounding box center [1410, 378] width 41 height 41
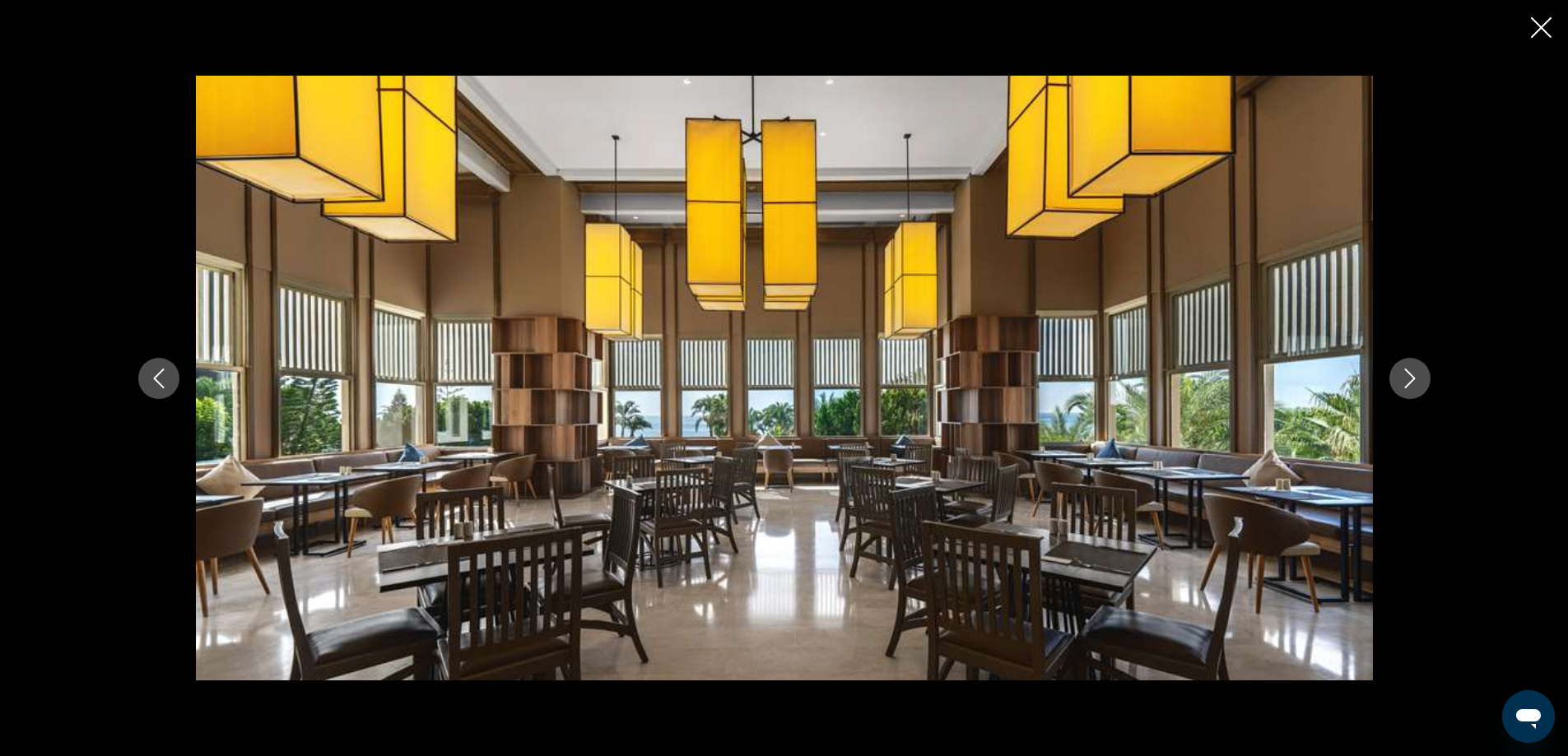
click at [1537, 20] on icon "Close slideshow" at bounding box center [1541, 27] width 20 height 20
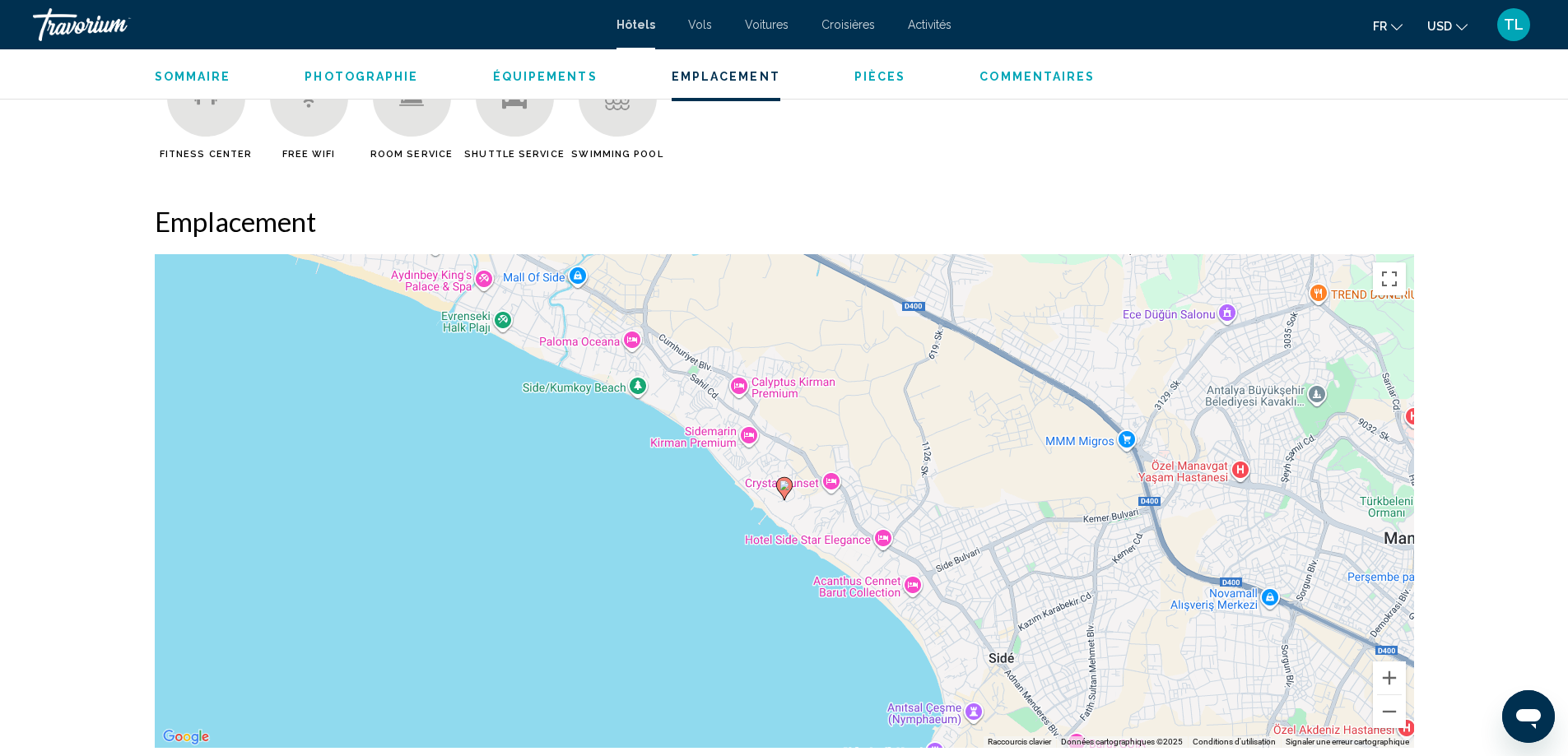
scroll to position [1565, 0]
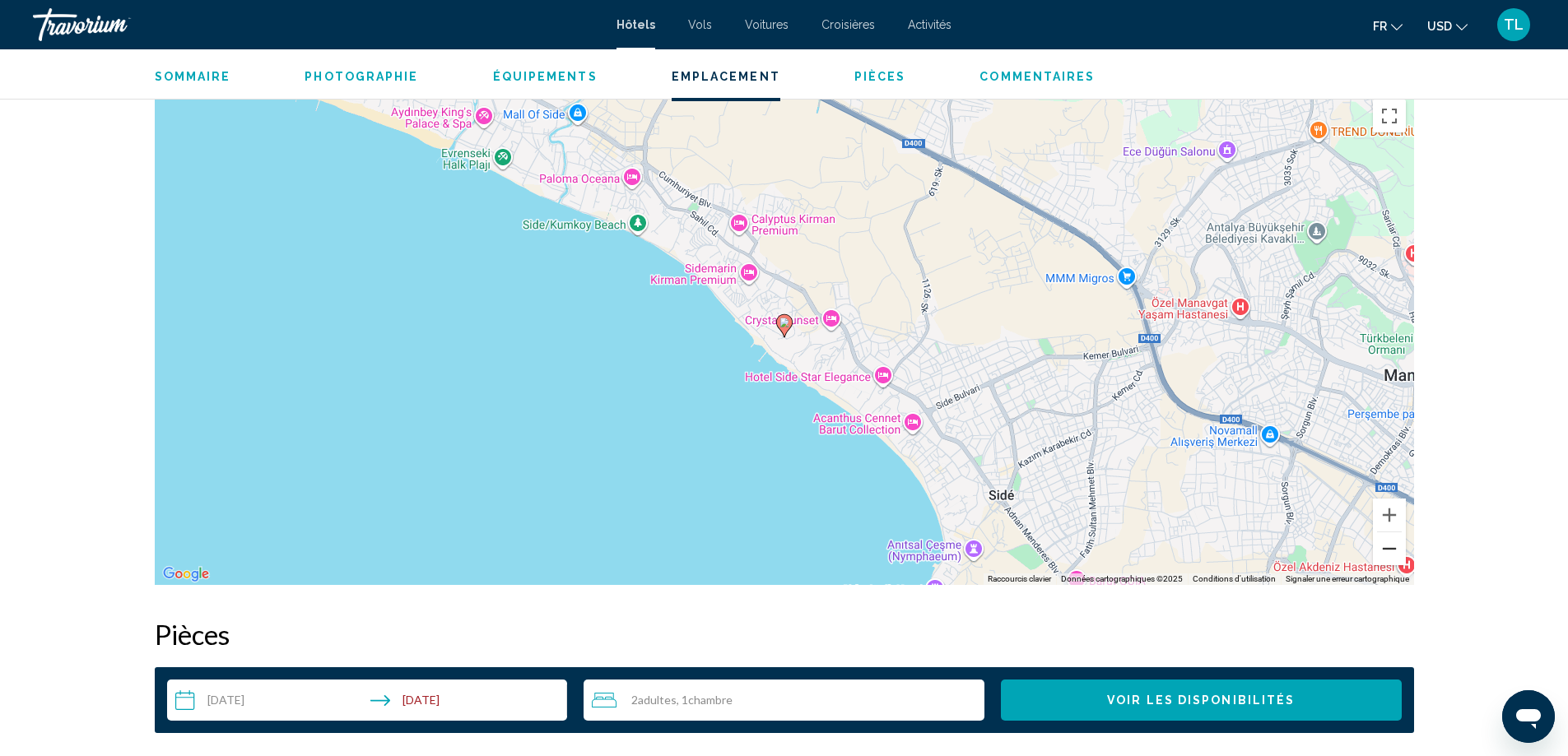
click at [1404, 547] on button "Zoom arrière" at bounding box center [1390, 549] width 33 height 33
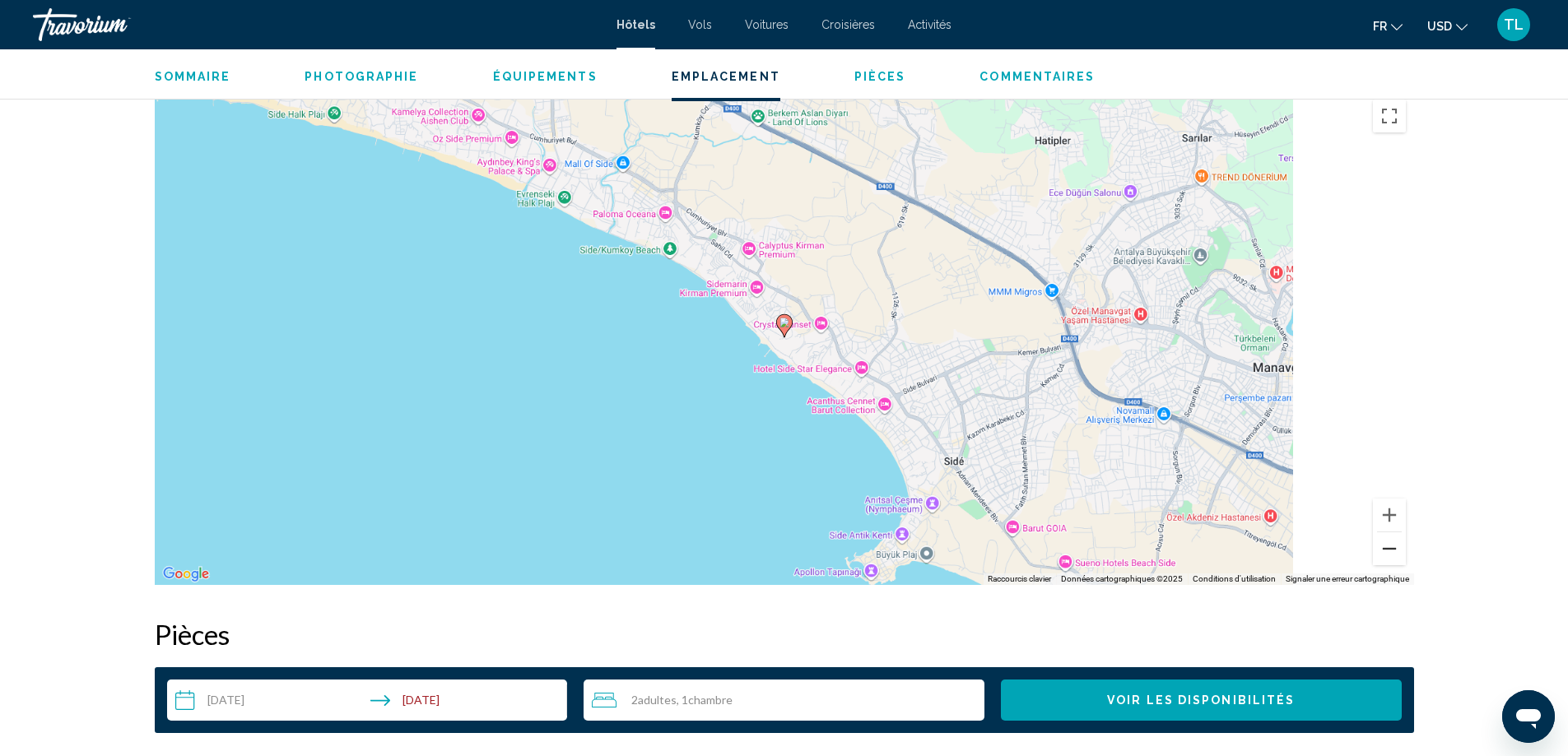
click at [1404, 547] on button "Zoom arrière" at bounding box center [1390, 549] width 33 height 33
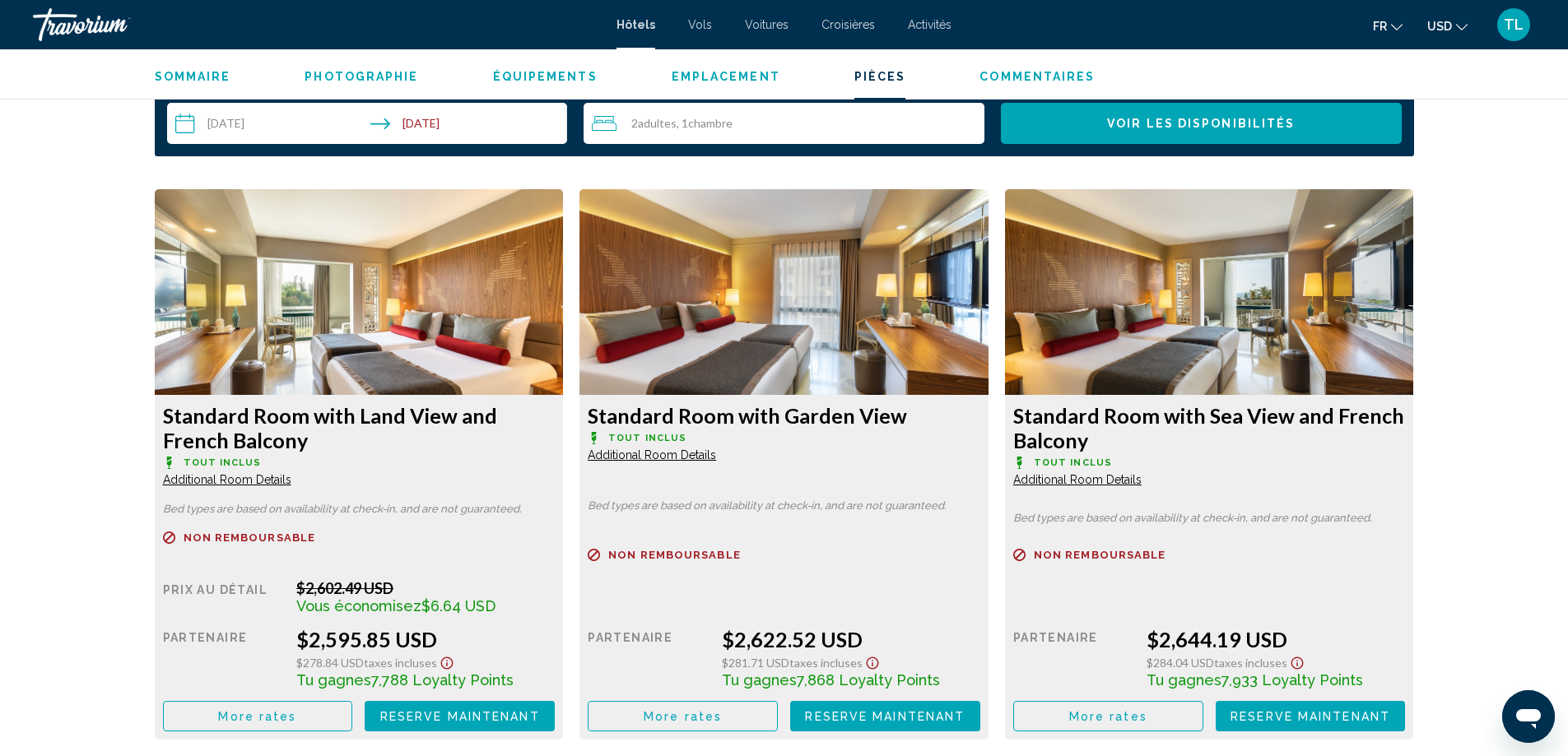
scroll to position [2141, 0]
